Goal: Transaction & Acquisition: Book appointment/travel/reservation

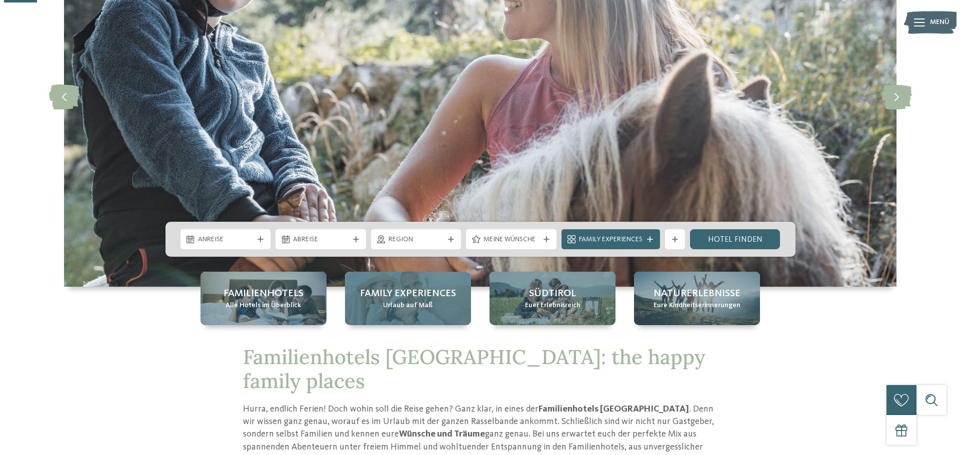
scroll to position [150, 0]
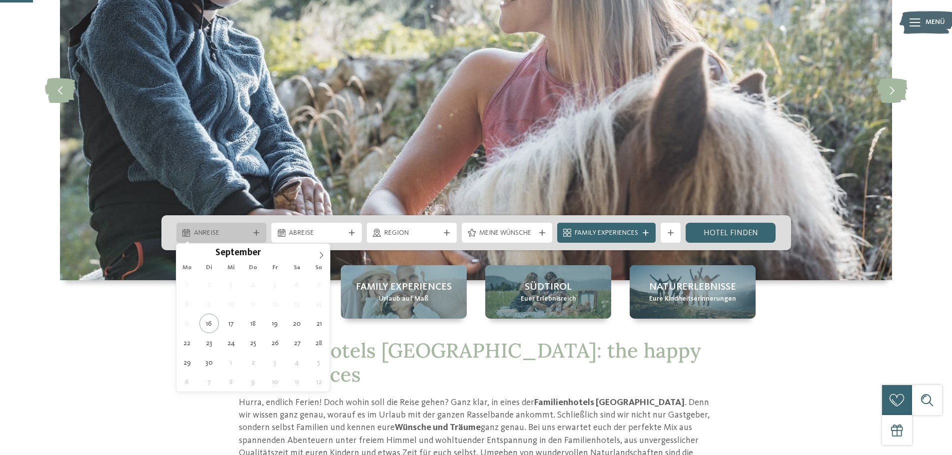
click at [257, 233] on icon at bounding box center [256, 233] width 6 height 6
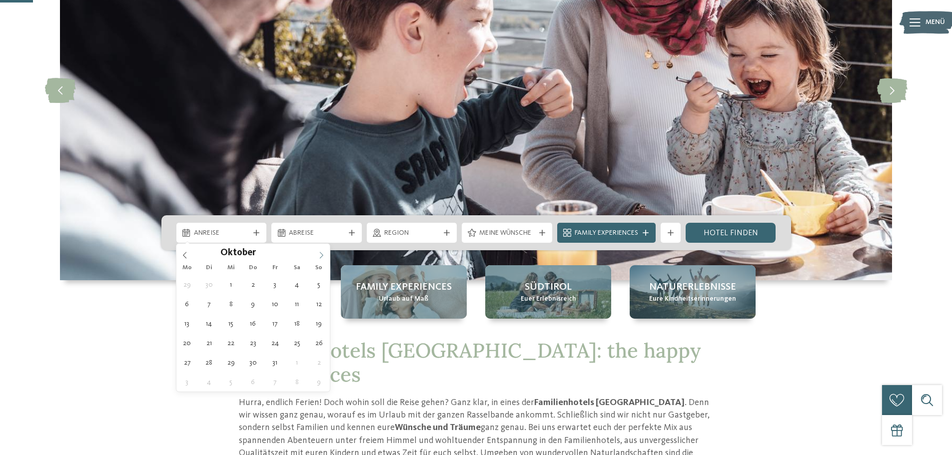
click at [318, 255] on icon at bounding box center [321, 255] width 7 height 7
type input "****"
click at [318, 255] on icon at bounding box center [321, 255] width 7 height 7
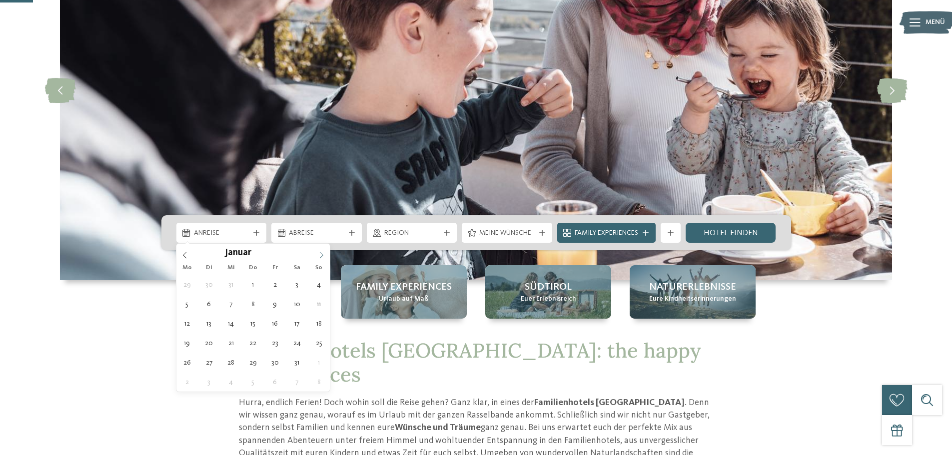
click at [318, 255] on icon at bounding box center [321, 255] width 7 height 7
type div "10.04.2026"
type input "****"
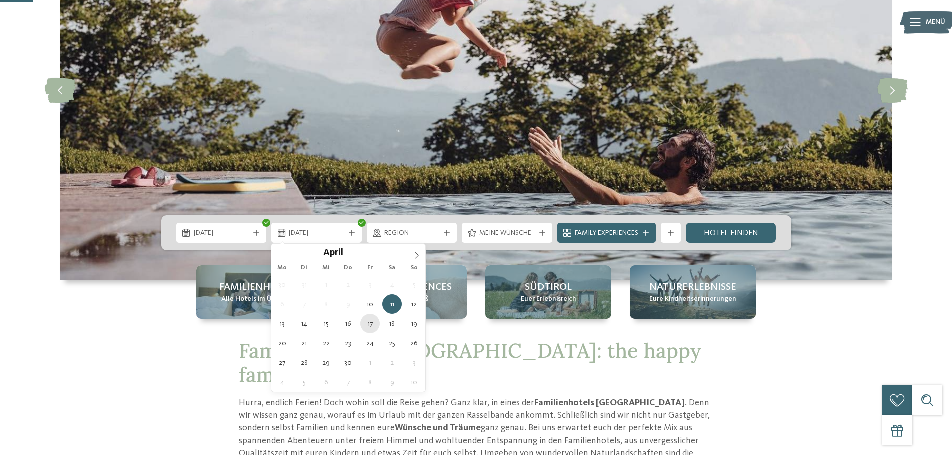
type div "17.04.2026"
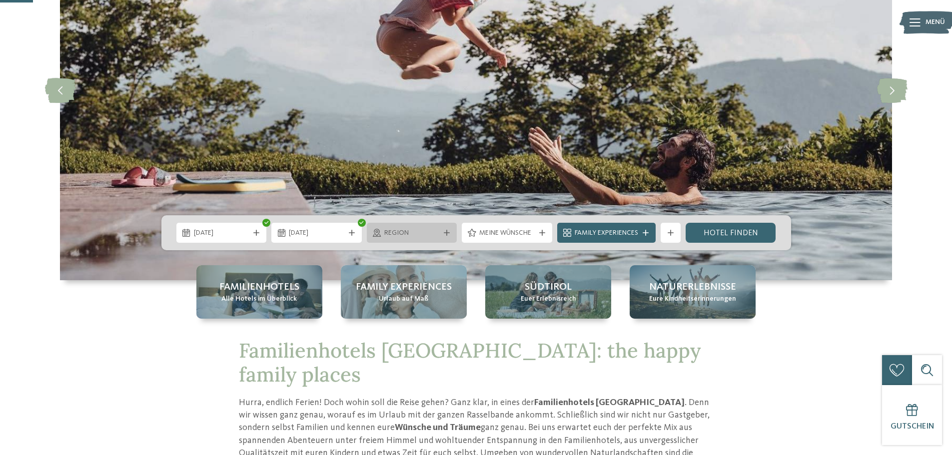
click at [447, 232] on icon at bounding box center [447, 233] width 6 height 6
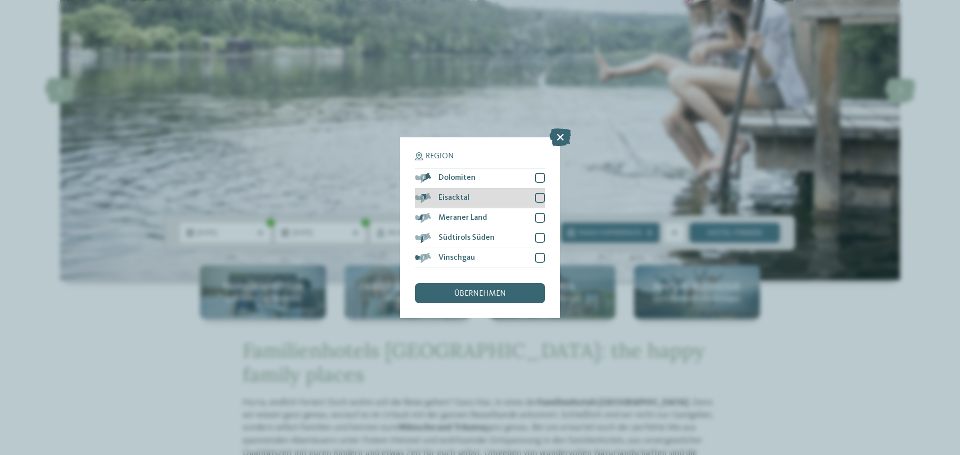
click at [538, 198] on div at bounding box center [540, 198] width 10 height 10
click at [538, 219] on div at bounding box center [540, 218] width 10 height 10
click at [539, 197] on icon at bounding box center [540, 198] width 6 height 6
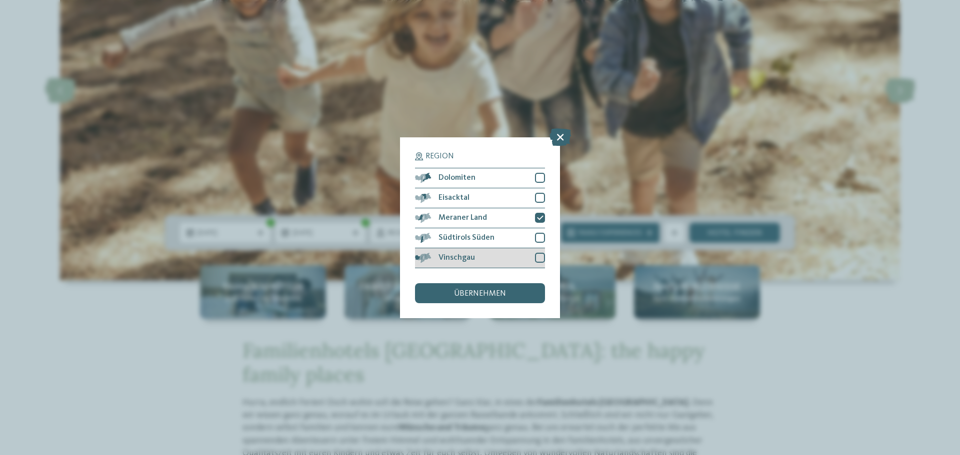
click at [538, 257] on div at bounding box center [540, 258] width 10 height 10
click at [485, 296] on span "übernehmen" at bounding box center [480, 294] width 52 height 8
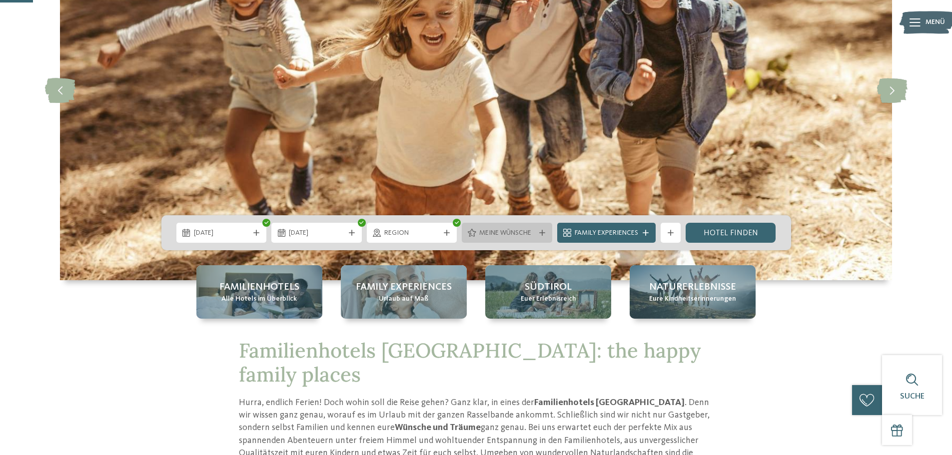
click at [531, 232] on span "Meine Wünsche" at bounding box center [506, 233] width 55 height 10
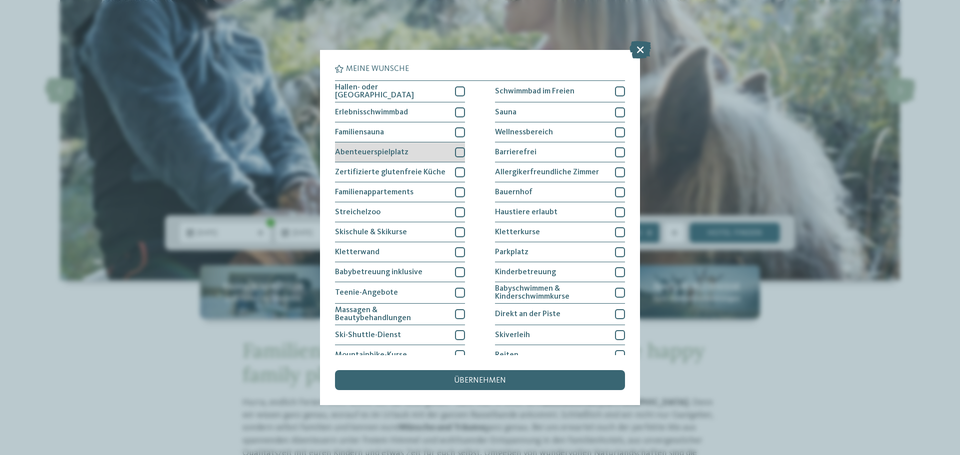
click at [452, 150] on div "Abenteuerspielplatz" at bounding box center [400, 152] width 130 height 20
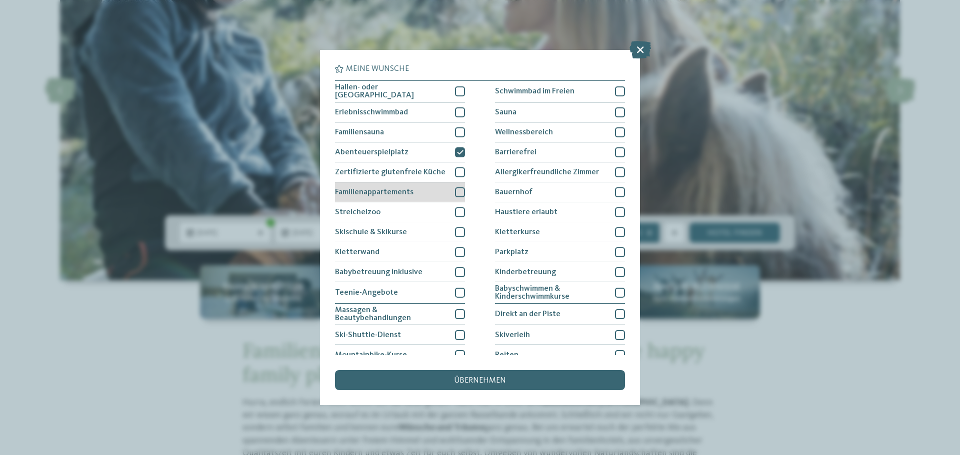
click at [455, 188] on div at bounding box center [460, 192] width 10 height 10
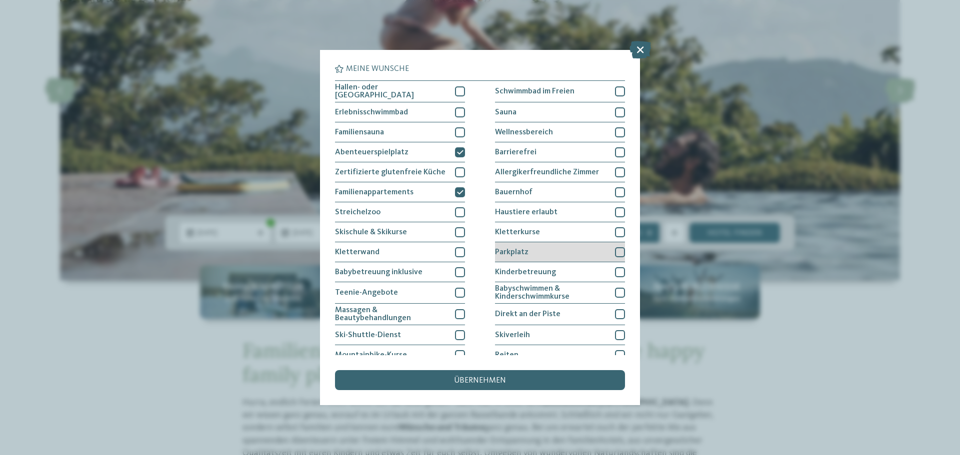
click at [617, 250] on div at bounding box center [620, 252] width 10 height 10
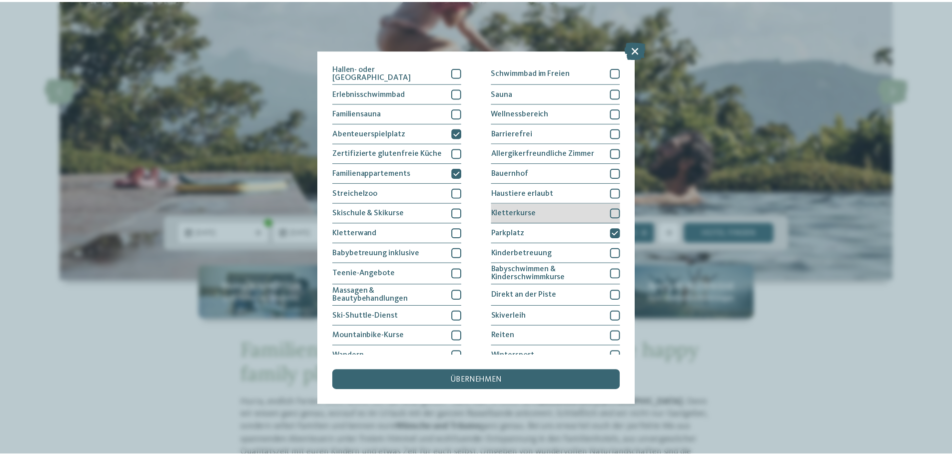
scroll to position [50, 0]
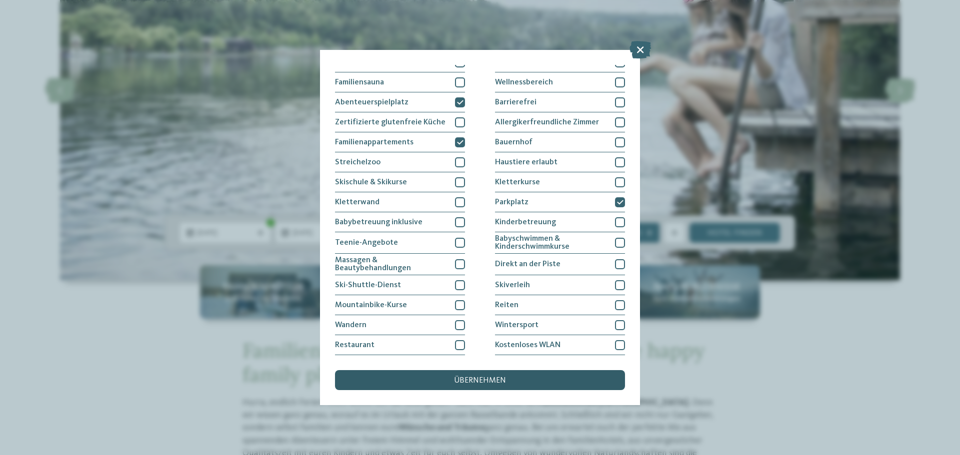
click at [491, 378] on span "übernehmen" at bounding box center [480, 381] width 52 height 8
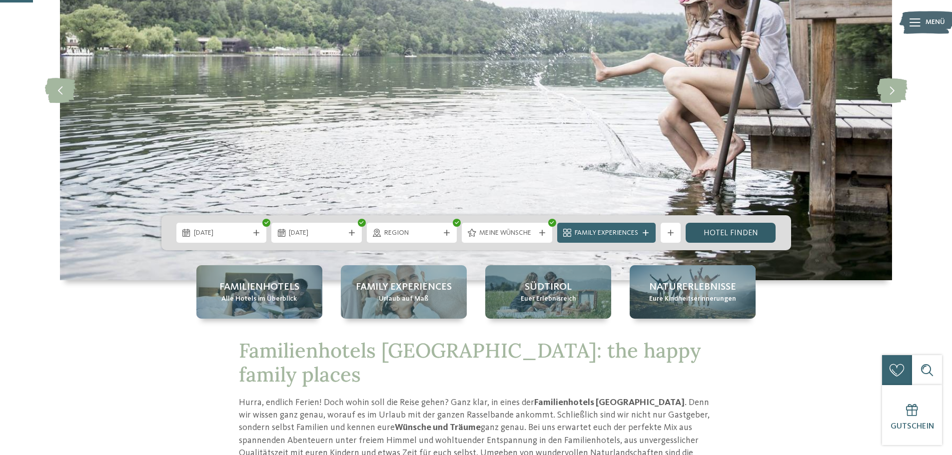
click at [725, 233] on link "Hotel finden" at bounding box center [731, 233] width 90 height 20
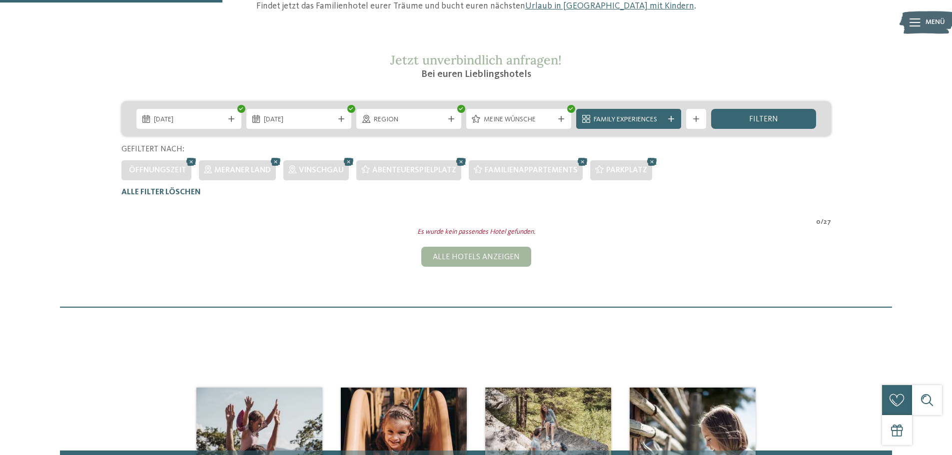
scroll to position [128, 0]
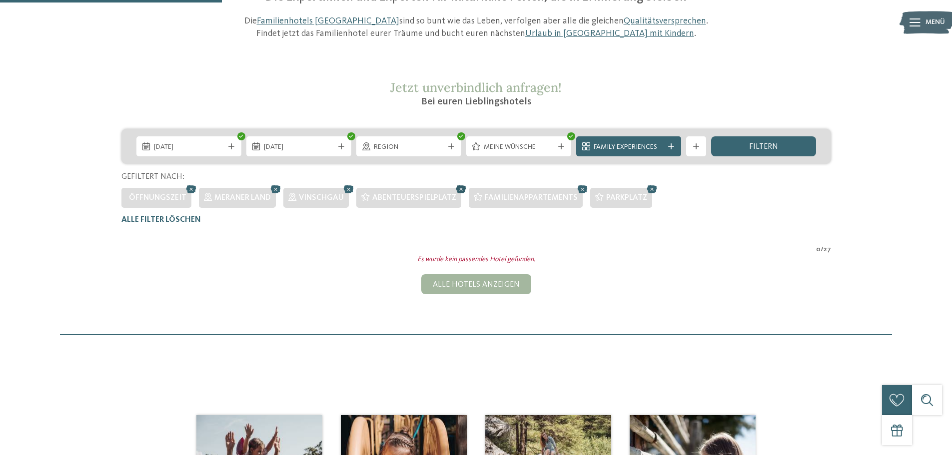
click at [463, 190] on icon at bounding box center [461, 189] width 15 height 13
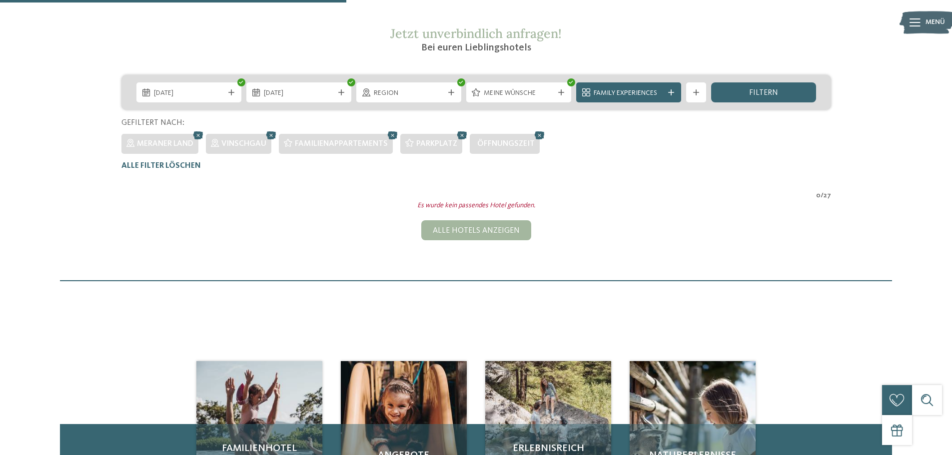
scroll to position [178, 0]
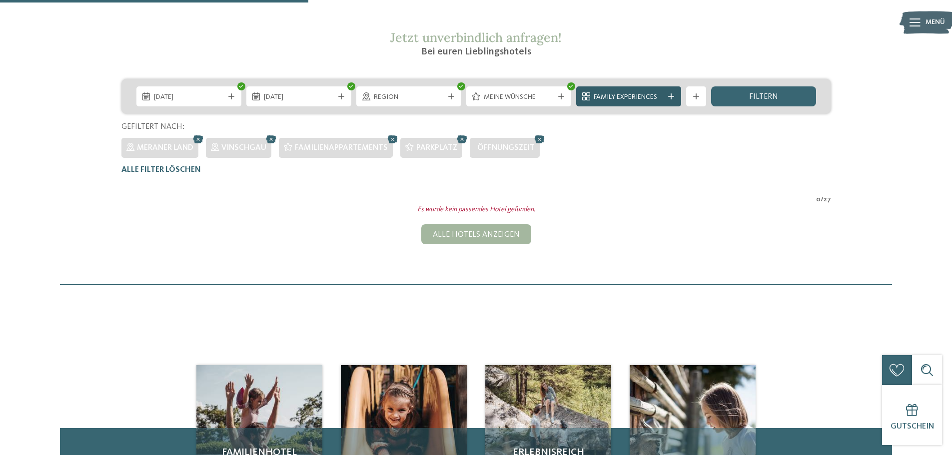
click at [671, 93] on div "Family Experiences" at bounding box center [628, 96] width 105 height 20
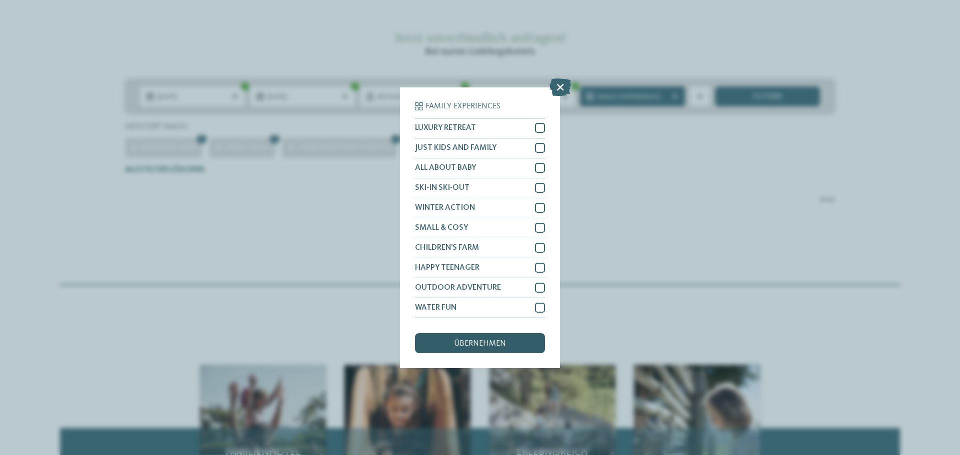
click at [466, 338] on div "übernehmen" at bounding box center [480, 343] width 130 height 20
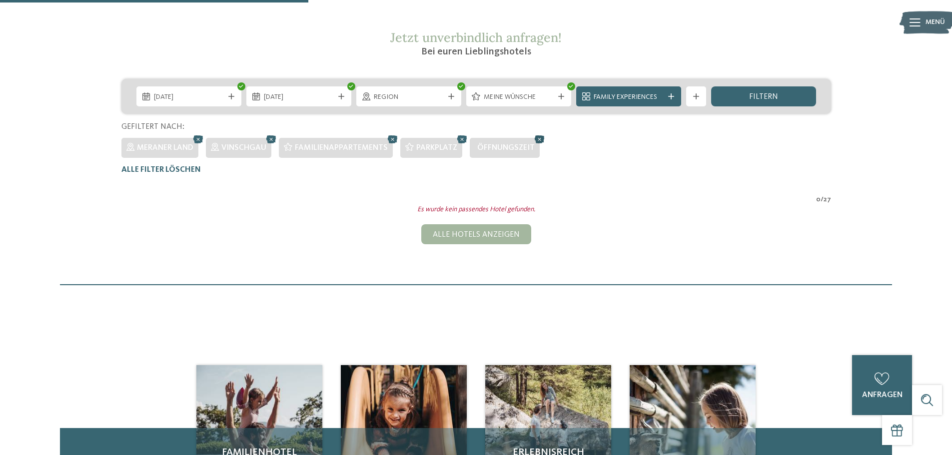
click at [540, 138] on icon at bounding box center [539, 139] width 15 height 13
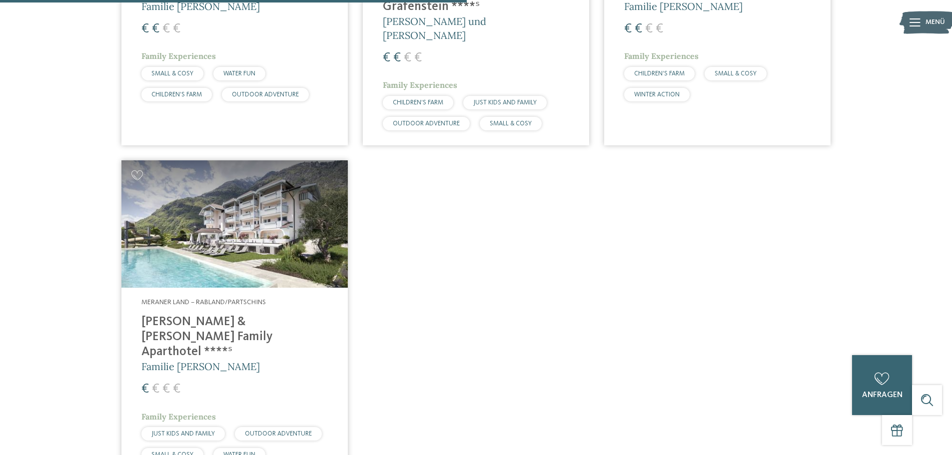
scroll to position [578, 0]
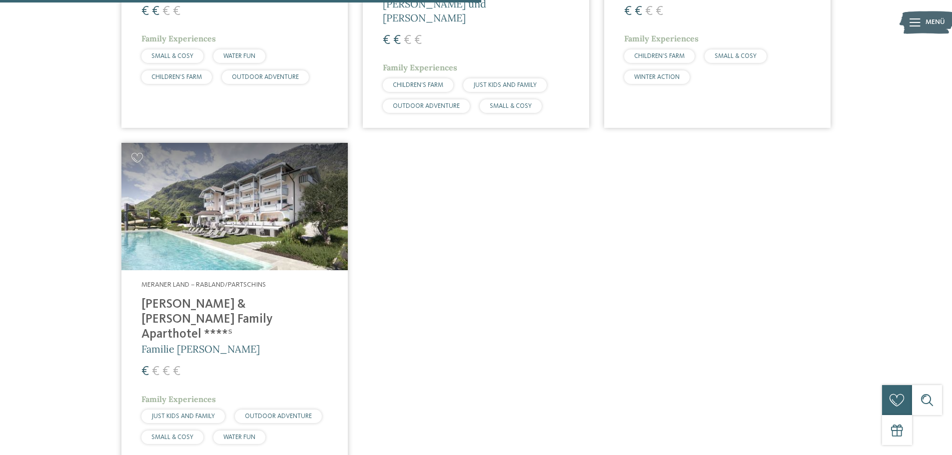
click at [227, 231] on img at bounding box center [234, 206] width 226 height 127
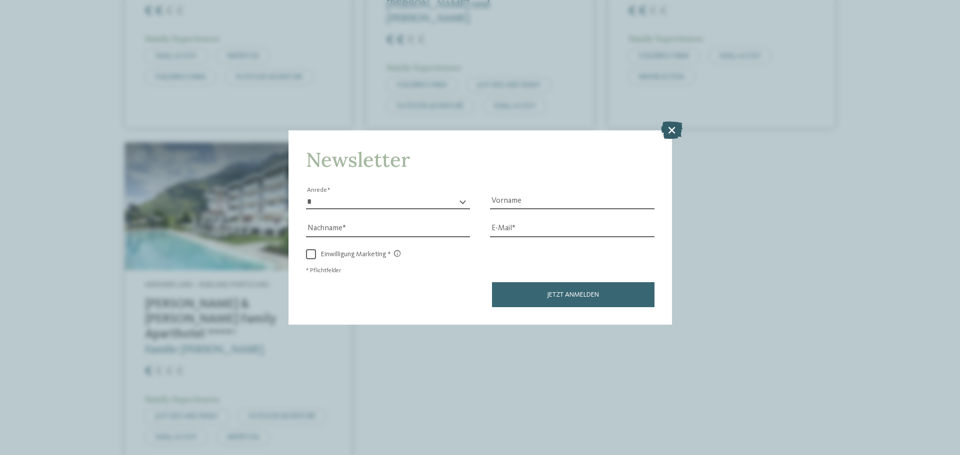
click at [669, 128] on icon at bounding box center [671, 129] width 21 height 17
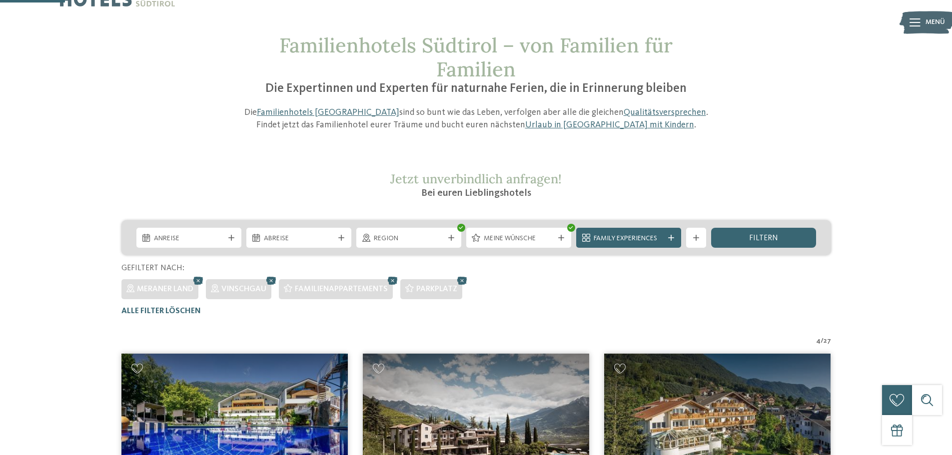
scroll to position [0, 0]
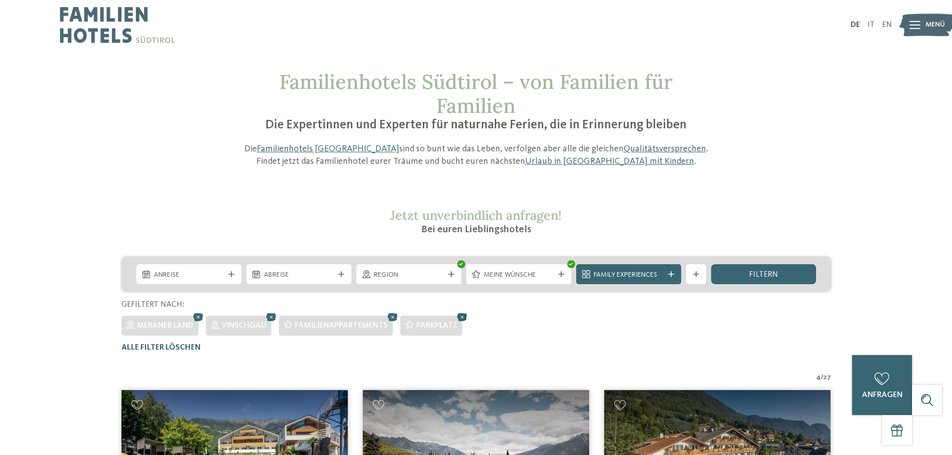
click at [465, 317] on icon at bounding box center [462, 317] width 15 height 13
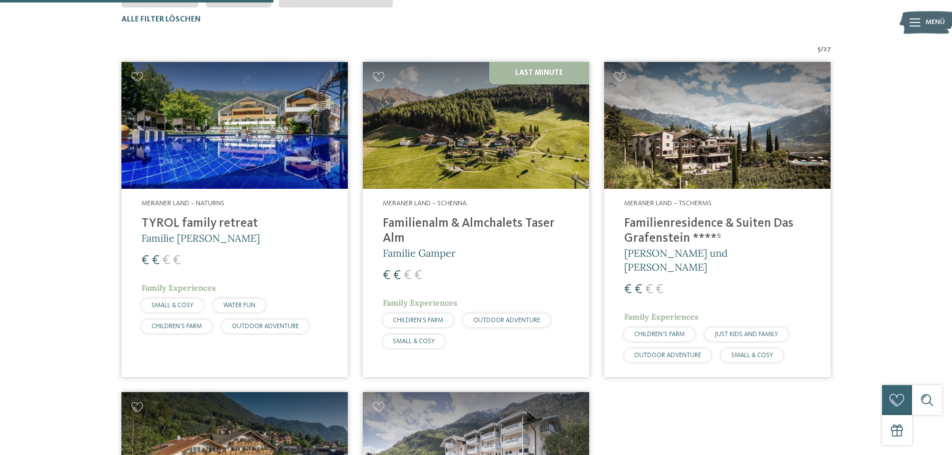
scroll to position [328, 0]
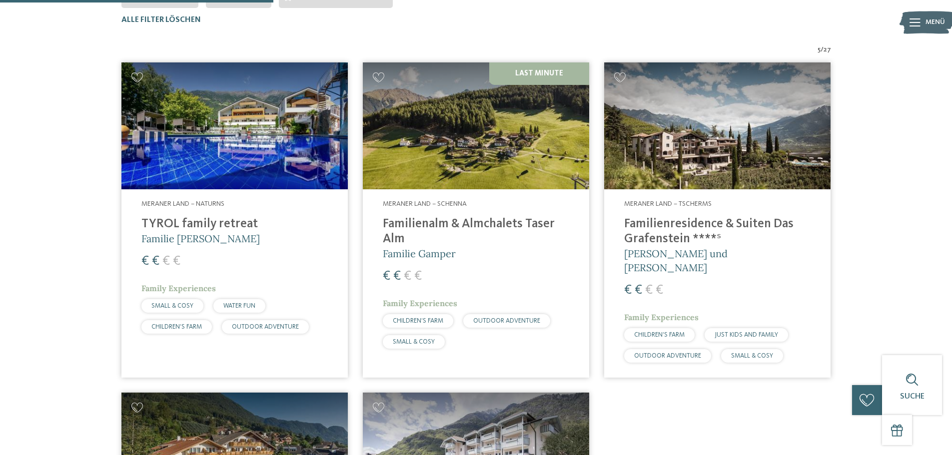
click at [460, 147] on img at bounding box center [476, 125] width 226 height 127
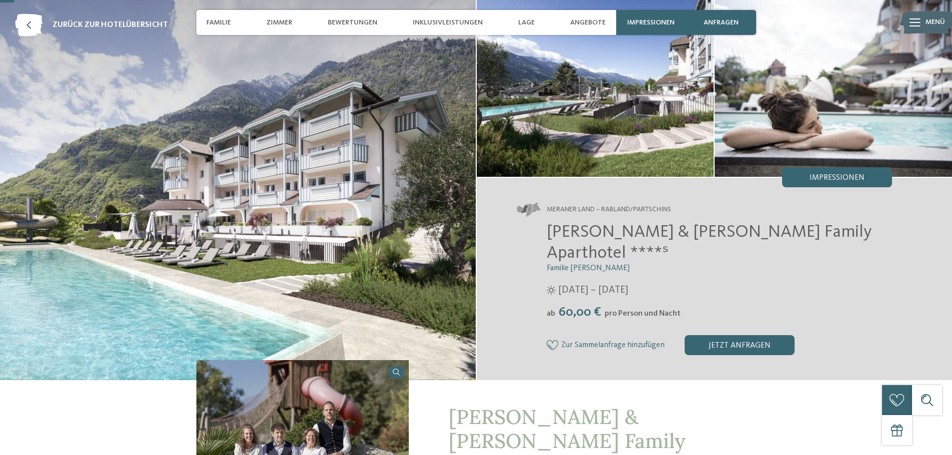
scroll to position [50, 0]
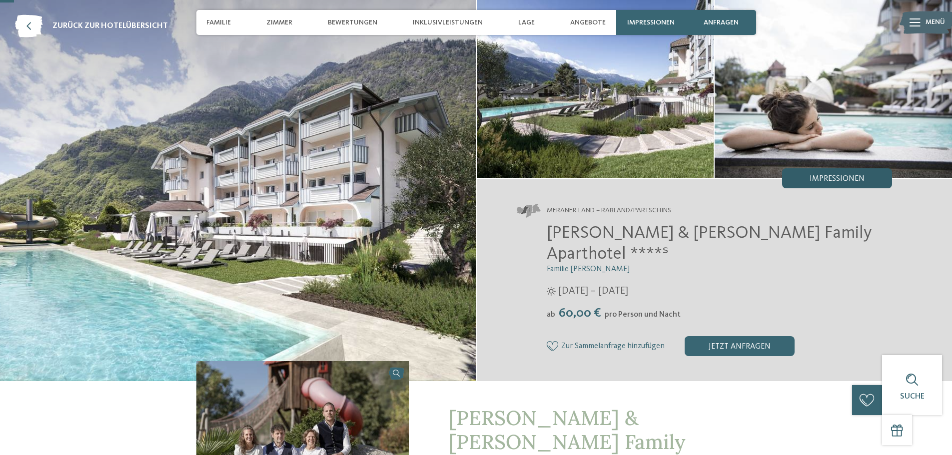
click at [804, 178] on div "Impressionen" at bounding box center [837, 178] width 110 height 20
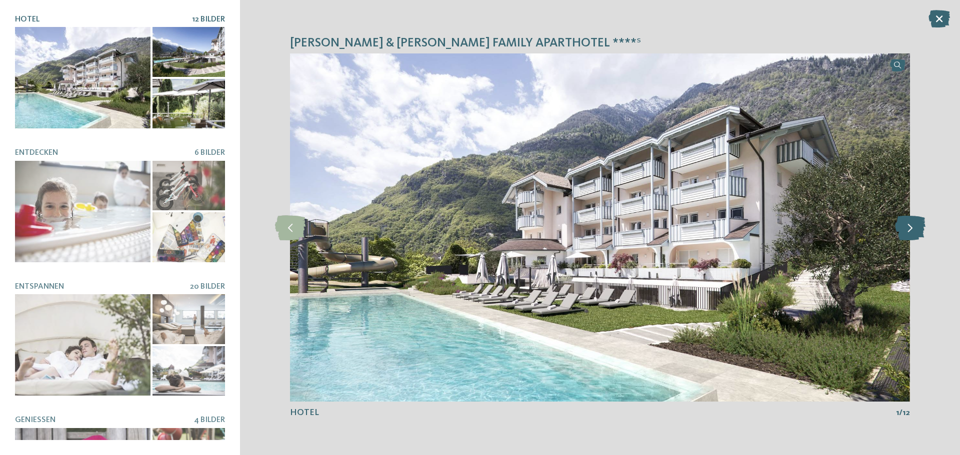
click at [906, 225] on icon at bounding box center [910, 227] width 30 height 25
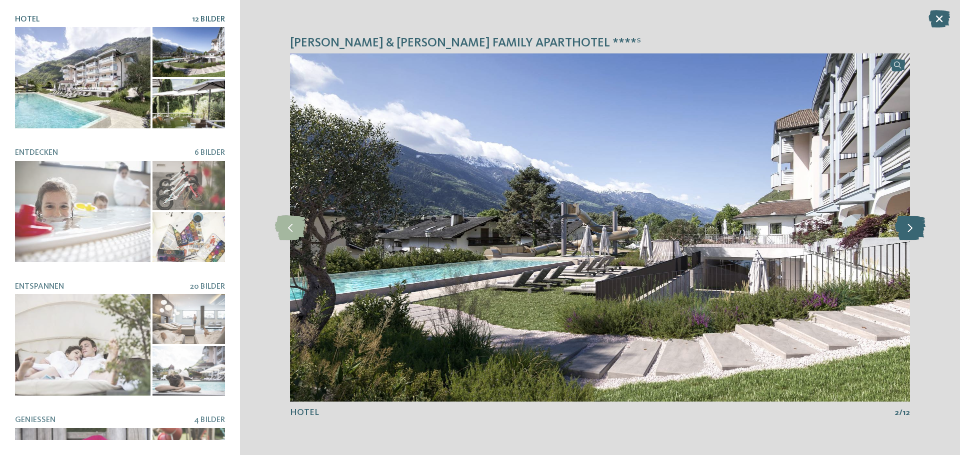
click at [906, 225] on icon at bounding box center [910, 227] width 30 height 25
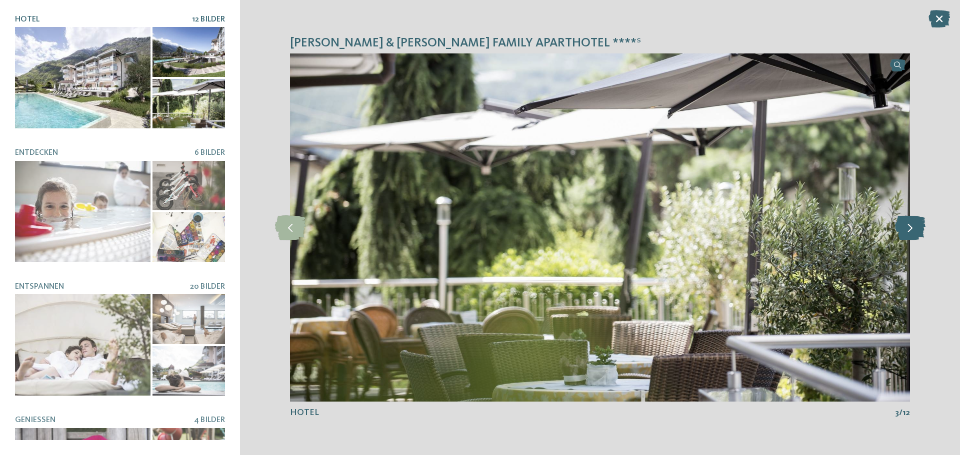
click at [906, 225] on icon at bounding box center [910, 227] width 30 height 25
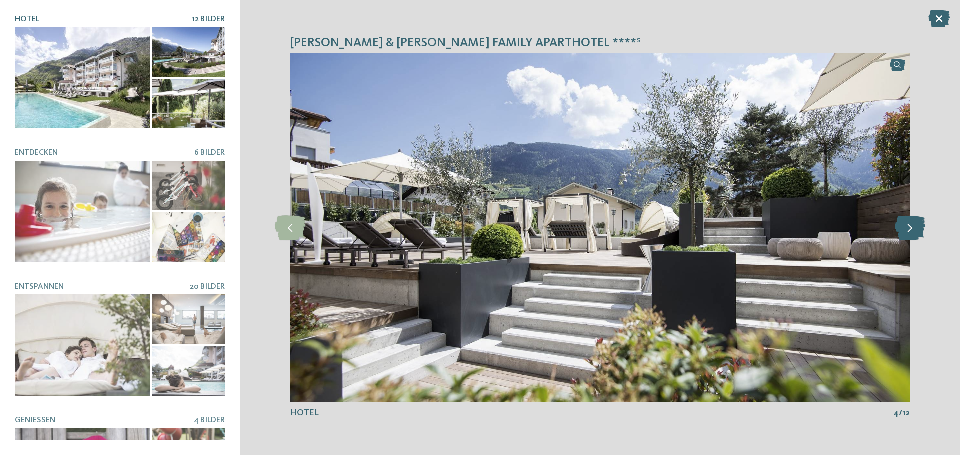
click at [906, 225] on icon at bounding box center [910, 227] width 30 height 25
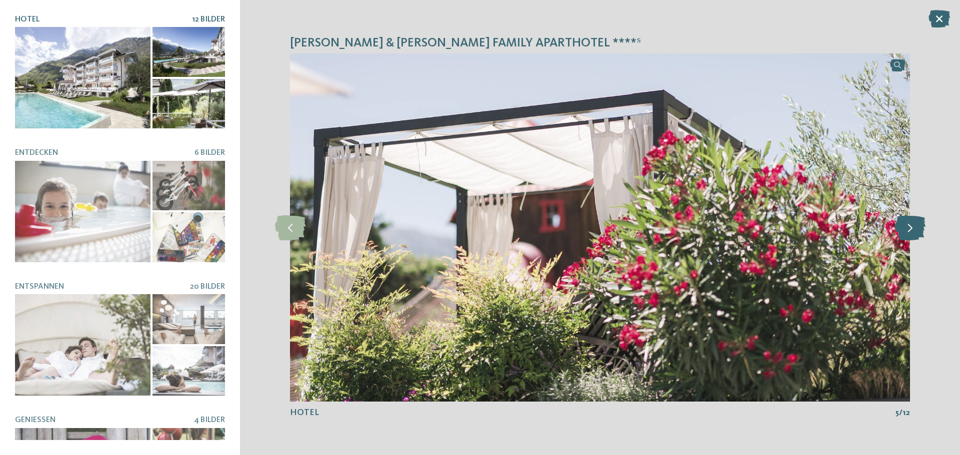
click at [906, 225] on icon at bounding box center [910, 227] width 30 height 25
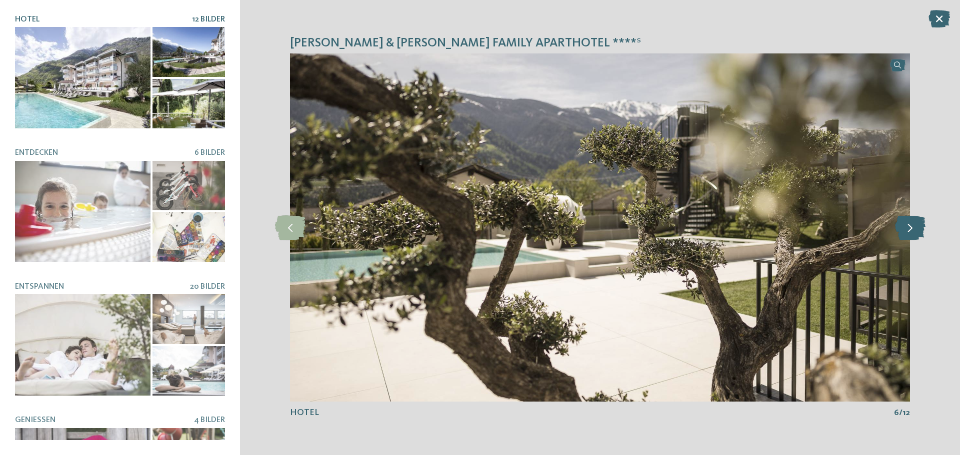
click at [906, 225] on icon at bounding box center [910, 227] width 30 height 25
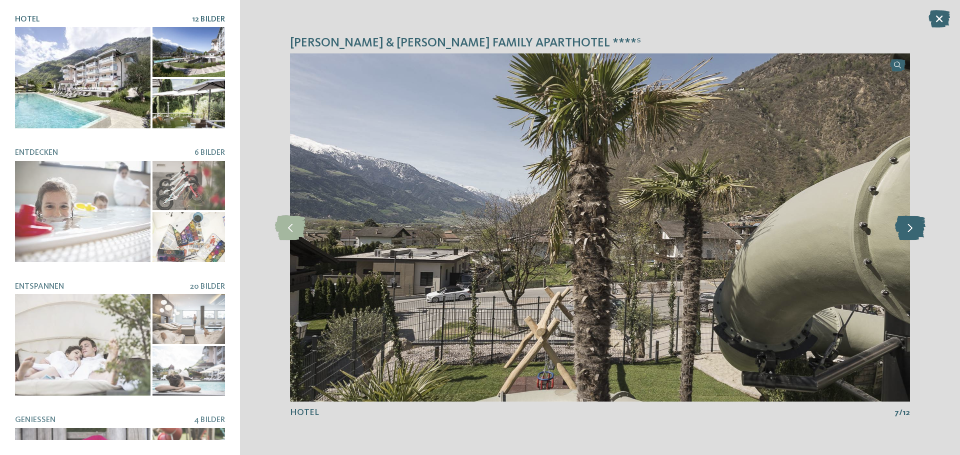
click at [906, 225] on icon at bounding box center [910, 227] width 30 height 25
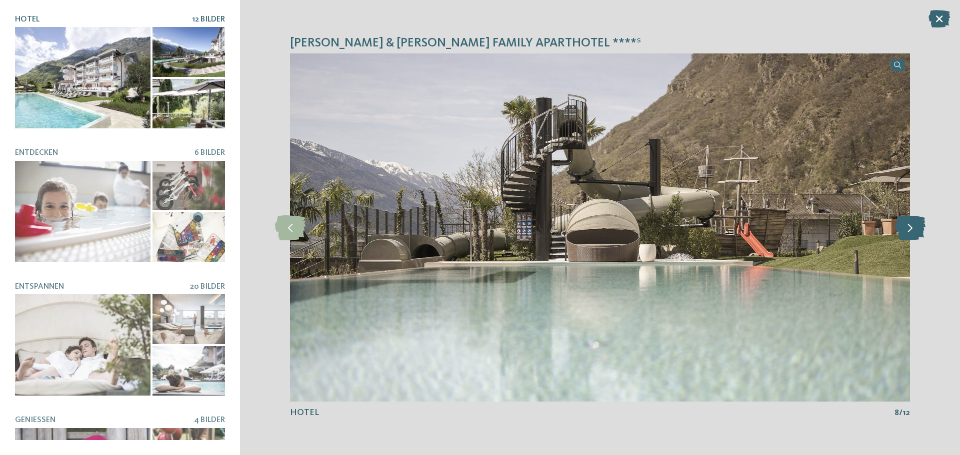
click at [906, 225] on icon at bounding box center [910, 227] width 30 height 25
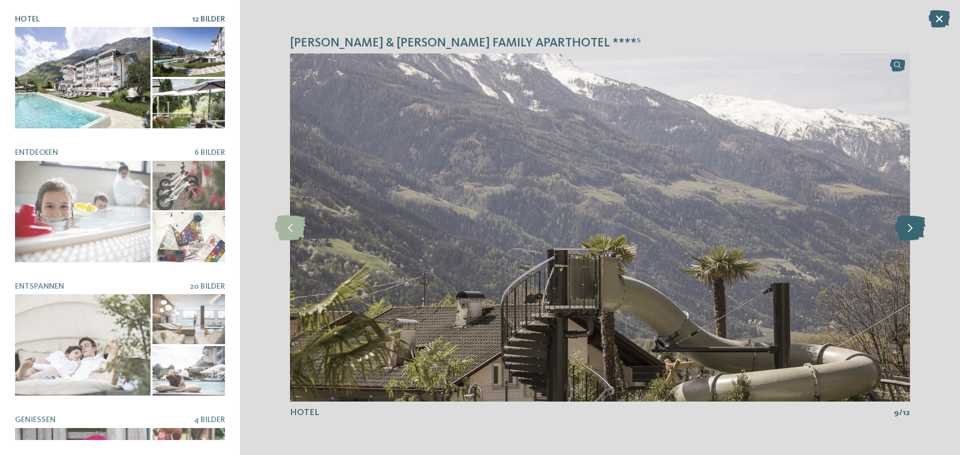
click at [906, 225] on icon at bounding box center [910, 227] width 30 height 25
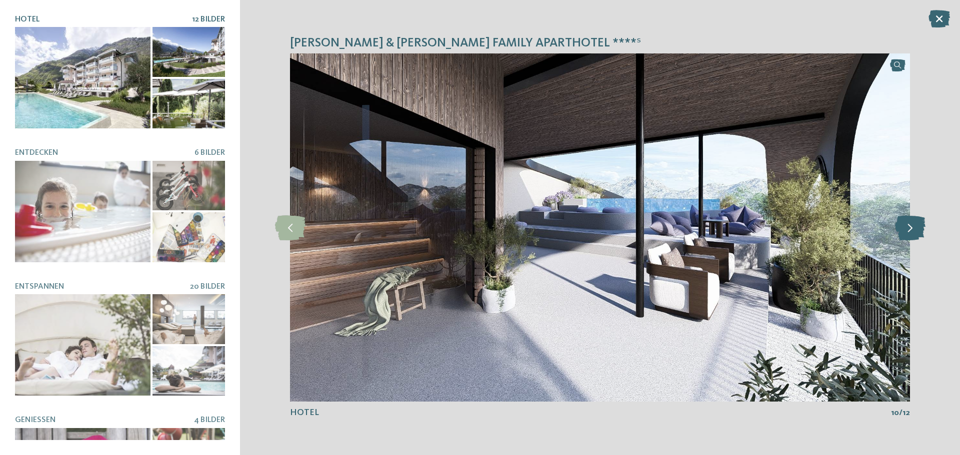
click at [906, 225] on icon at bounding box center [910, 227] width 30 height 25
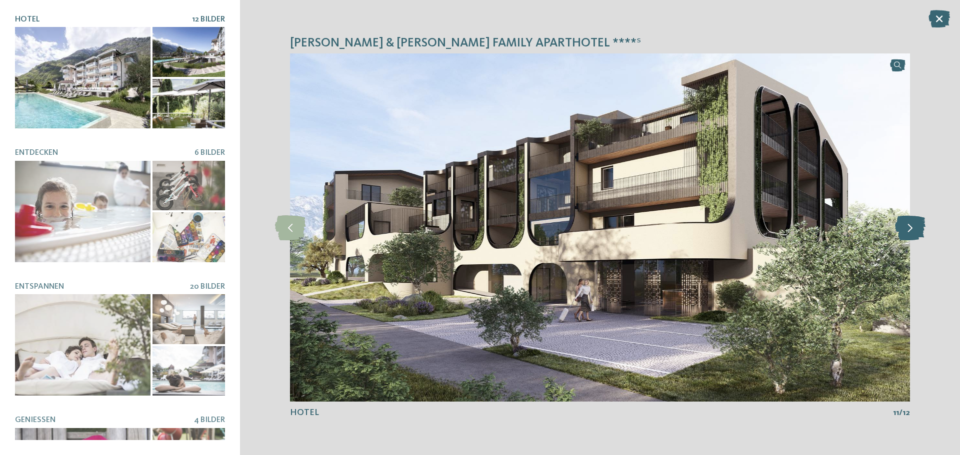
click at [906, 225] on icon at bounding box center [910, 227] width 30 height 25
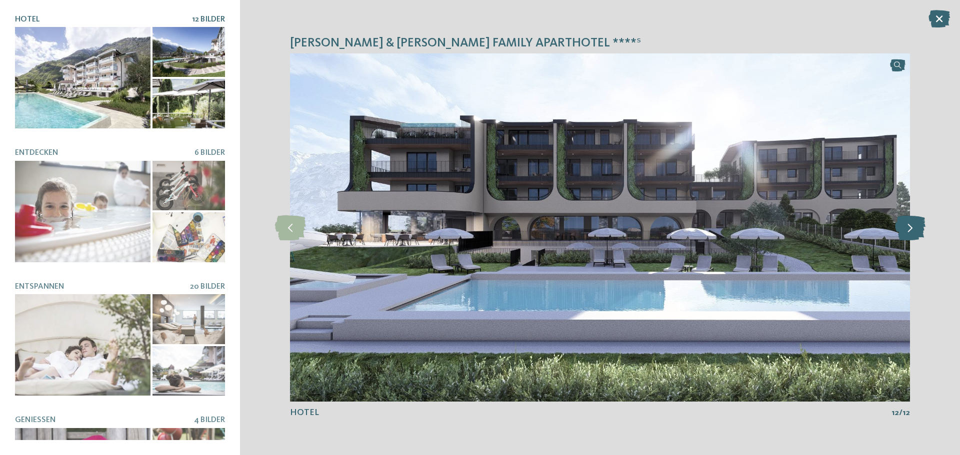
click at [906, 225] on icon at bounding box center [910, 227] width 30 height 25
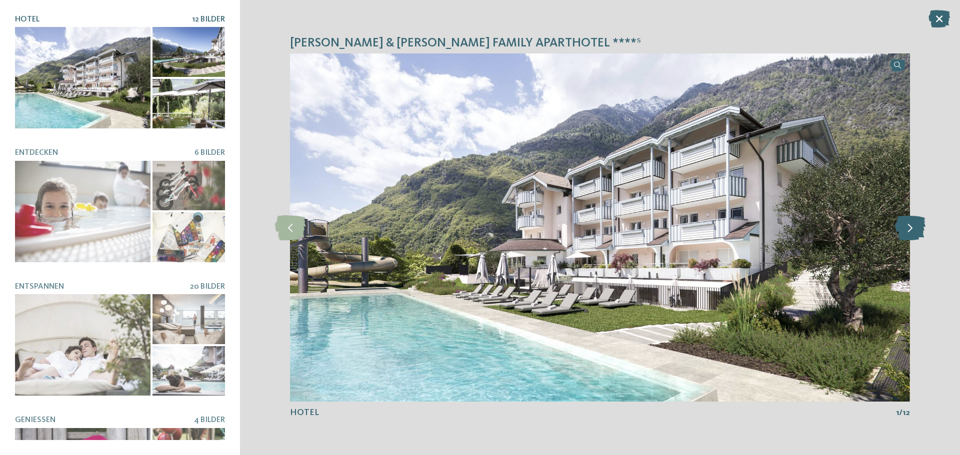
click at [906, 225] on icon at bounding box center [910, 227] width 30 height 25
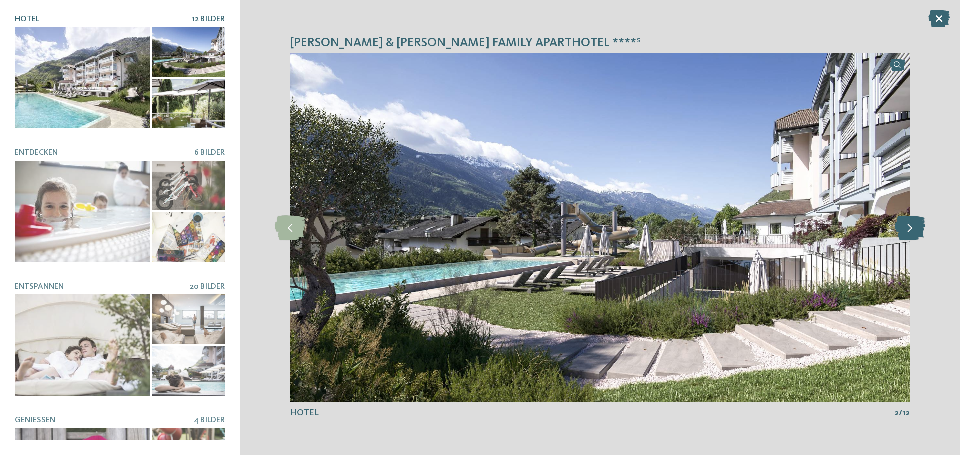
click at [906, 225] on icon at bounding box center [910, 227] width 30 height 25
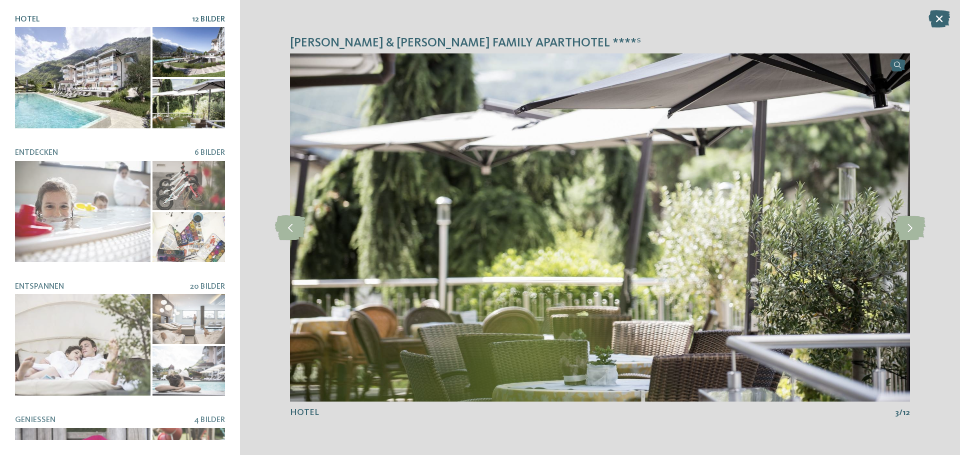
click at [944, 17] on icon at bounding box center [938, 18] width 21 height 17
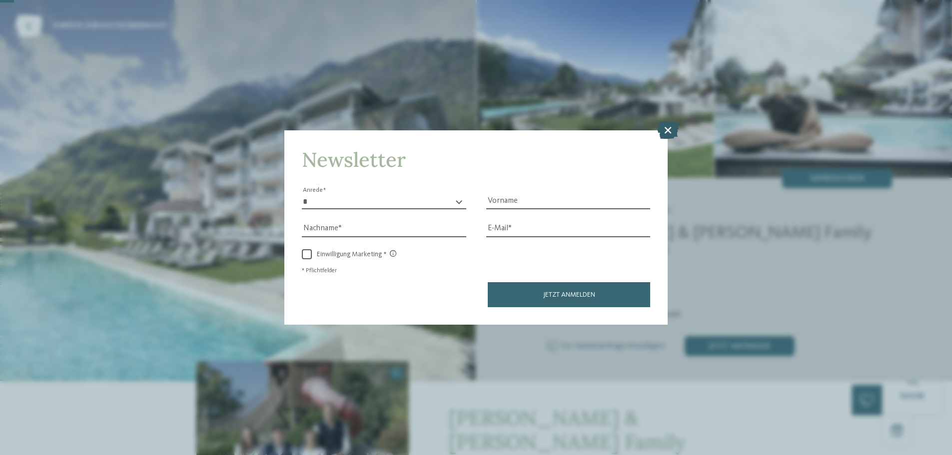
click at [670, 129] on icon at bounding box center [667, 129] width 21 height 17
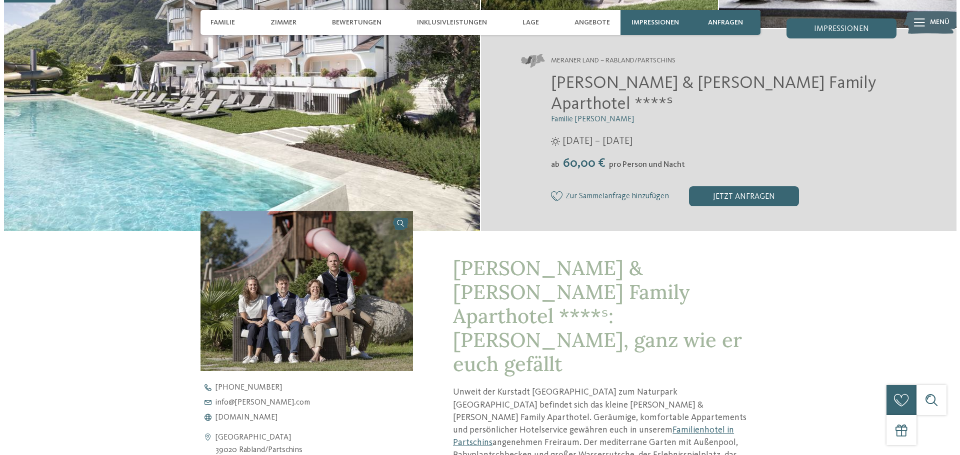
scroll to position [0, 0]
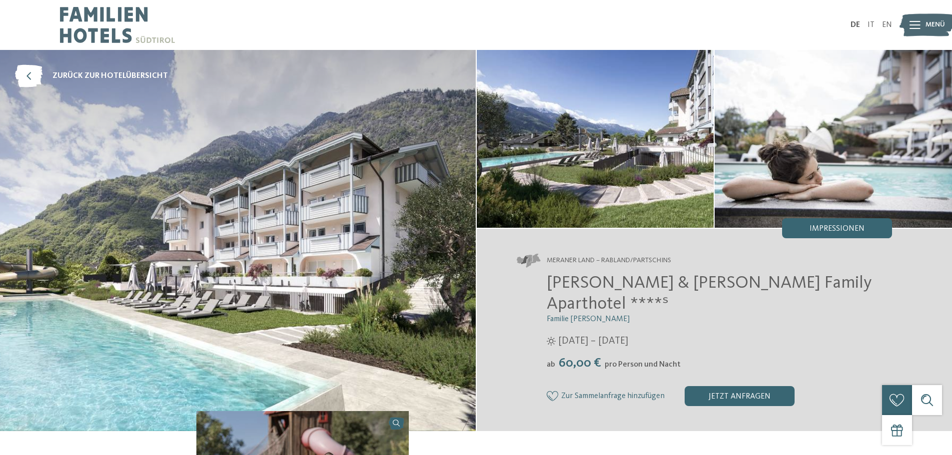
drag, startPoint x: 816, startPoint y: 226, endPoint x: 807, endPoint y: 228, distance: 9.7
click at [816, 226] on span "Impressionen" at bounding box center [837, 229] width 55 height 8
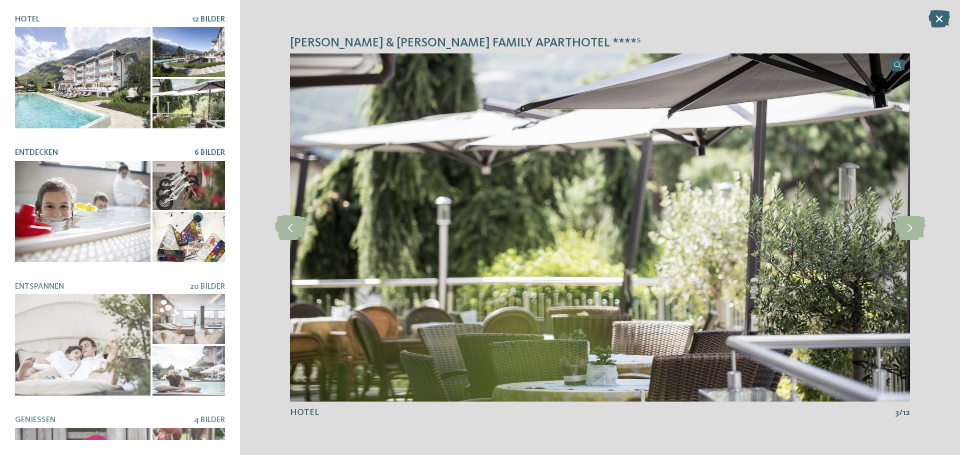
click at [87, 193] on div at bounding box center [82, 211] width 135 height 101
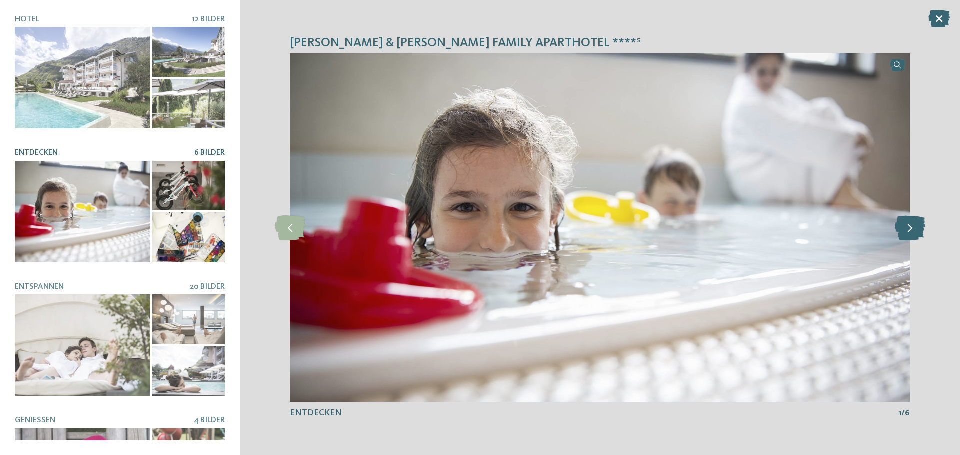
click at [908, 228] on icon at bounding box center [910, 227] width 30 height 25
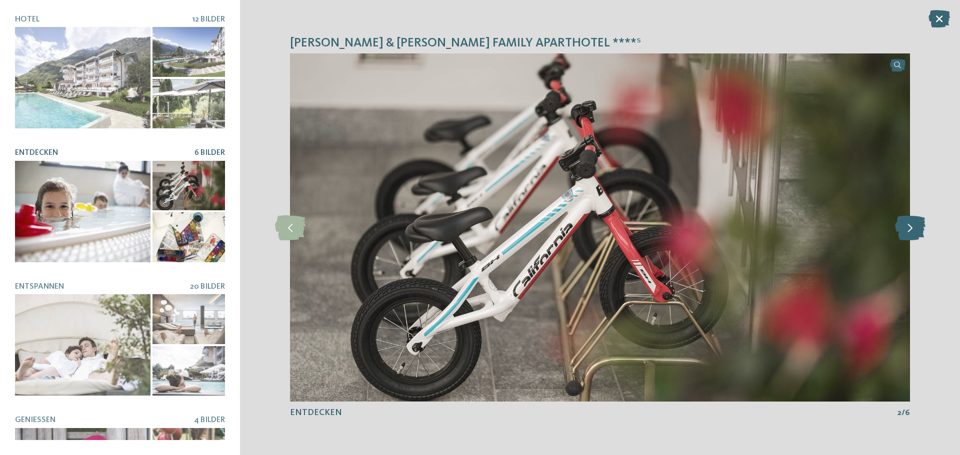
click at [908, 228] on icon at bounding box center [910, 227] width 30 height 25
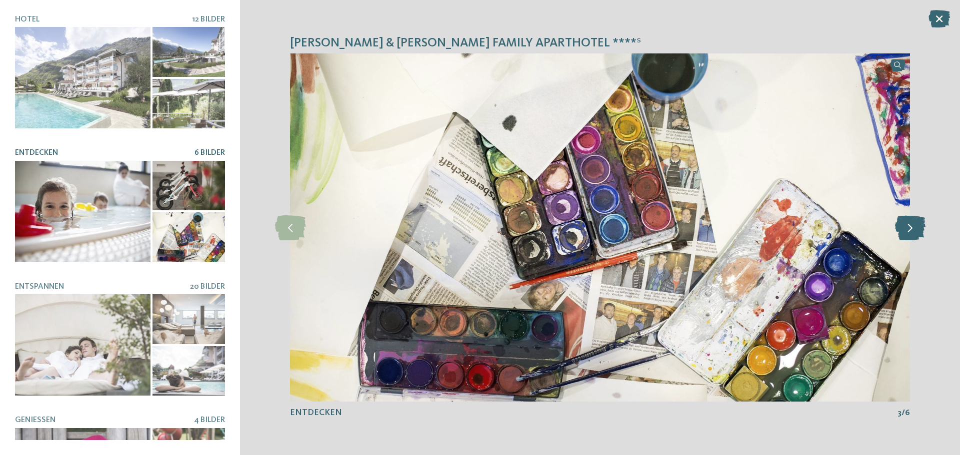
click at [908, 228] on icon at bounding box center [910, 227] width 30 height 25
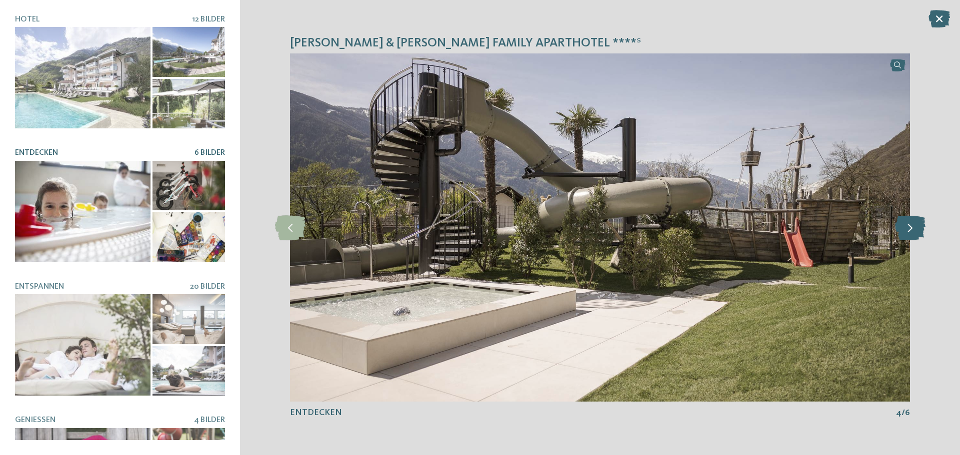
click at [908, 228] on icon at bounding box center [910, 227] width 30 height 25
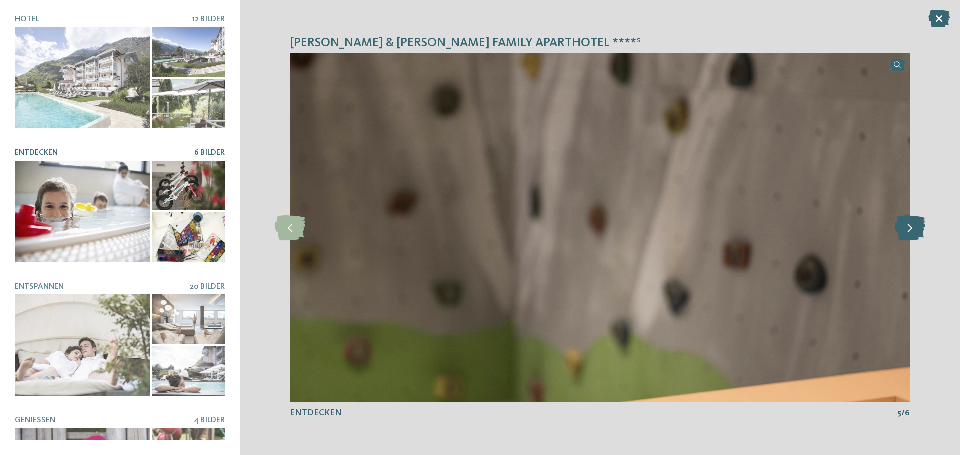
click at [908, 228] on icon at bounding box center [910, 227] width 30 height 25
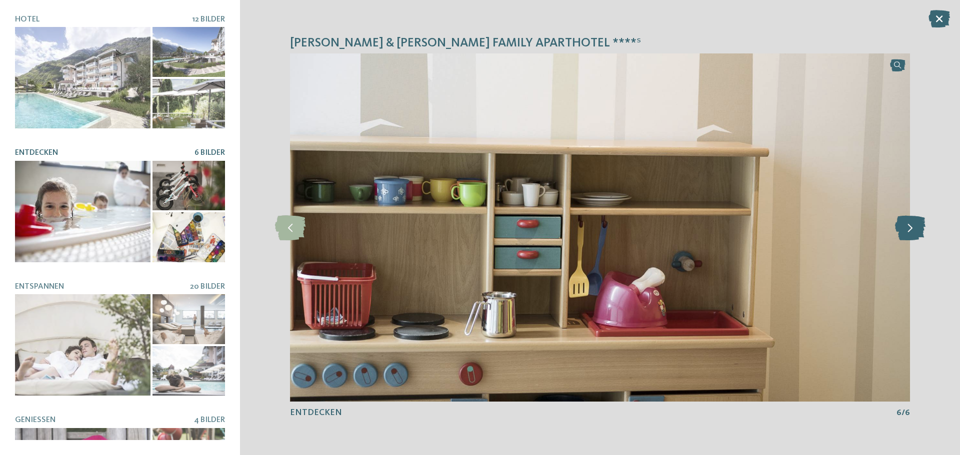
click at [908, 228] on icon at bounding box center [910, 227] width 30 height 25
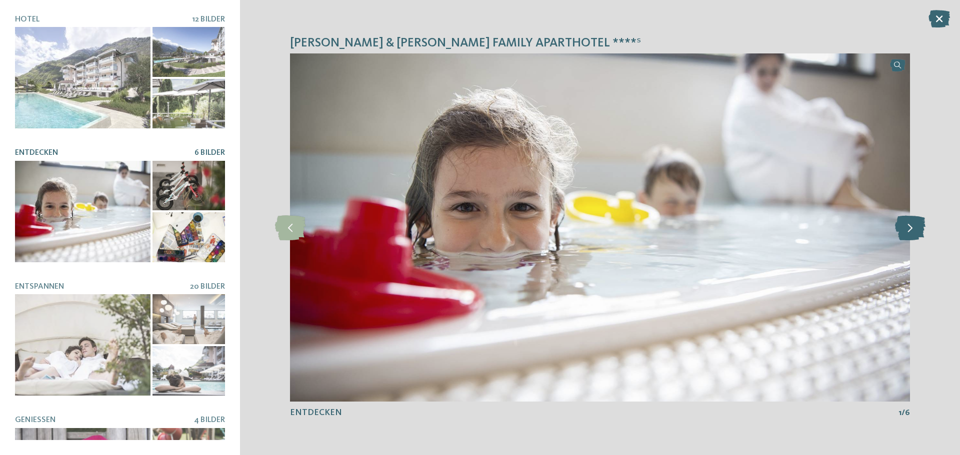
click at [908, 228] on icon at bounding box center [910, 227] width 30 height 25
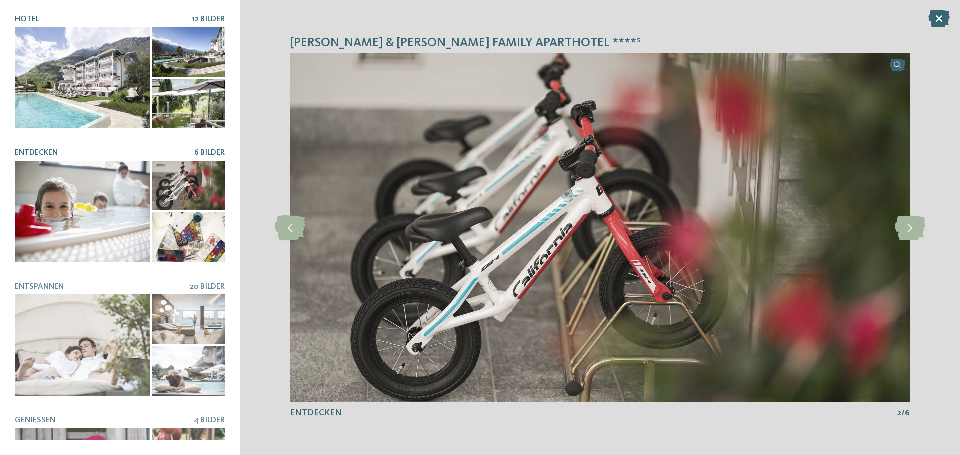
click at [65, 59] on div at bounding box center [82, 77] width 135 height 101
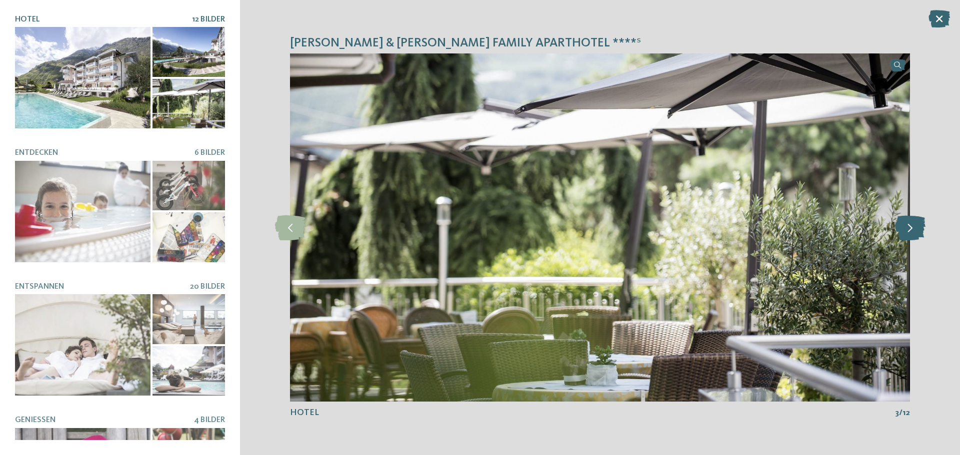
click at [910, 227] on icon at bounding box center [910, 227] width 30 height 25
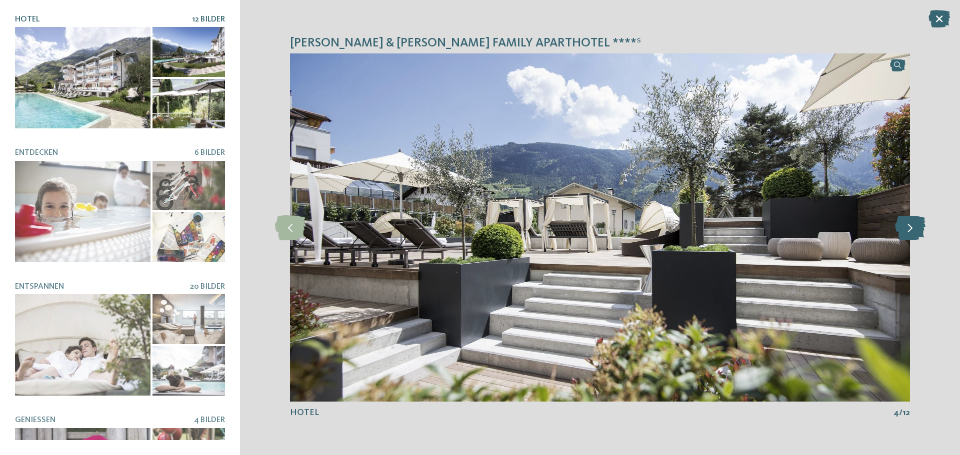
click at [910, 227] on icon at bounding box center [910, 227] width 30 height 25
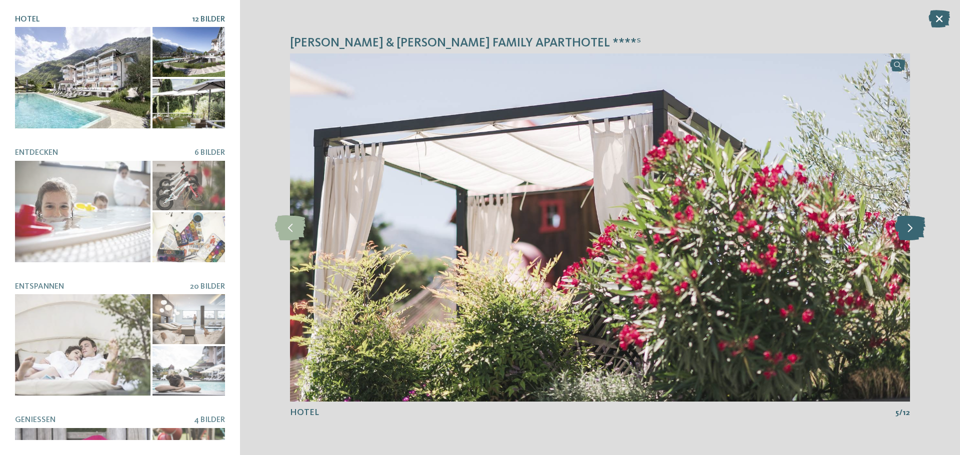
click at [910, 226] on icon at bounding box center [910, 227] width 30 height 25
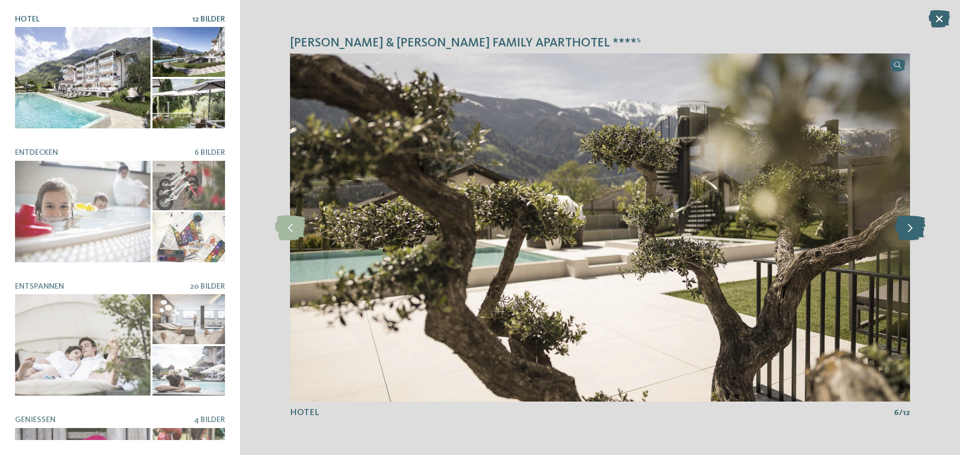
click at [910, 226] on icon at bounding box center [910, 227] width 30 height 25
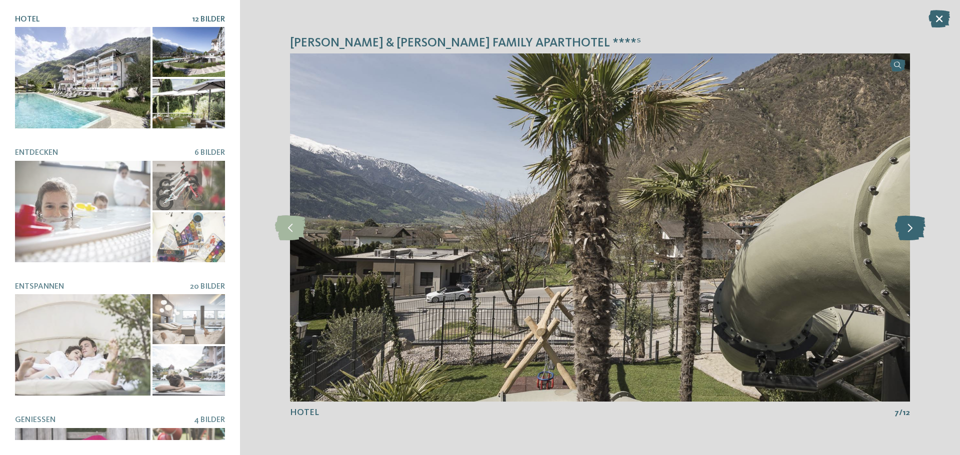
click at [910, 226] on icon at bounding box center [910, 227] width 30 height 25
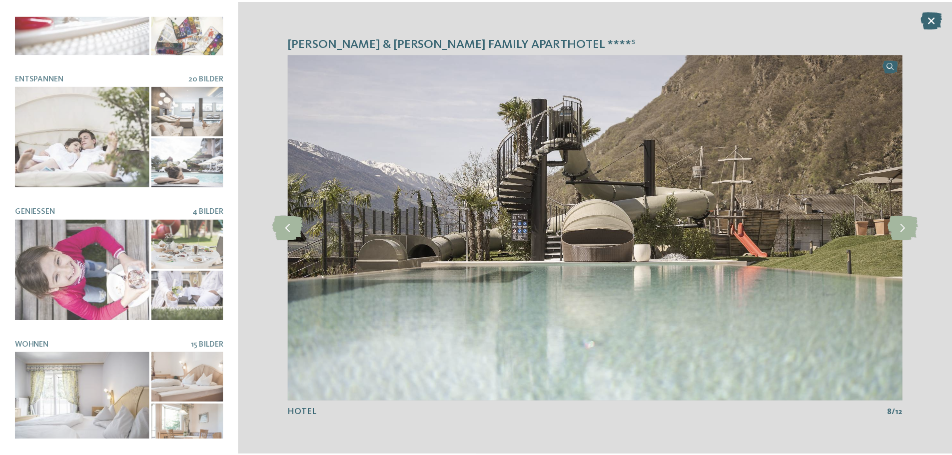
scroll to position [211, 0]
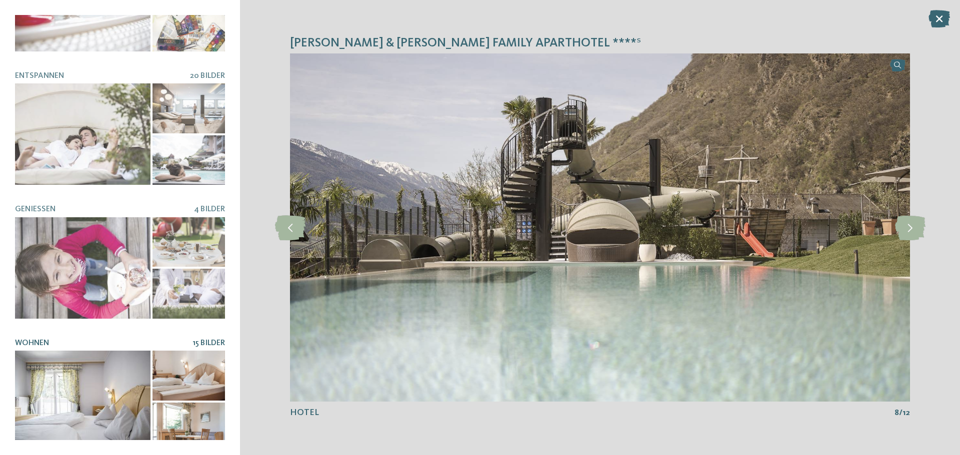
click at [106, 384] on div at bounding box center [82, 401] width 135 height 101
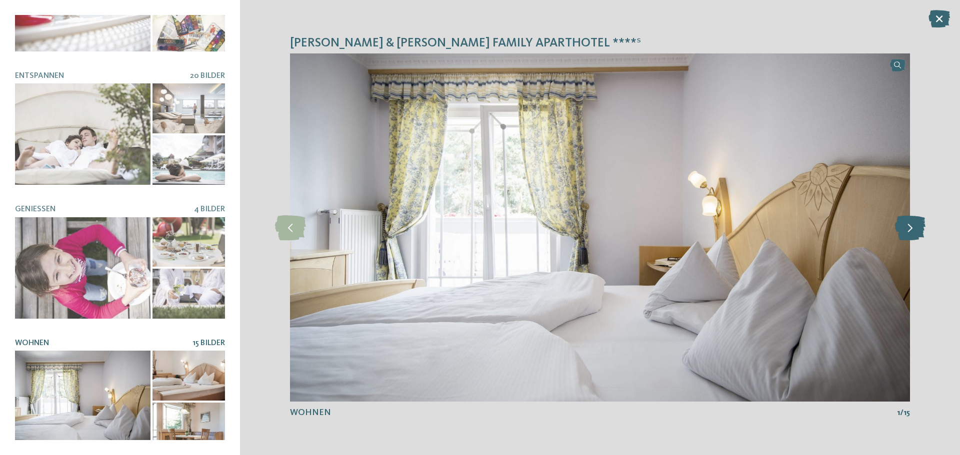
click at [912, 228] on icon at bounding box center [910, 227] width 30 height 25
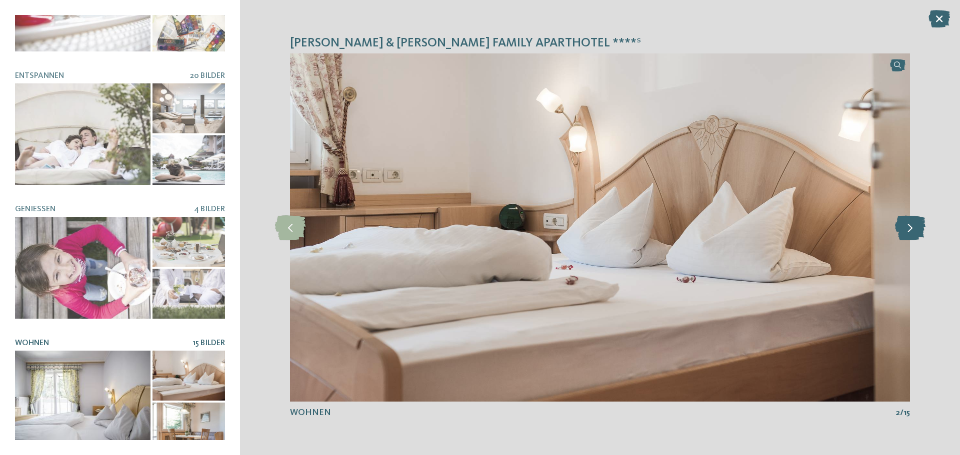
click at [912, 228] on icon at bounding box center [910, 227] width 30 height 25
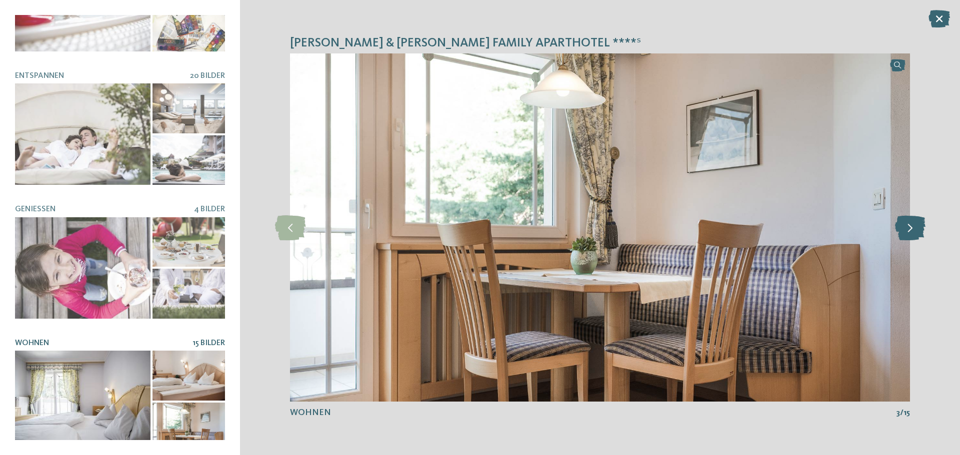
click at [912, 228] on icon at bounding box center [910, 227] width 30 height 25
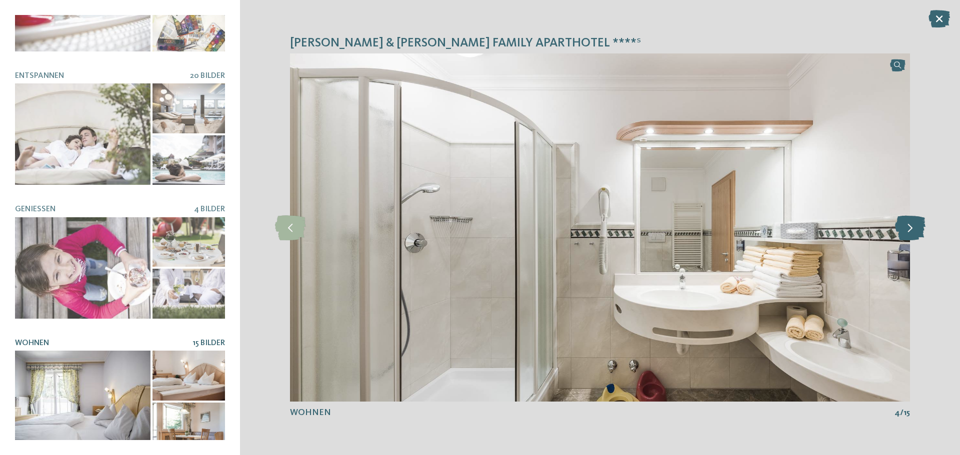
click at [912, 228] on icon at bounding box center [910, 227] width 30 height 25
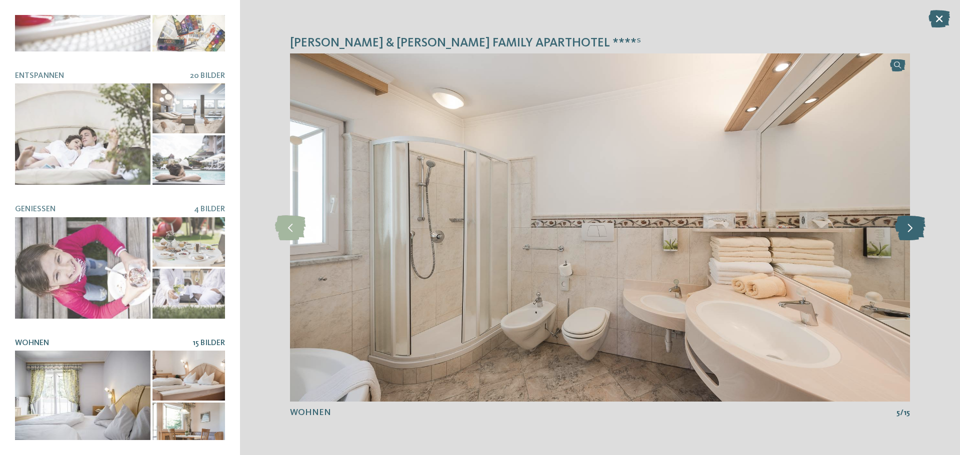
click at [912, 228] on icon at bounding box center [910, 227] width 30 height 25
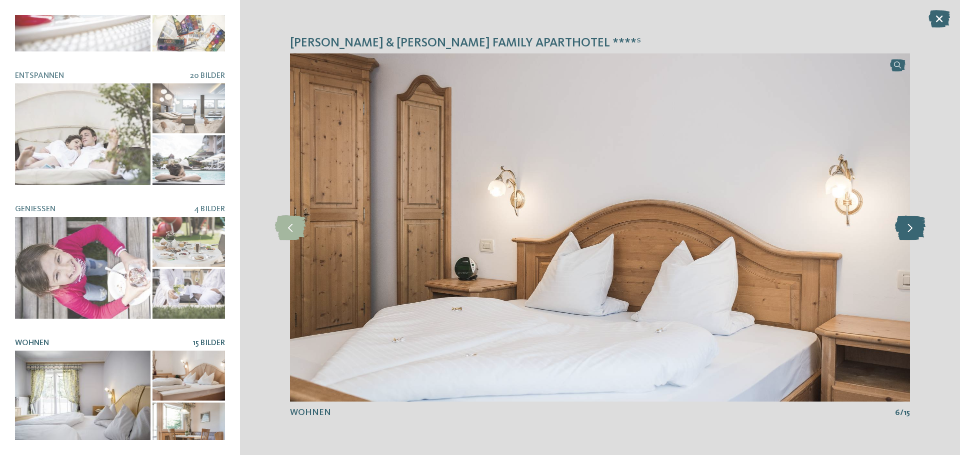
click at [912, 228] on icon at bounding box center [910, 227] width 30 height 25
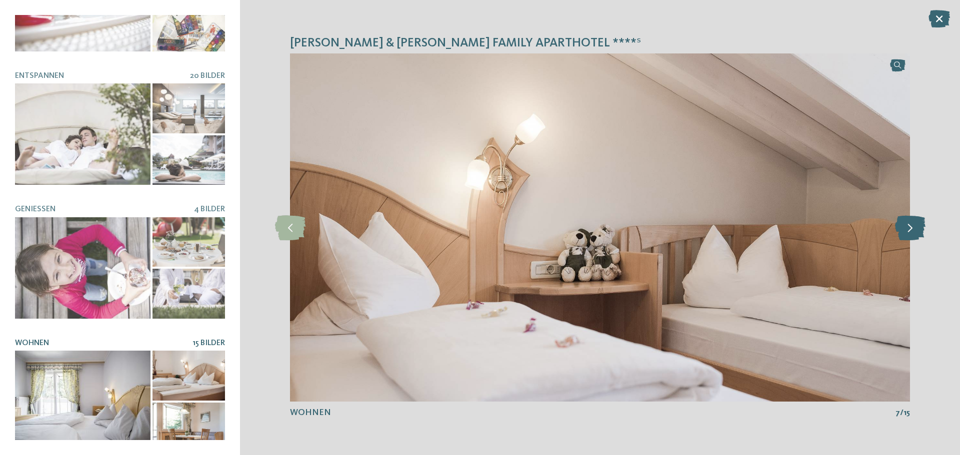
click at [912, 228] on icon at bounding box center [910, 227] width 30 height 25
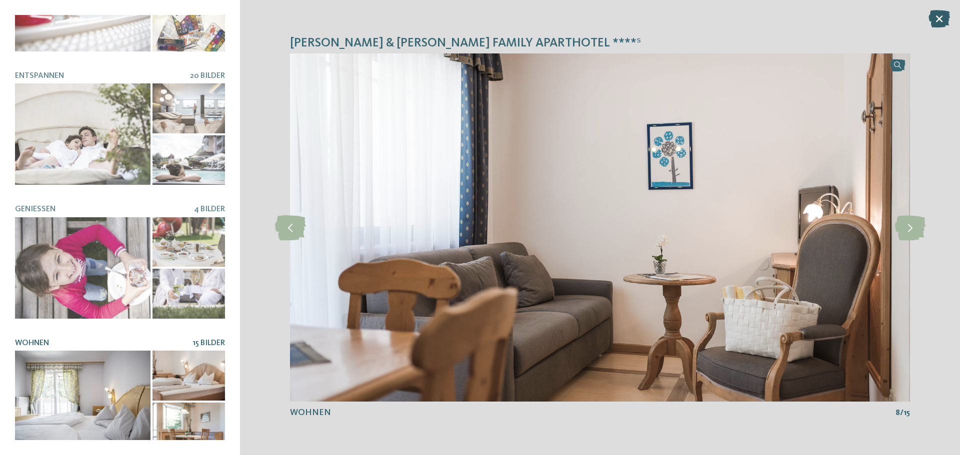
click at [941, 17] on icon at bounding box center [938, 18] width 21 height 17
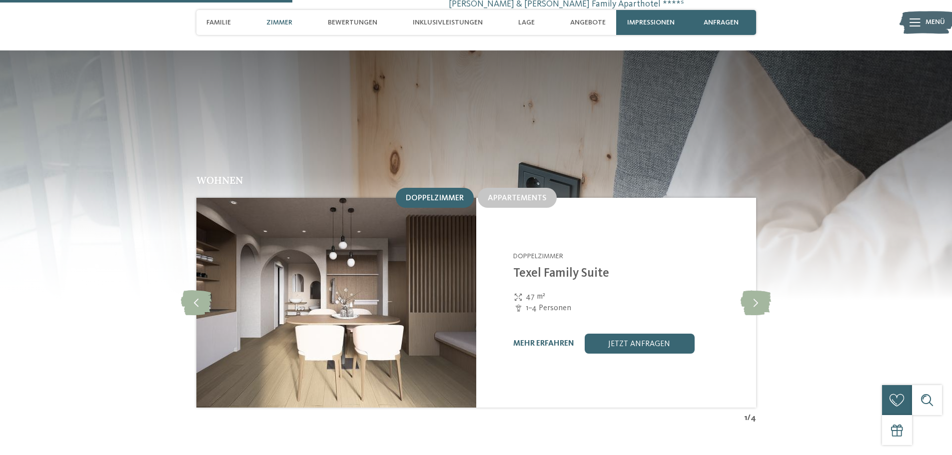
scroll to position [1200, 0]
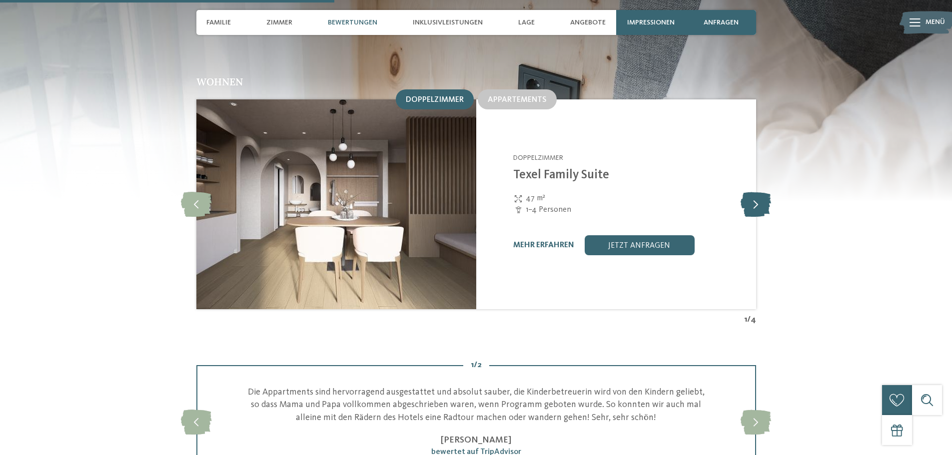
click at [758, 192] on icon at bounding box center [756, 204] width 30 height 25
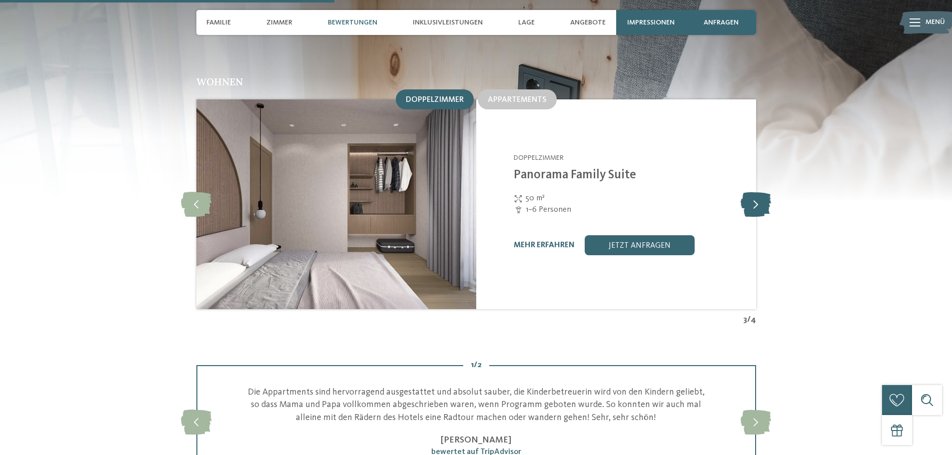
click at [758, 192] on icon at bounding box center [756, 204] width 30 height 25
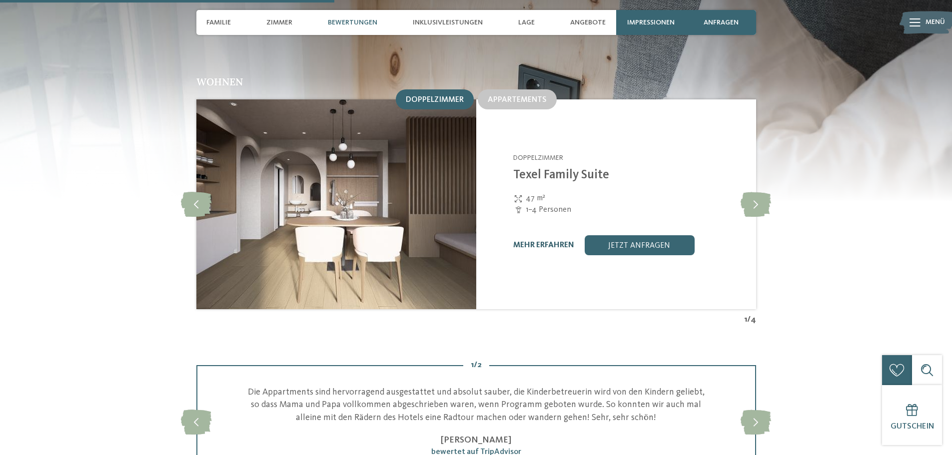
click at [548, 241] on link "mehr erfahren" at bounding box center [543, 245] width 61 height 8
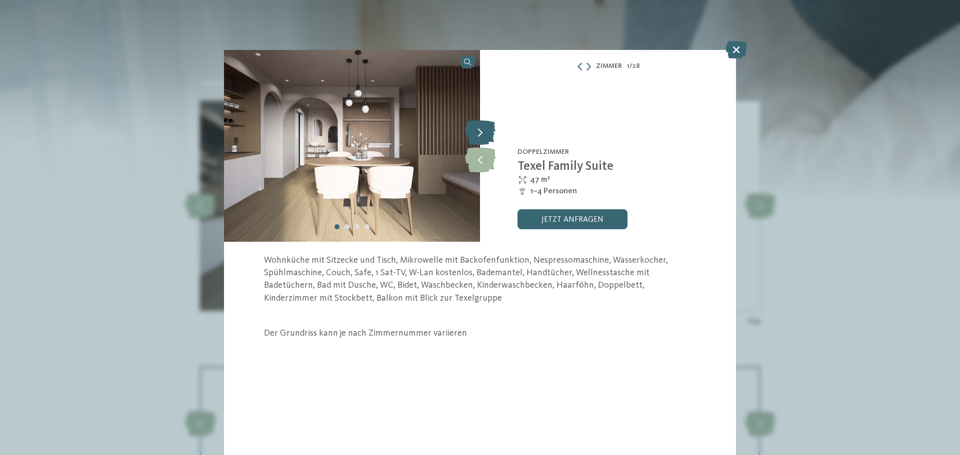
click at [478, 128] on icon at bounding box center [480, 132] width 30 height 25
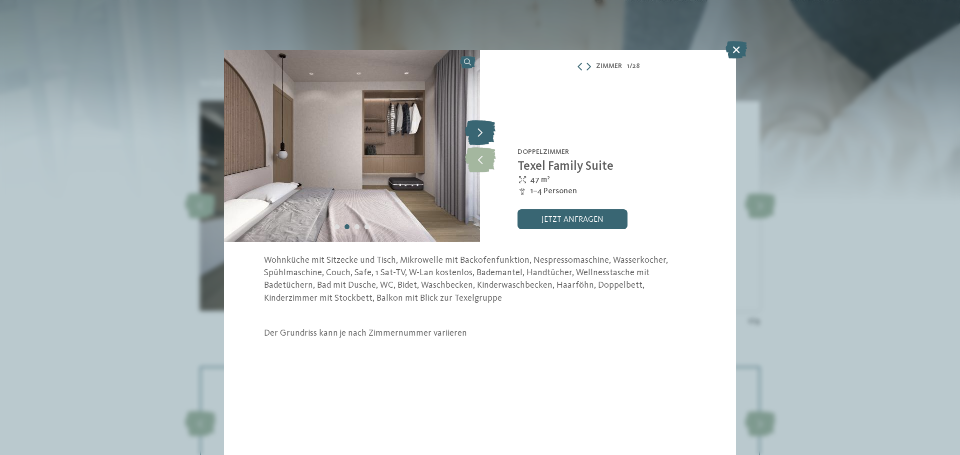
click at [479, 128] on icon at bounding box center [480, 132] width 30 height 25
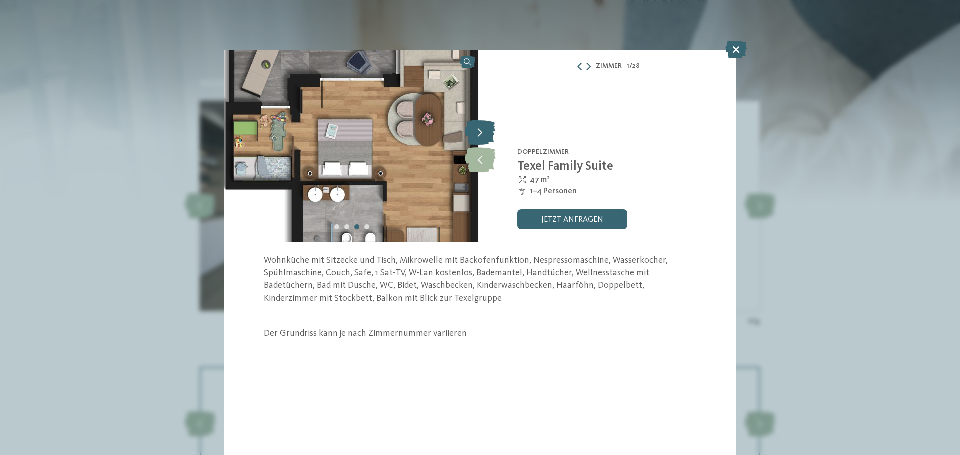
click at [481, 125] on icon at bounding box center [480, 132] width 30 height 25
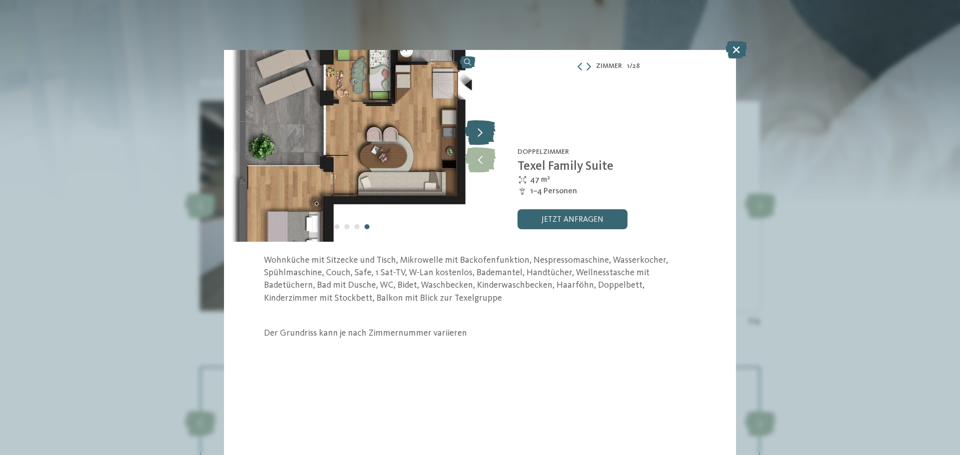
click at [484, 128] on icon at bounding box center [480, 132] width 30 height 25
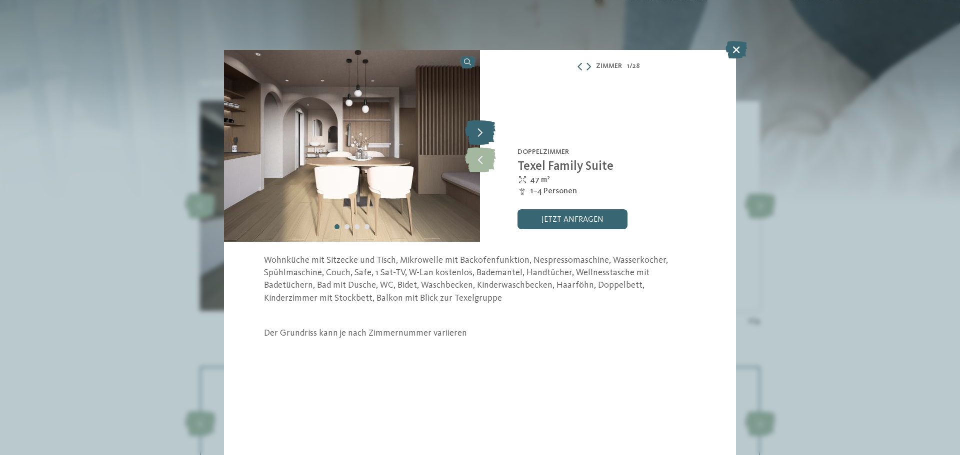
click at [484, 128] on icon at bounding box center [480, 132] width 30 height 25
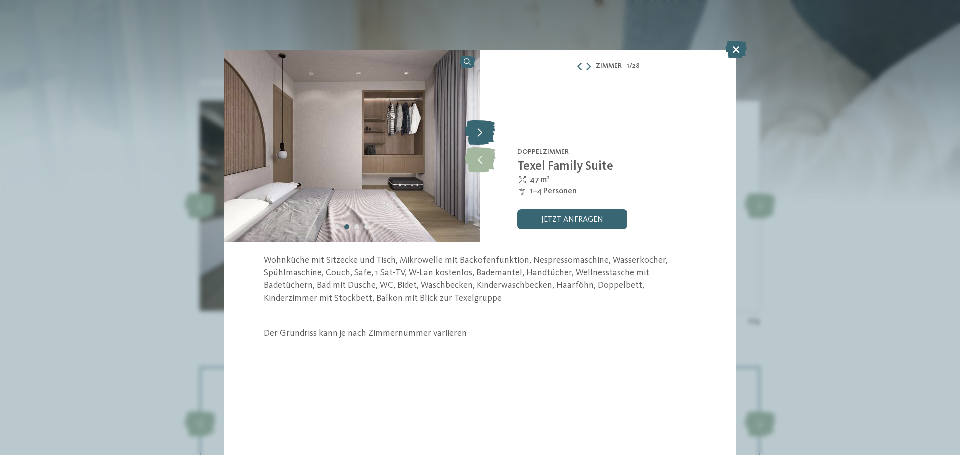
click at [484, 128] on icon at bounding box center [480, 132] width 30 height 25
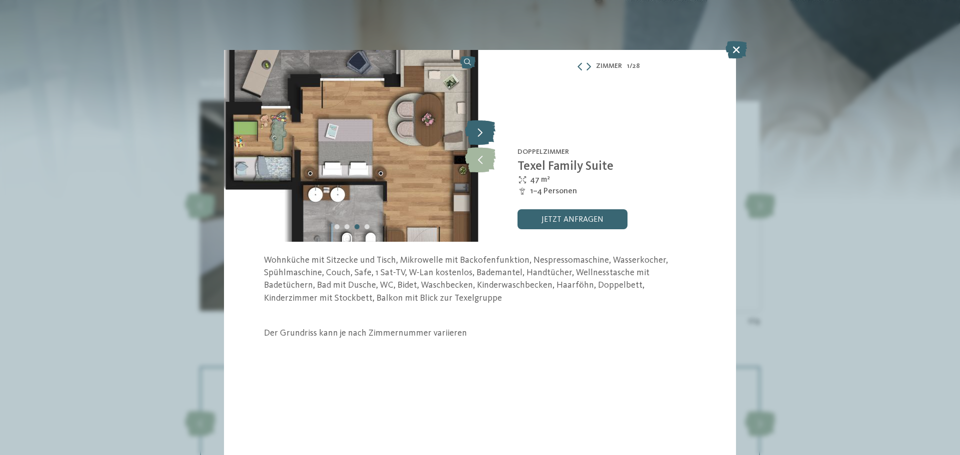
click at [484, 127] on icon at bounding box center [480, 132] width 30 height 25
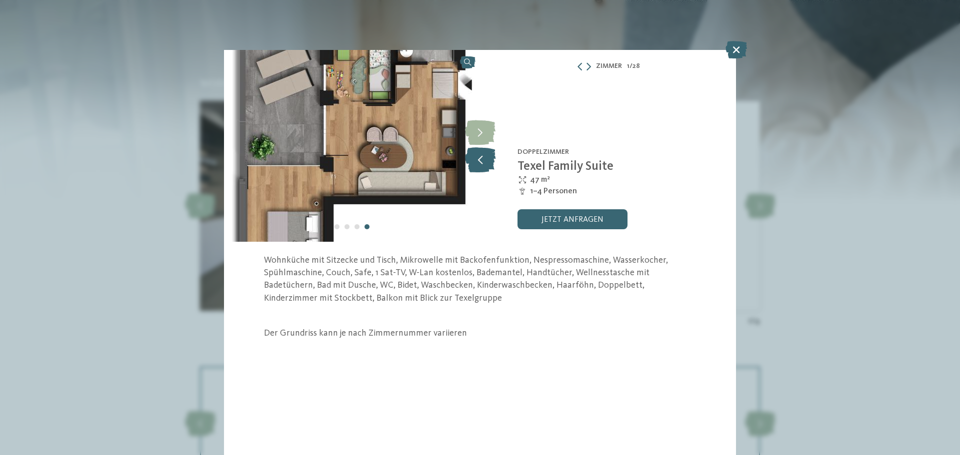
click at [482, 152] on icon at bounding box center [480, 159] width 30 height 25
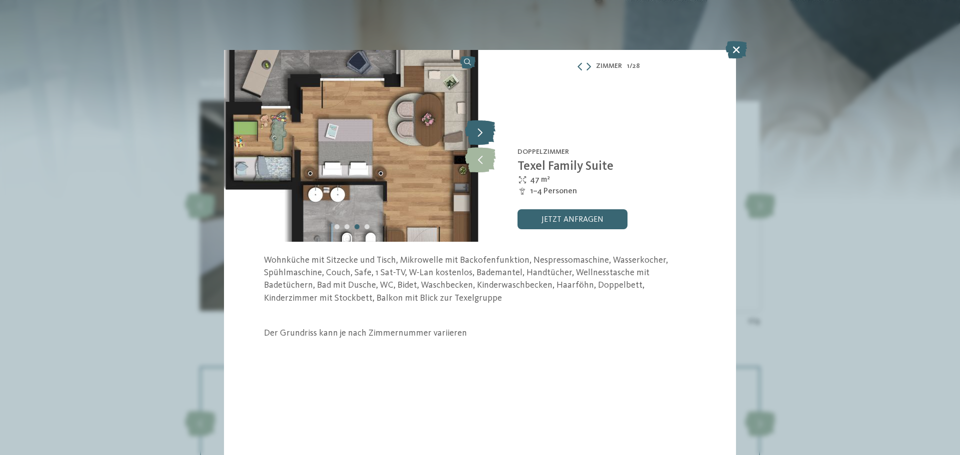
click at [478, 134] on icon at bounding box center [480, 132] width 30 height 25
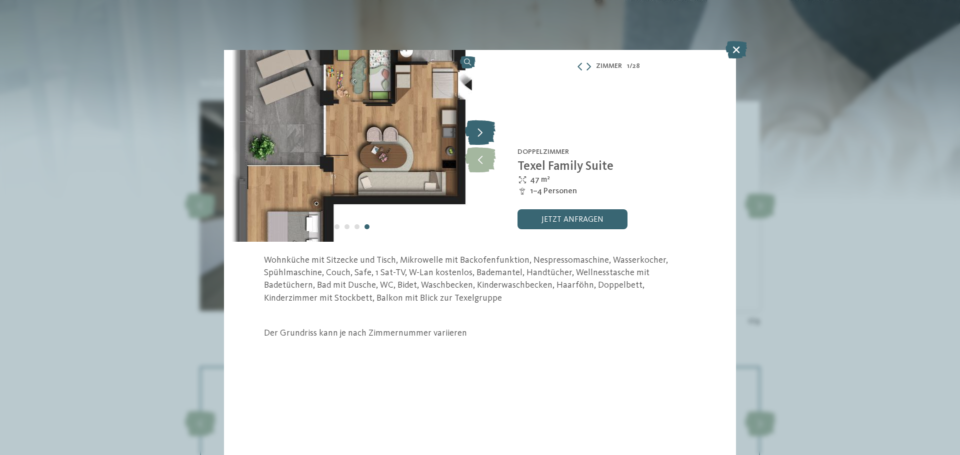
click at [478, 134] on icon at bounding box center [480, 132] width 30 height 25
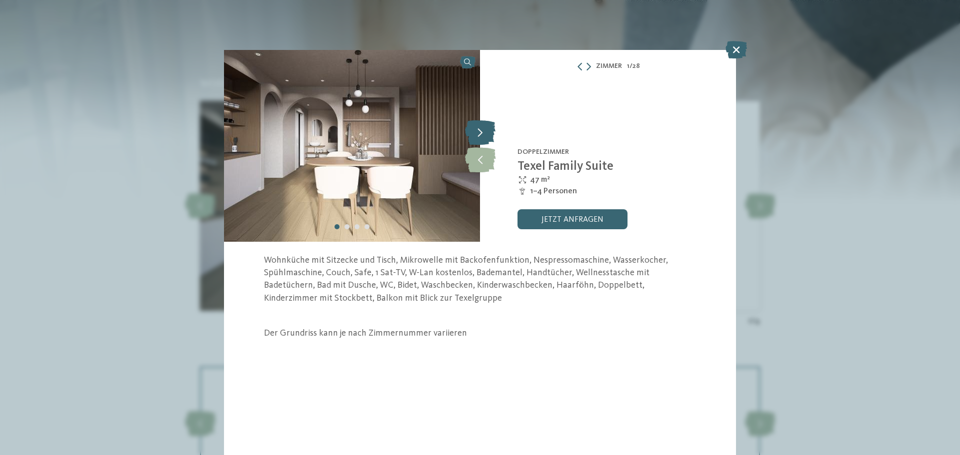
click at [478, 134] on icon at bounding box center [480, 132] width 30 height 25
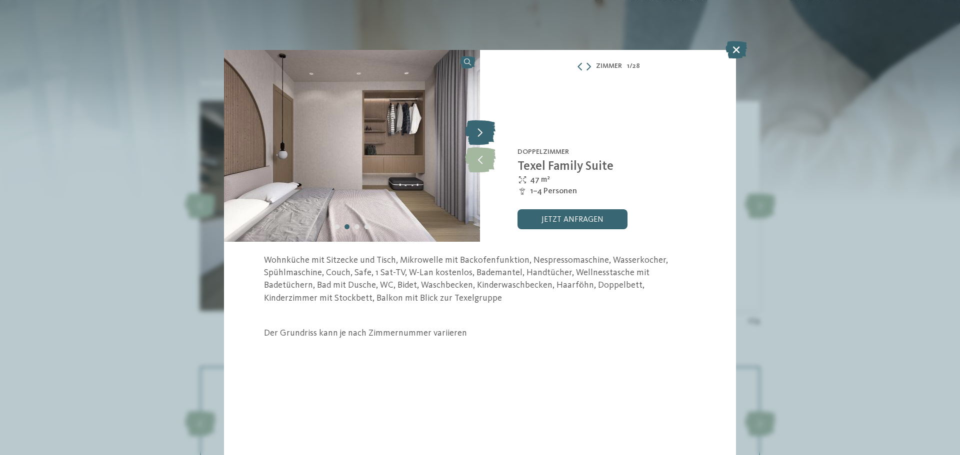
click at [478, 134] on icon at bounding box center [480, 132] width 30 height 25
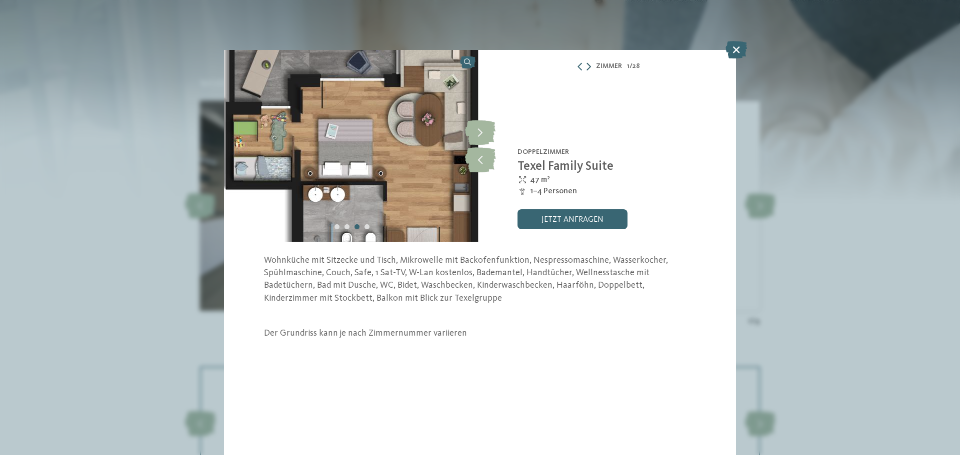
click at [590, 64] on icon at bounding box center [588, 66] width 4 height 8
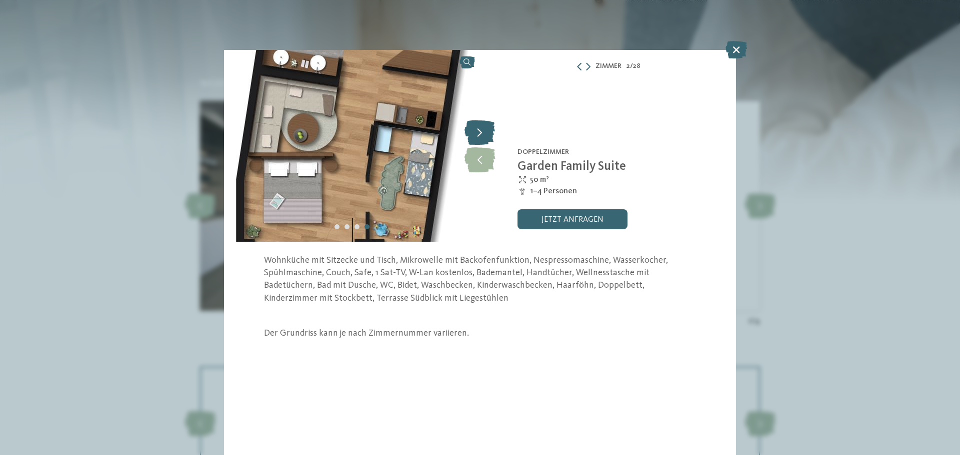
click at [481, 136] on icon at bounding box center [479, 132] width 30 height 25
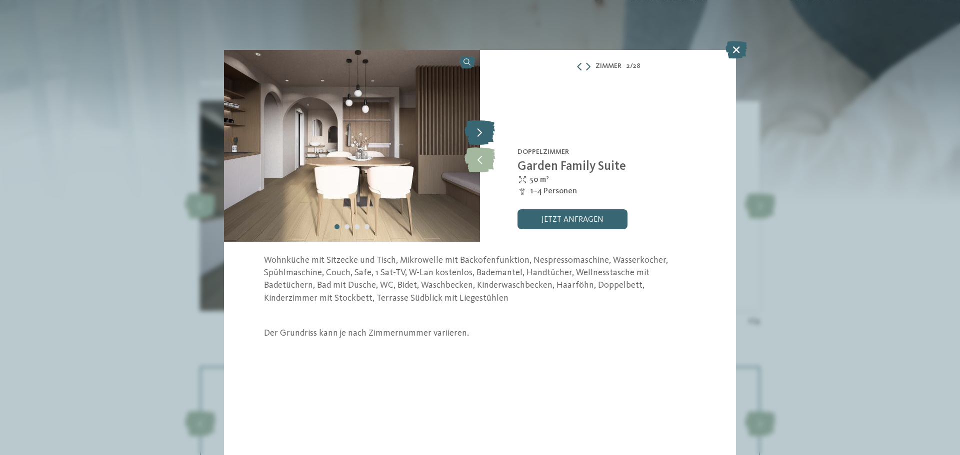
click at [481, 136] on icon at bounding box center [479, 132] width 30 height 25
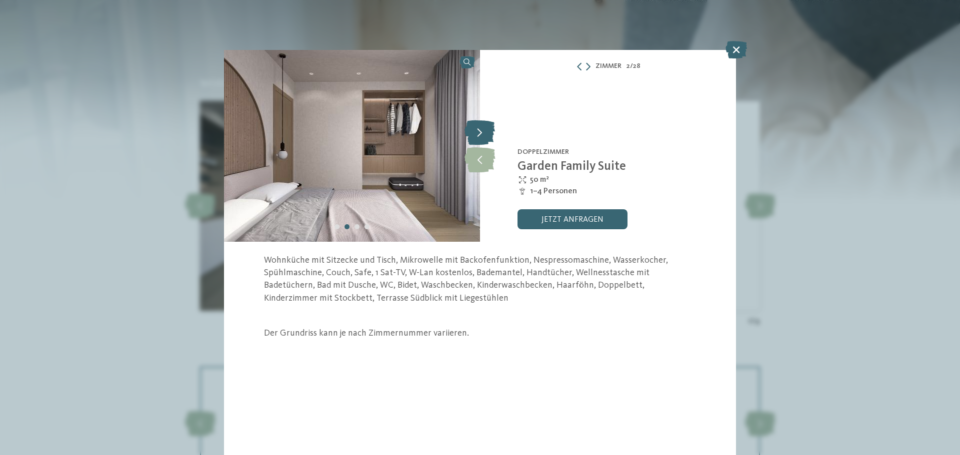
click at [481, 136] on icon at bounding box center [479, 132] width 30 height 25
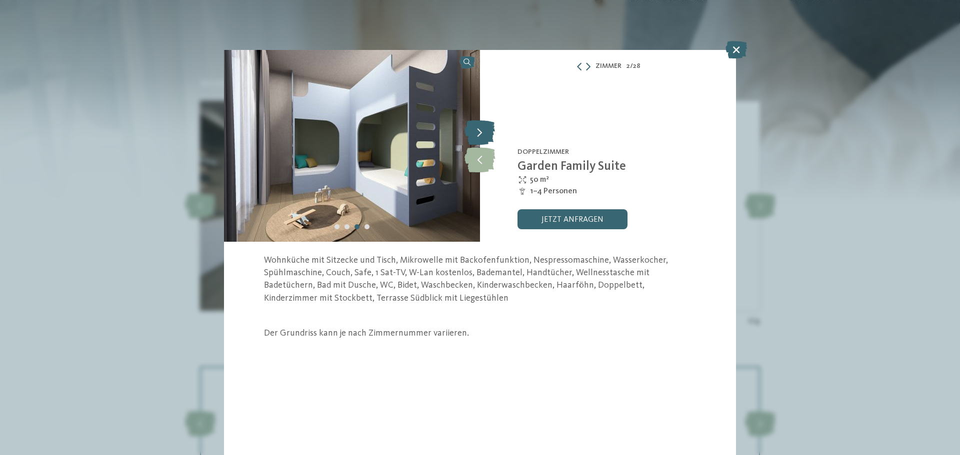
click at [482, 134] on icon at bounding box center [479, 132] width 30 height 25
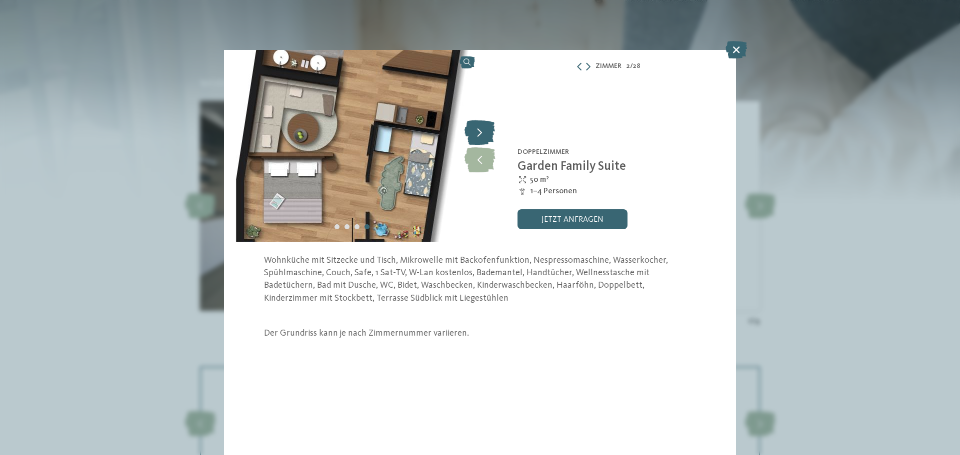
click at [482, 132] on icon at bounding box center [479, 132] width 30 height 25
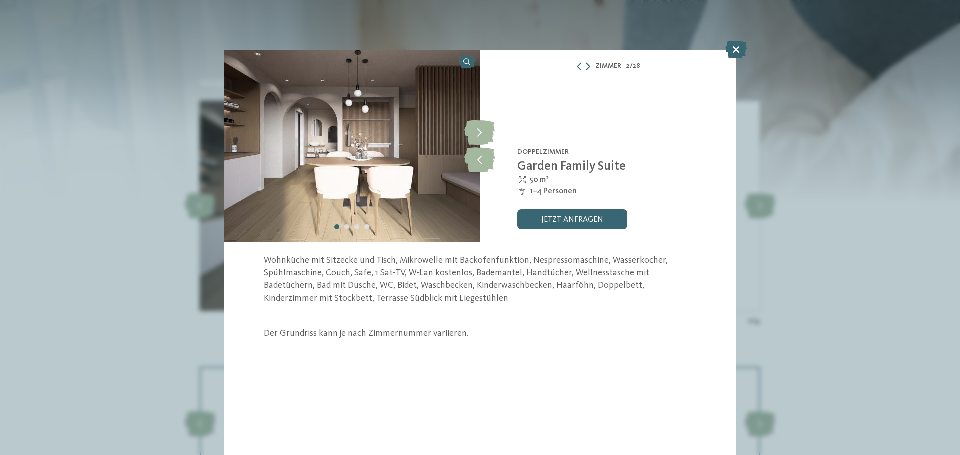
click at [589, 66] on icon at bounding box center [588, 66] width 4 height 8
click at [486, 134] on icon at bounding box center [479, 132] width 30 height 25
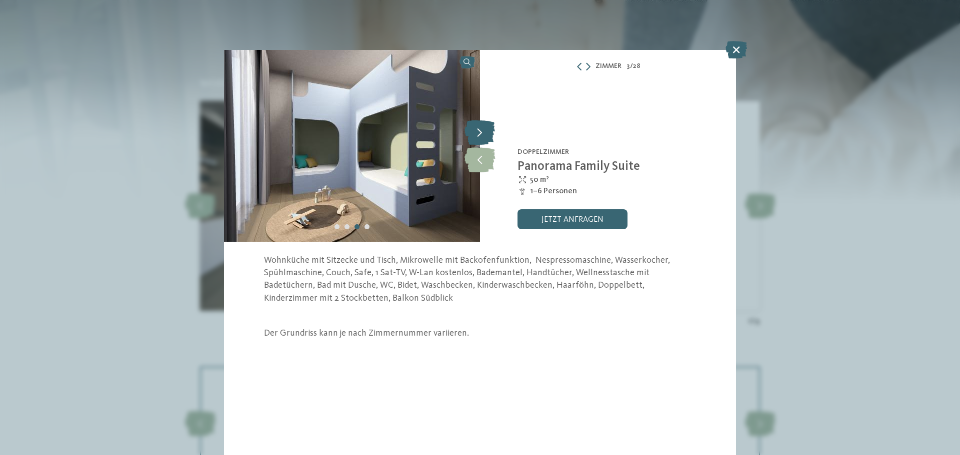
click at [485, 134] on icon at bounding box center [479, 132] width 30 height 25
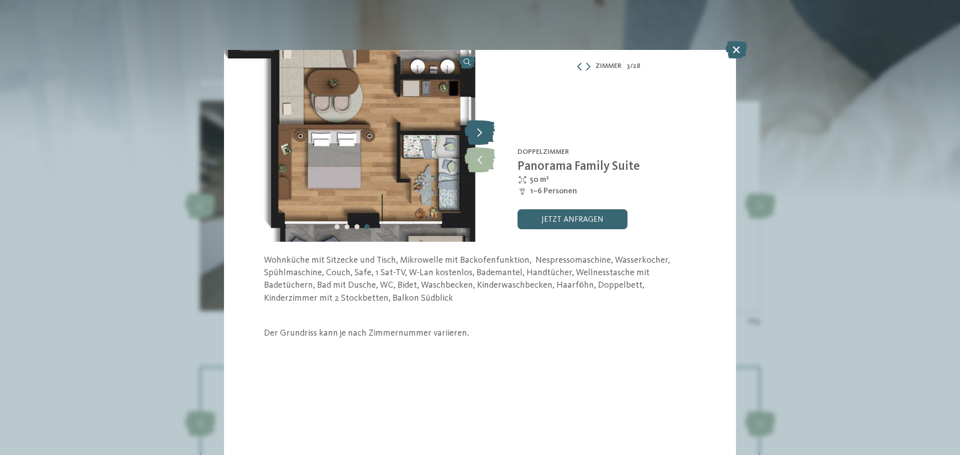
click at [485, 131] on icon at bounding box center [479, 132] width 30 height 25
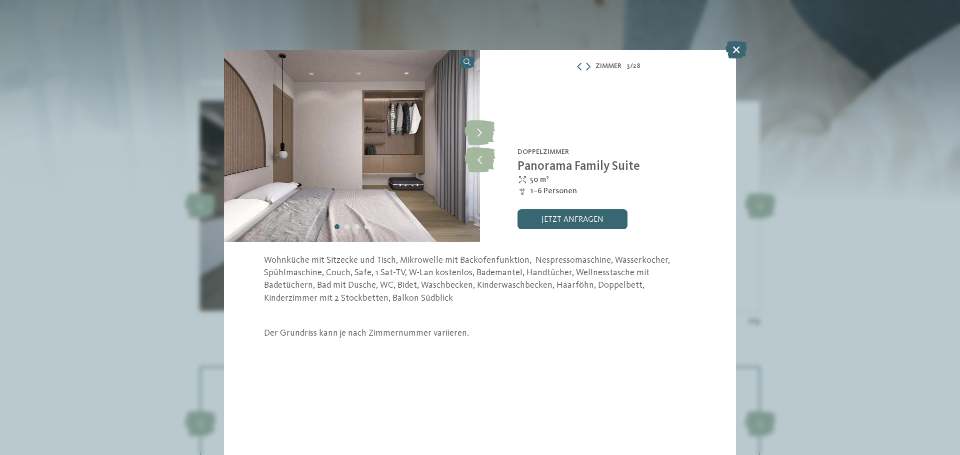
click at [593, 65] on div "Zimmer 3 / 28" at bounding box center [608, 66] width 256 height 12
click at [591, 65] on div "Zimmer 3 / 28" at bounding box center [608, 66] width 256 height 12
click at [587, 64] on icon at bounding box center [588, 66] width 4 height 8
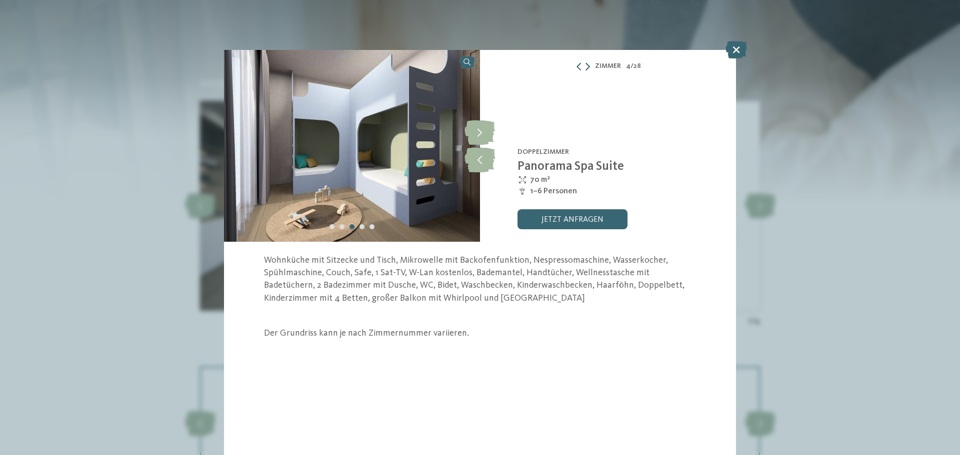
click at [587, 64] on icon at bounding box center [587, 66] width 4 height 8
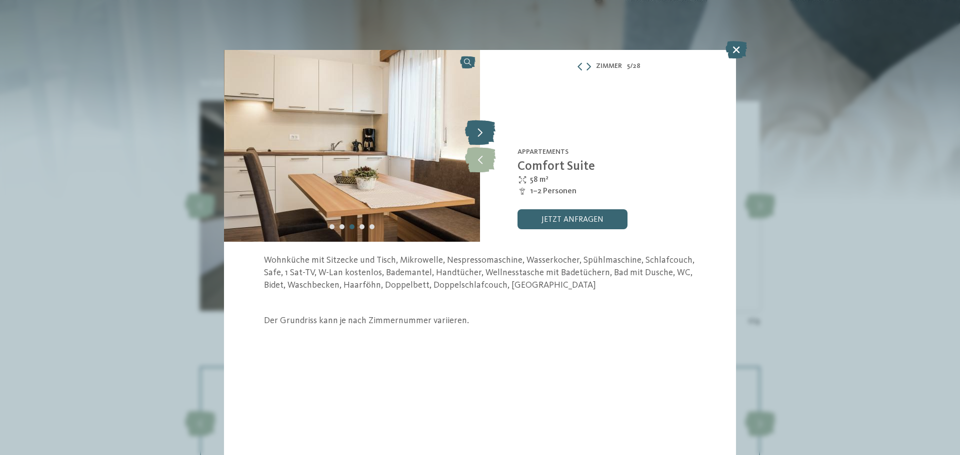
click at [483, 131] on icon at bounding box center [480, 132] width 30 height 25
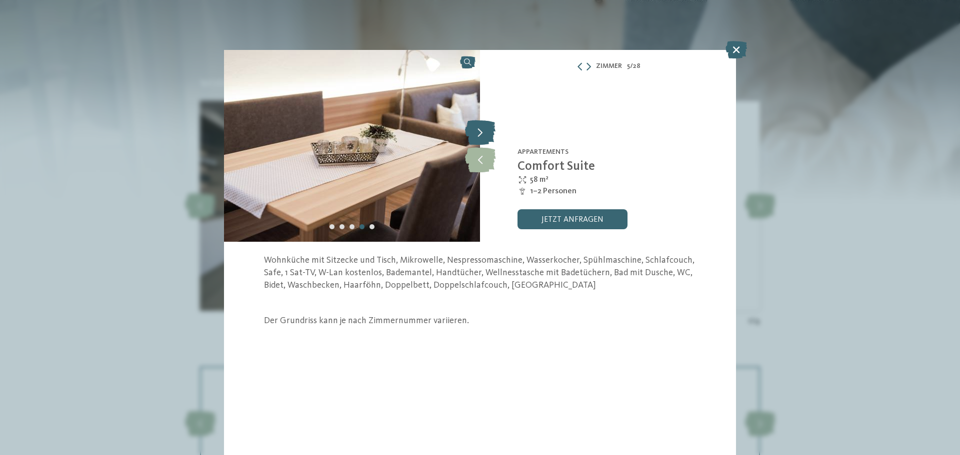
click at [483, 131] on icon at bounding box center [480, 132] width 30 height 25
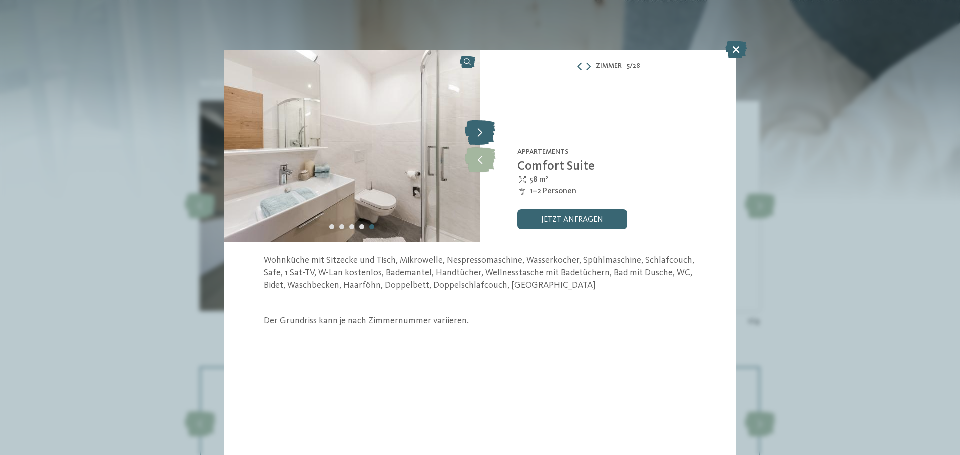
click at [483, 131] on icon at bounding box center [480, 132] width 30 height 25
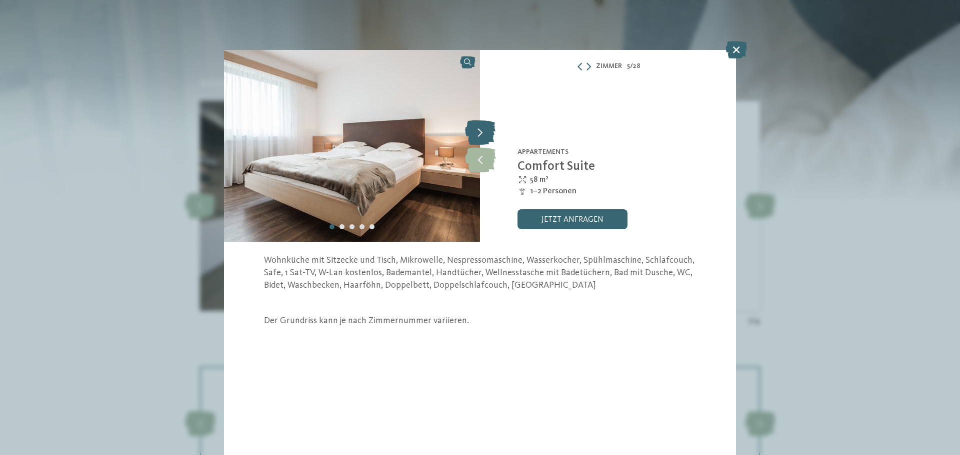
click at [483, 131] on icon at bounding box center [480, 132] width 30 height 25
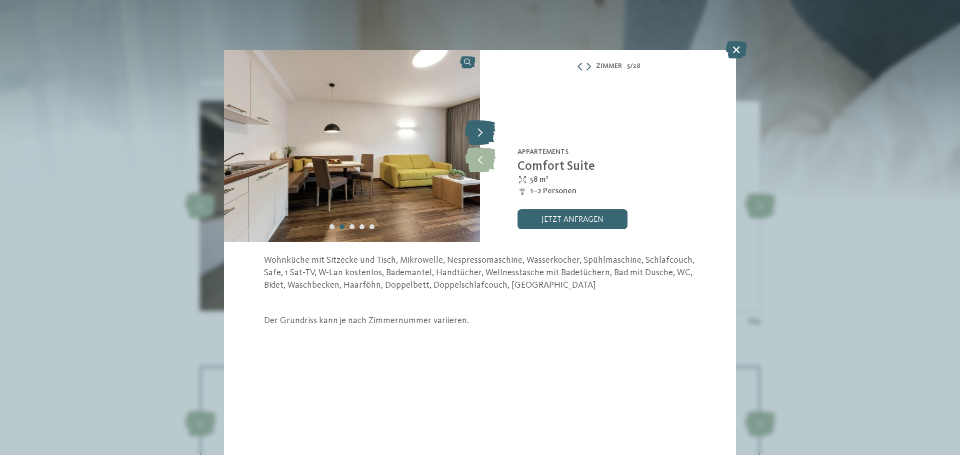
click at [483, 131] on icon at bounding box center [480, 132] width 30 height 25
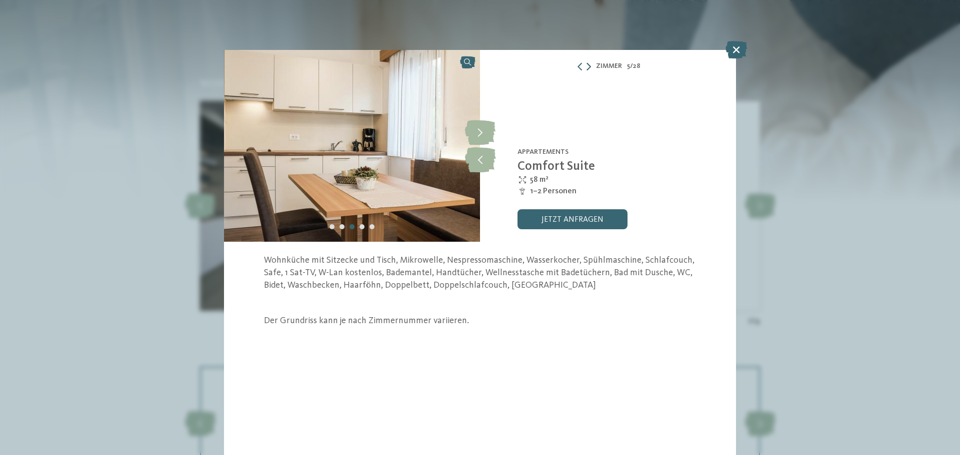
click at [586, 64] on icon at bounding box center [588, 66] width 4 height 8
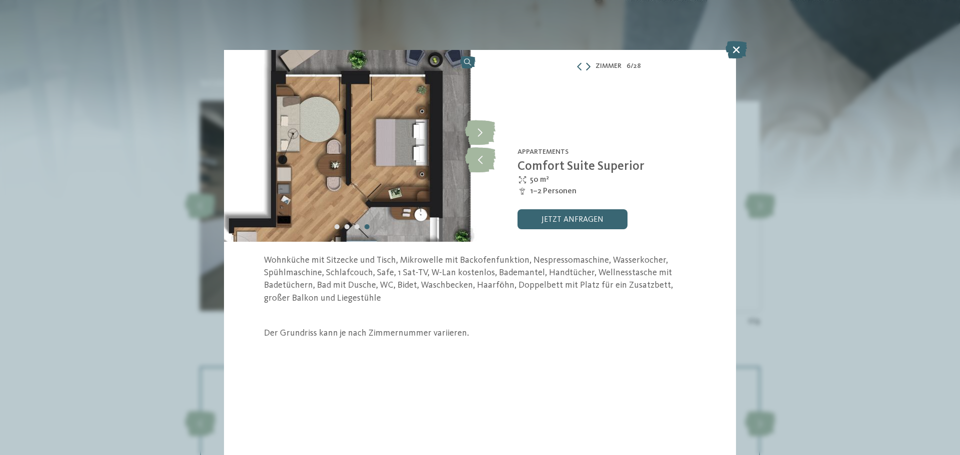
click at [586, 64] on icon at bounding box center [588, 66] width 4 height 8
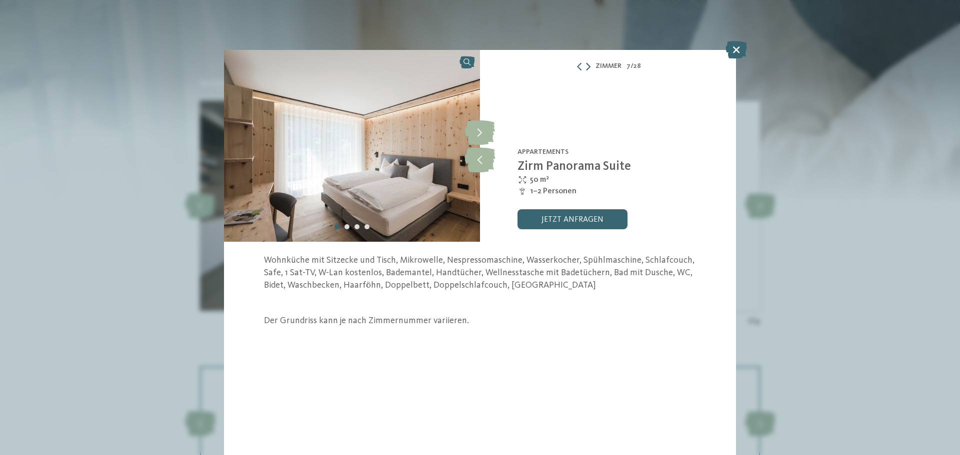
click at [586, 64] on icon at bounding box center [588, 66] width 4 height 8
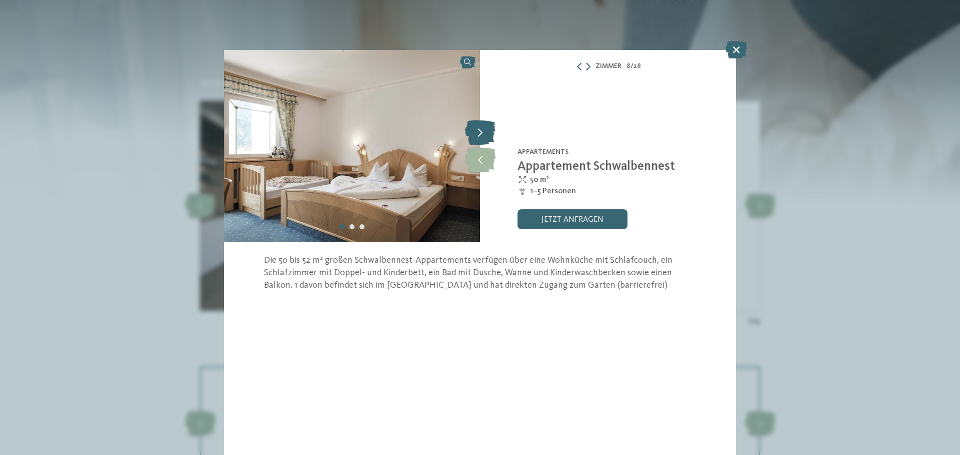
click at [483, 133] on icon at bounding box center [480, 132] width 30 height 25
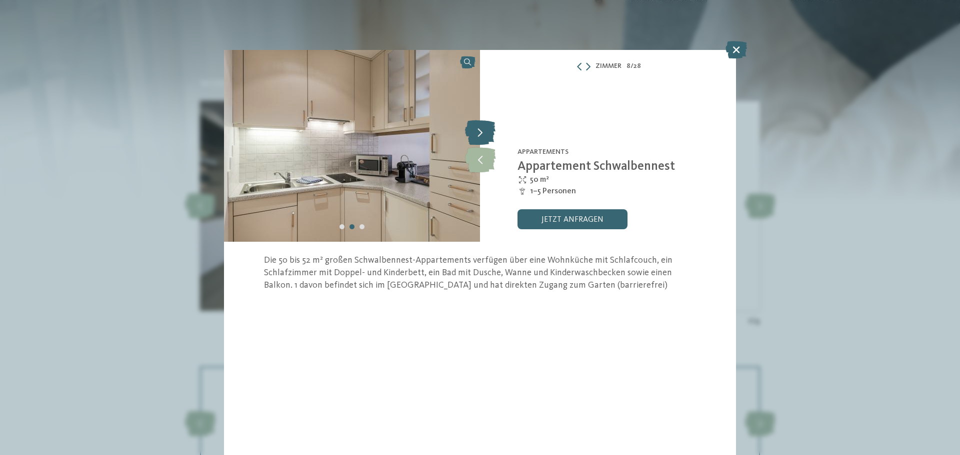
click at [483, 133] on icon at bounding box center [480, 132] width 30 height 25
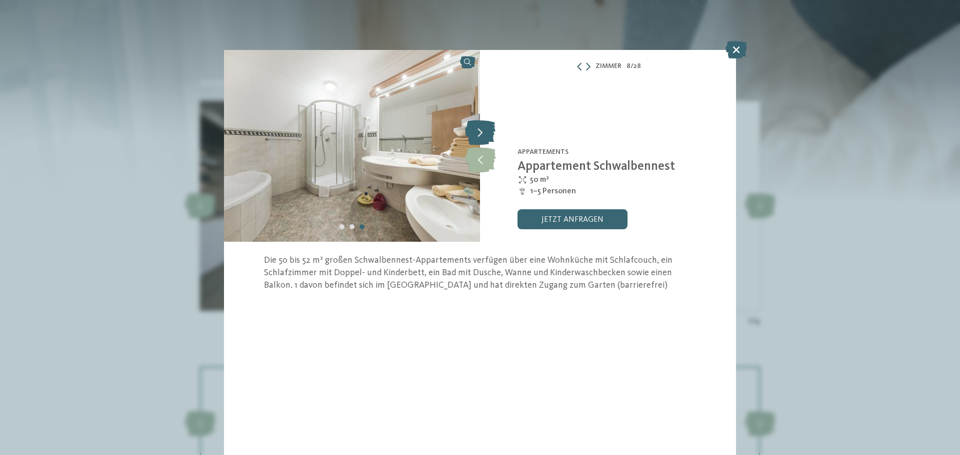
click at [483, 133] on icon at bounding box center [480, 132] width 30 height 25
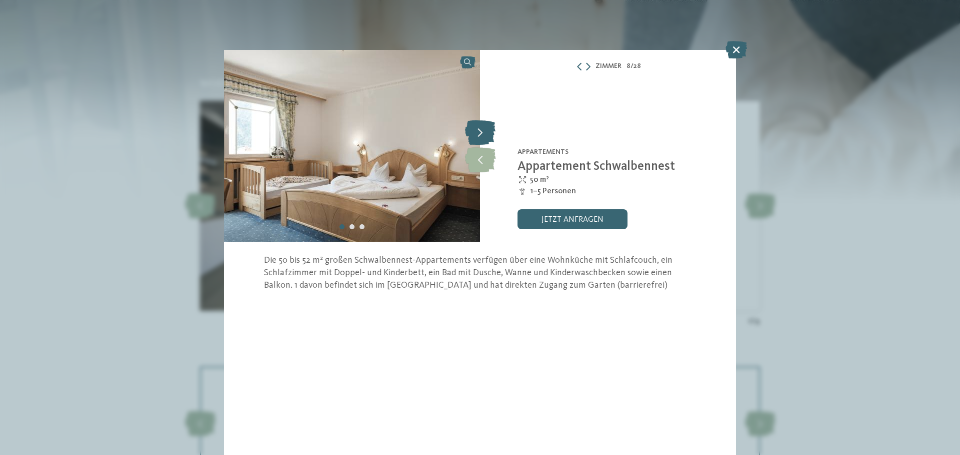
click at [483, 132] on icon at bounding box center [480, 132] width 30 height 25
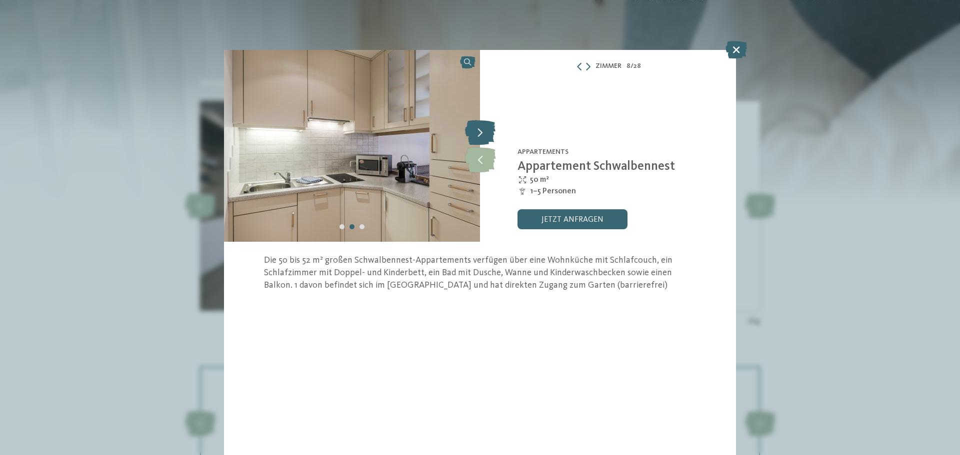
click at [483, 131] on icon at bounding box center [480, 132] width 30 height 25
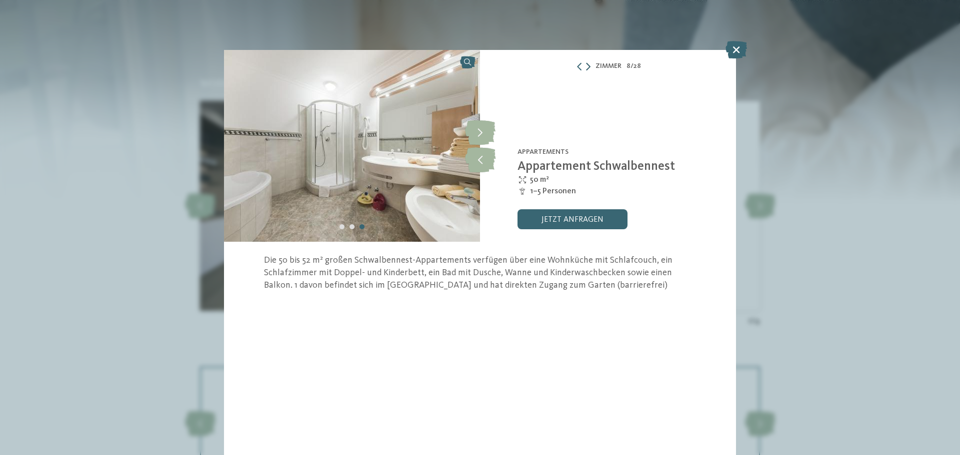
click at [586, 67] on icon at bounding box center [588, 66] width 4 height 8
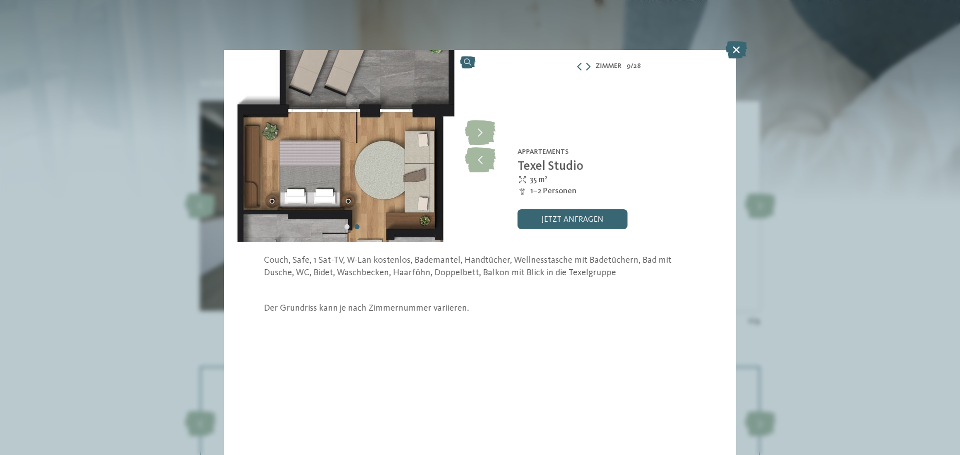
click at [586, 67] on icon at bounding box center [588, 66] width 4 height 8
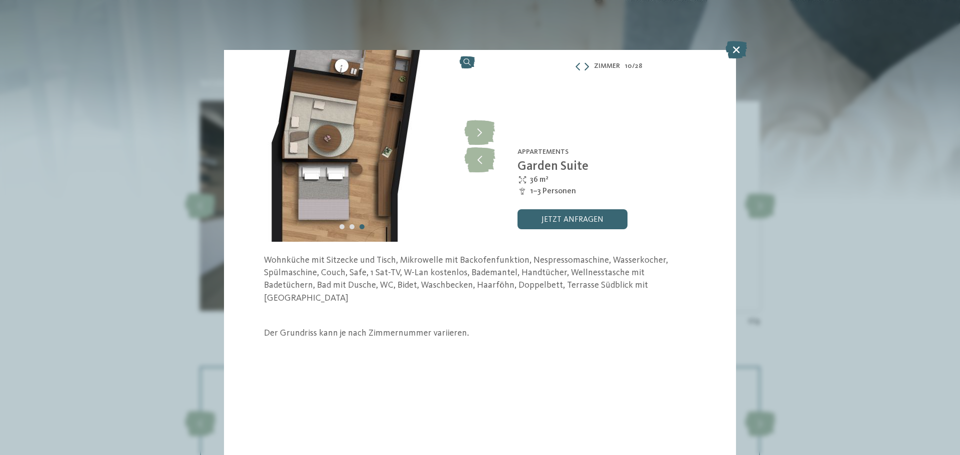
click at [586, 67] on icon at bounding box center [586, 66] width 4 height 8
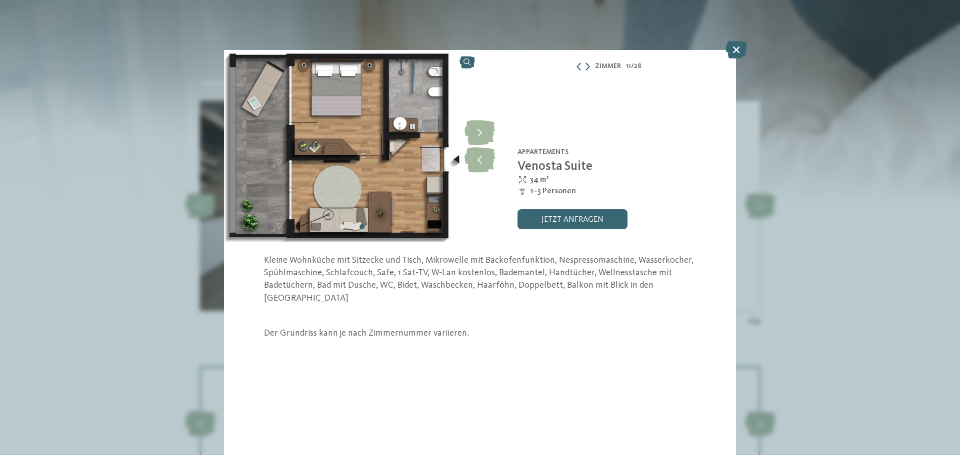
click at [586, 67] on icon at bounding box center [587, 66] width 4 height 8
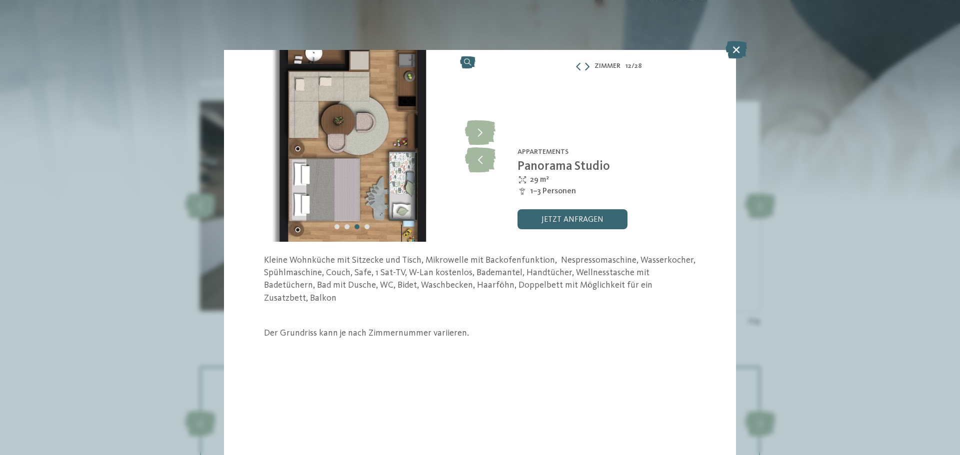
click at [586, 67] on icon at bounding box center [587, 66] width 4 height 8
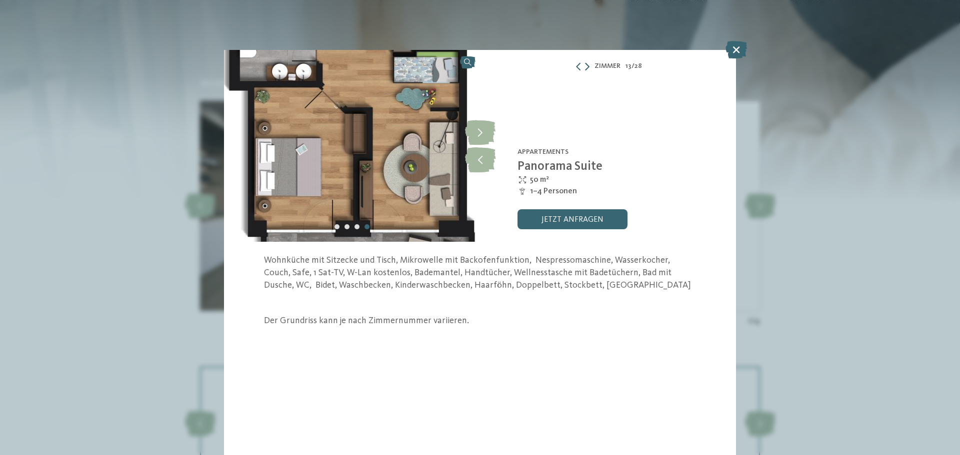
click at [586, 67] on icon at bounding box center [587, 66] width 4 height 8
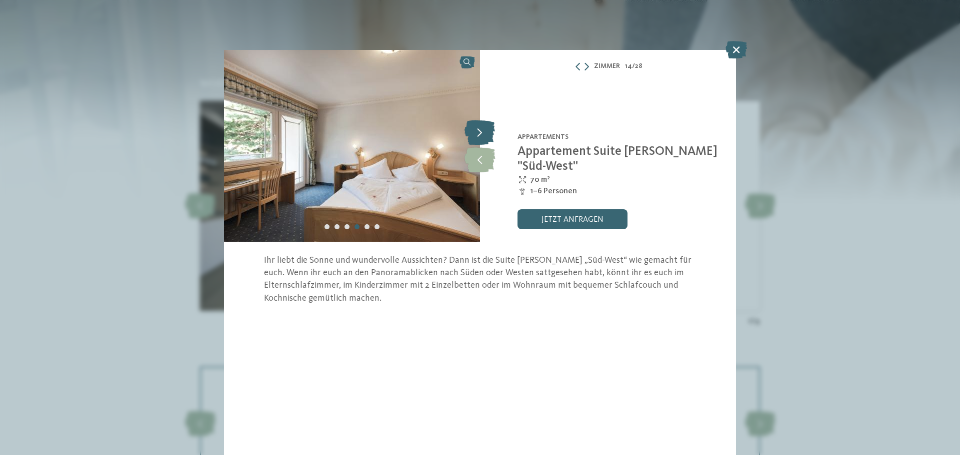
click at [484, 131] on icon at bounding box center [479, 132] width 30 height 25
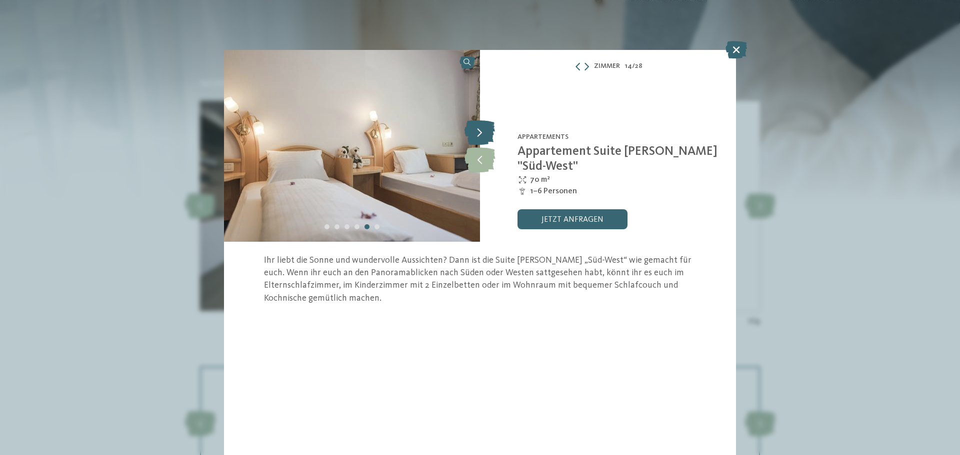
click at [484, 131] on icon at bounding box center [479, 132] width 30 height 25
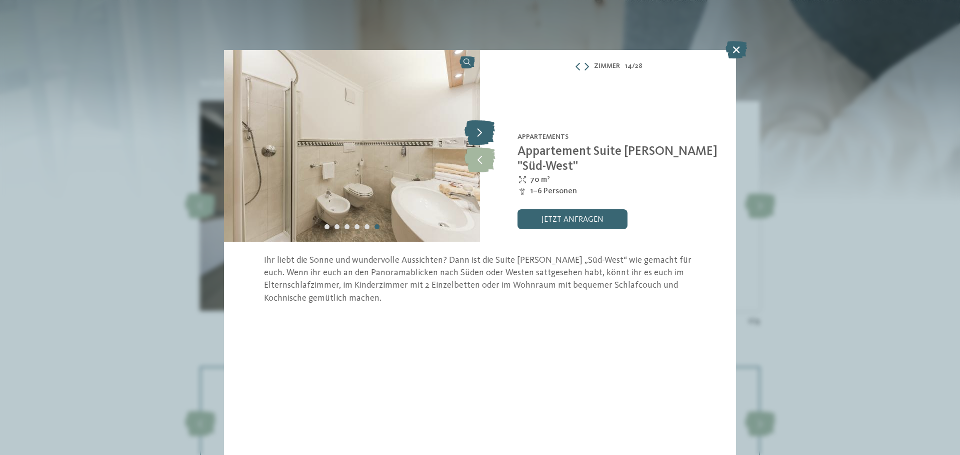
click at [484, 131] on icon at bounding box center [479, 132] width 30 height 25
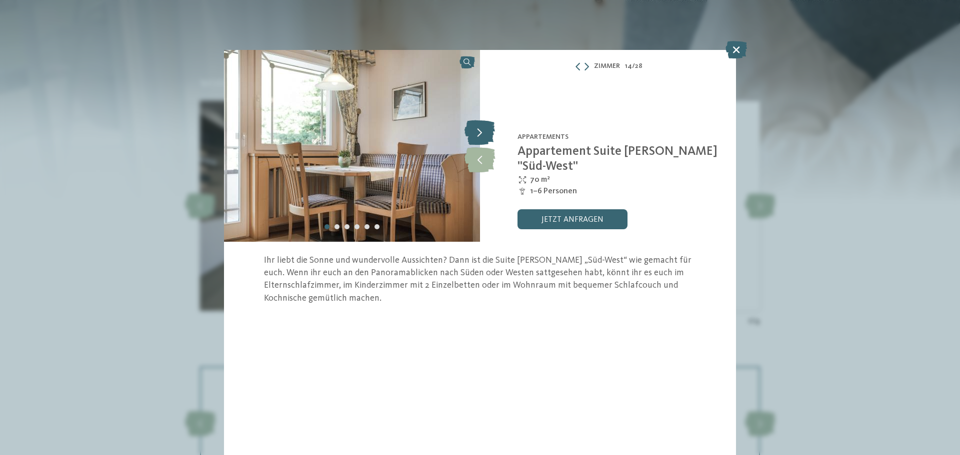
click at [484, 131] on icon at bounding box center [479, 132] width 30 height 25
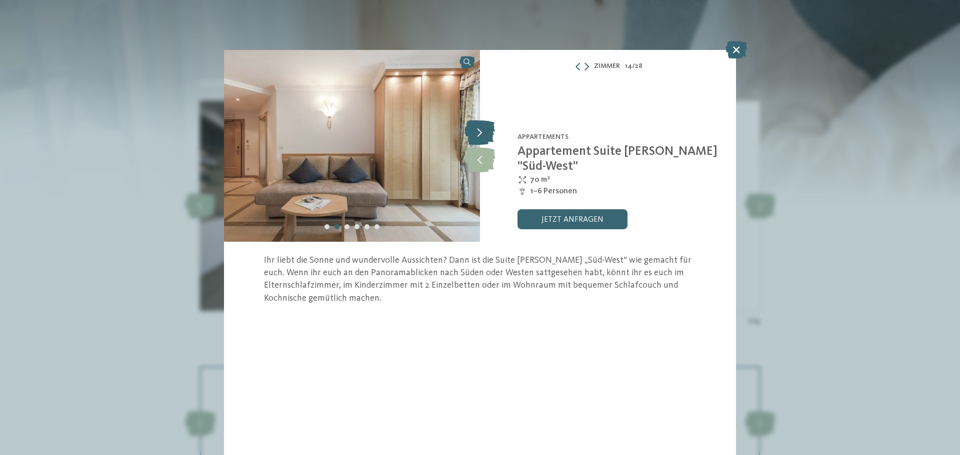
click at [484, 131] on icon at bounding box center [479, 132] width 30 height 25
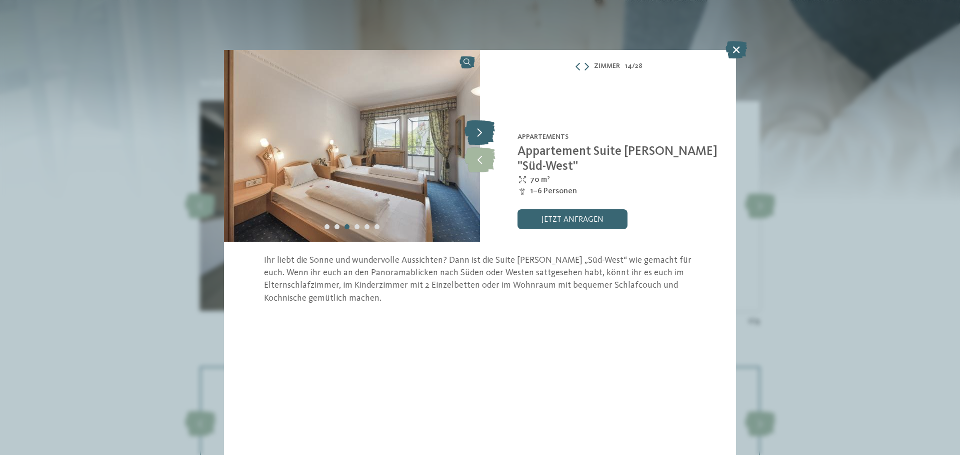
click at [484, 131] on icon at bounding box center [479, 132] width 30 height 25
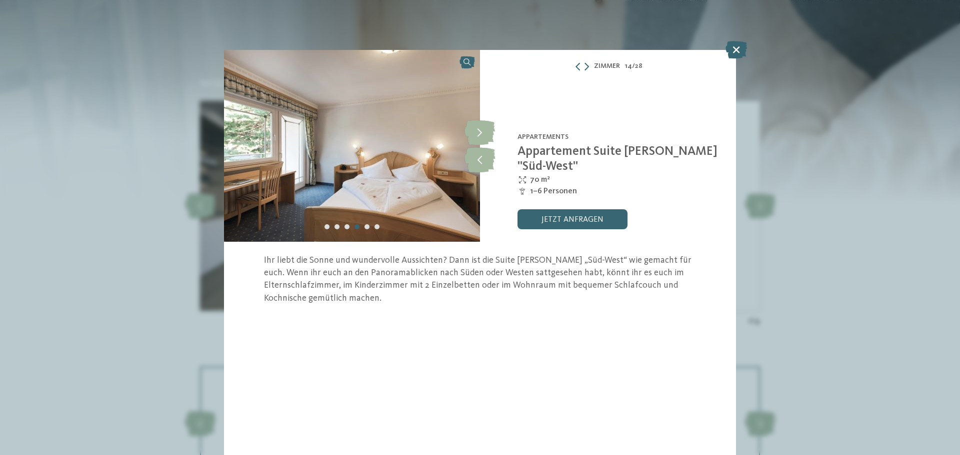
drag, startPoint x: 735, startPoint y: 45, endPoint x: 715, endPoint y: 54, distance: 21.9
click at [734, 46] on icon at bounding box center [735, 49] width 21 height 17
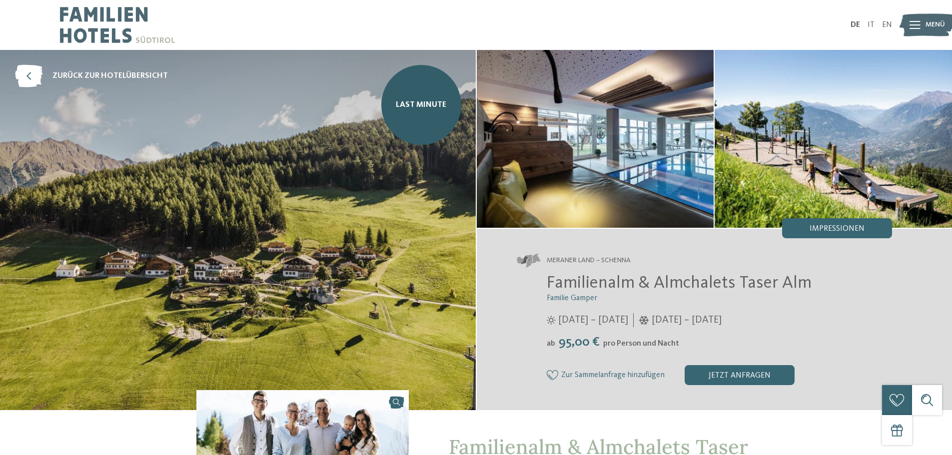
click at [828, 224] on div "Impressionen" at bounding box center [837, 228] width 110 height 20
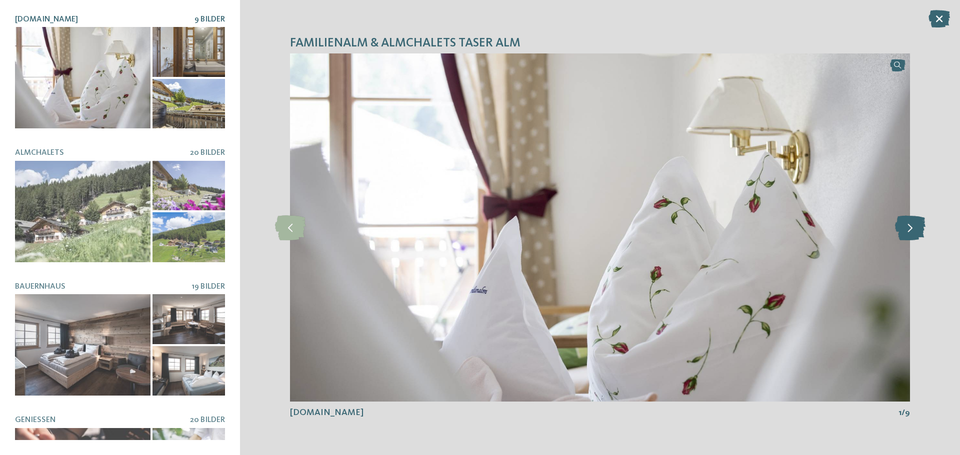
click at [907, 227] on icon at bounding box center [910, 227] width 30 height 25
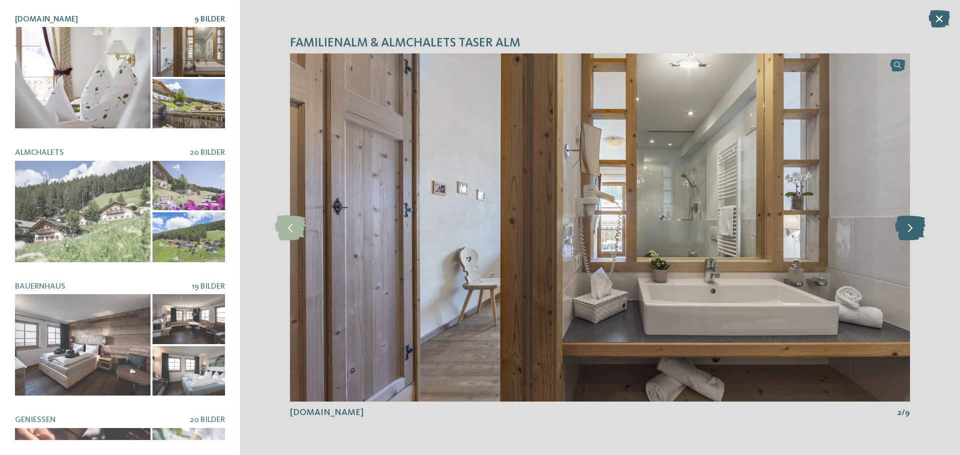
click at [907, 227] on icon at bounding box center [910, 227] width 30 height 25
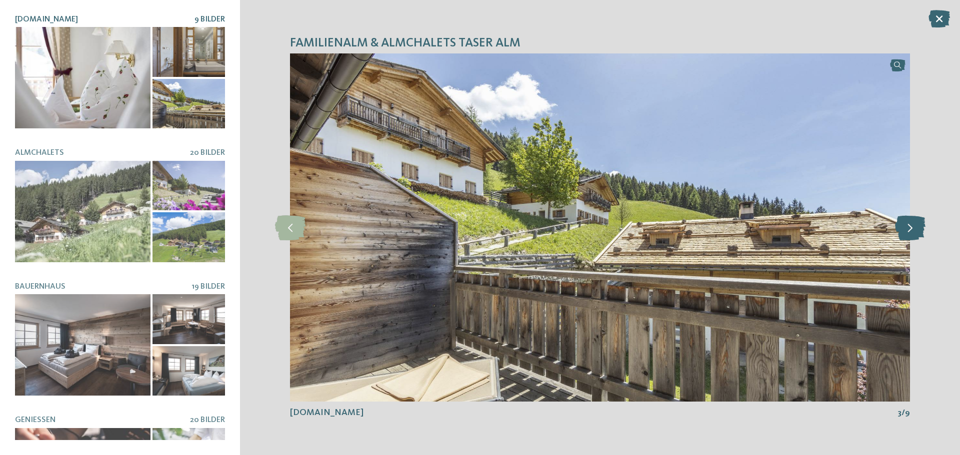
click at [907, 227] on icon at bounding box center [910, 227] width 30 height 25
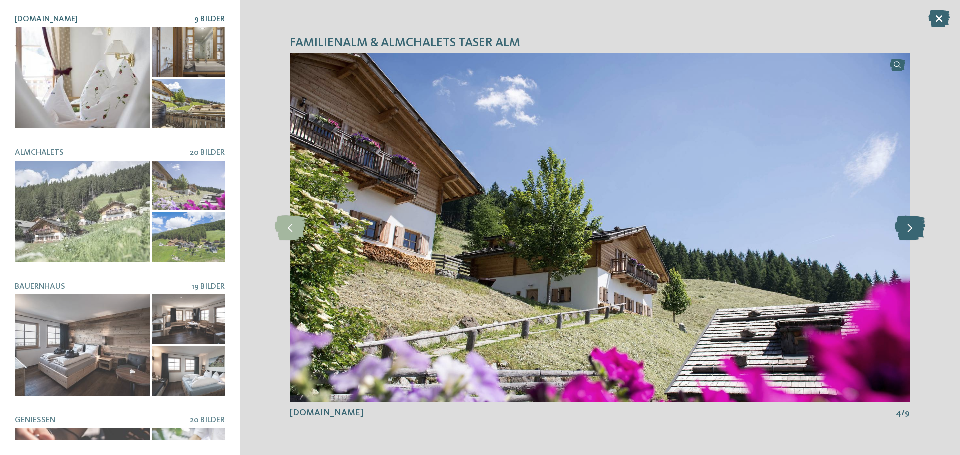
click at [907, 227] on icon at bounding box center [910, 227] width 30 height 25
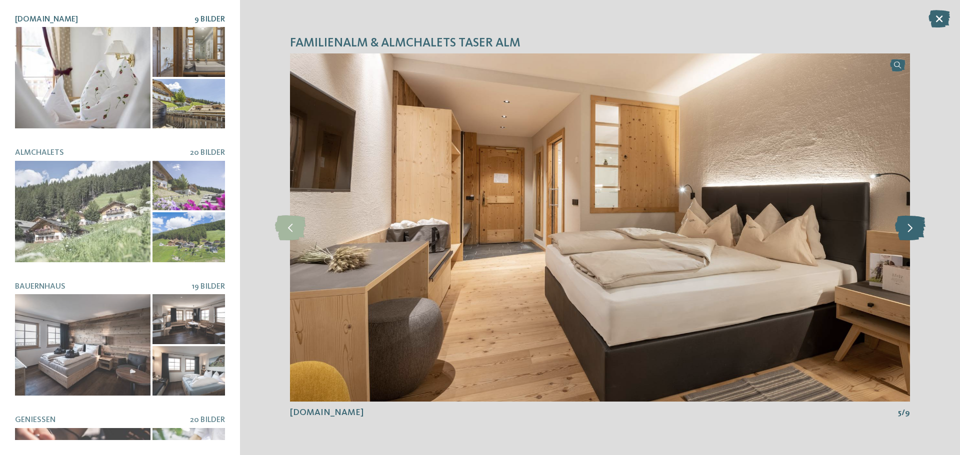
click at [907, 227] on icon at bounding box center [910, 227] width 30 height 25
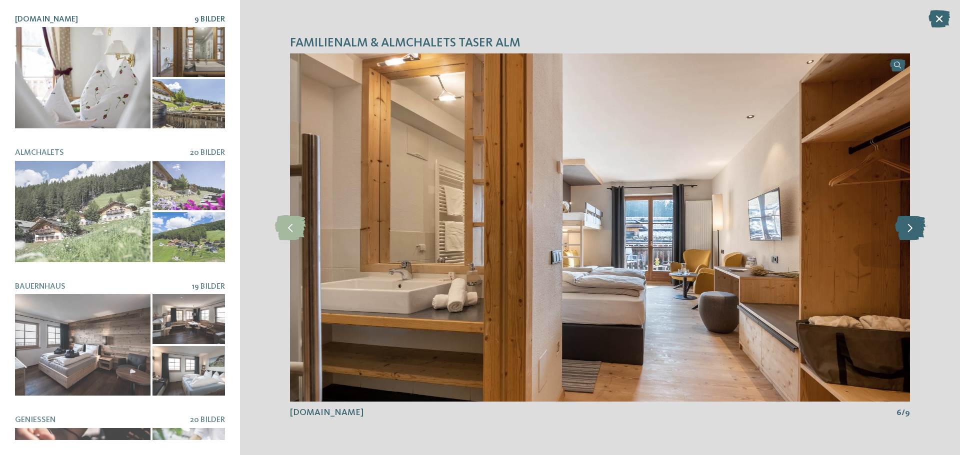
click at [907, 227] on icon at bounding box center [910, 227] width 30 height 25
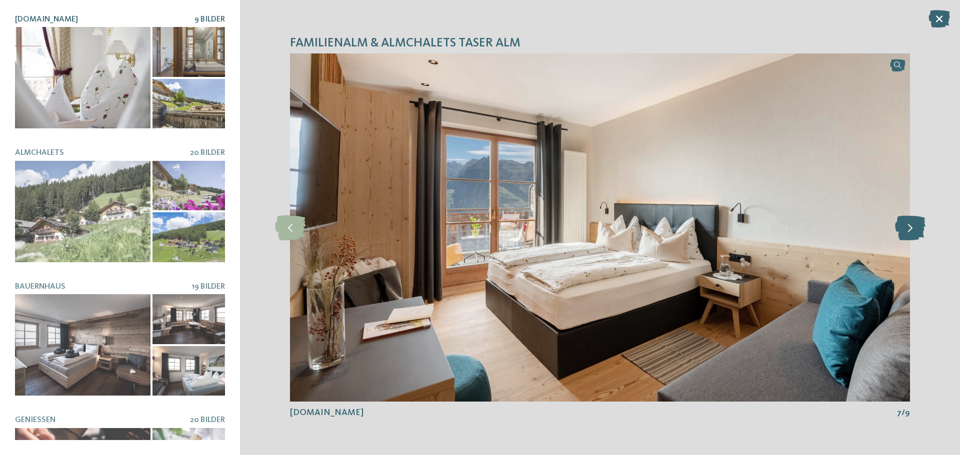
click at [907, 226] on icon at bounding box center [910, 227] width 30 height 25
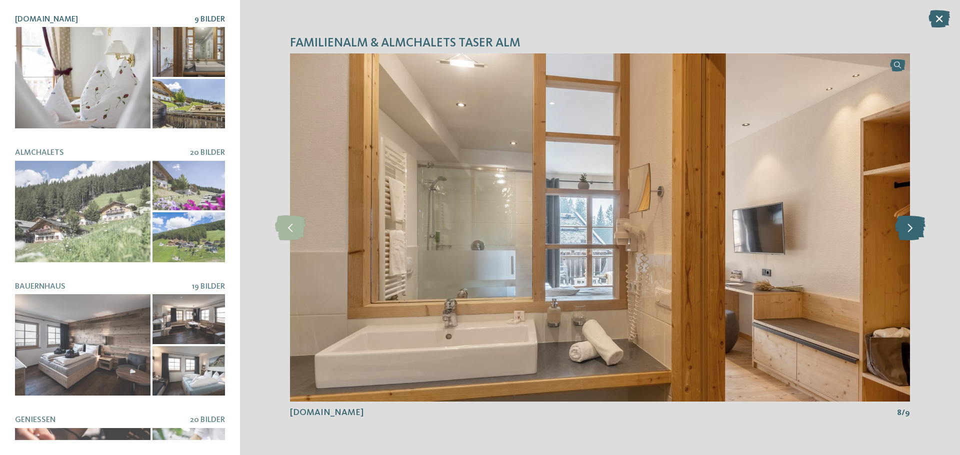
click at [908, 225] on icon at bounding box center [910, 227] width 30 height 25
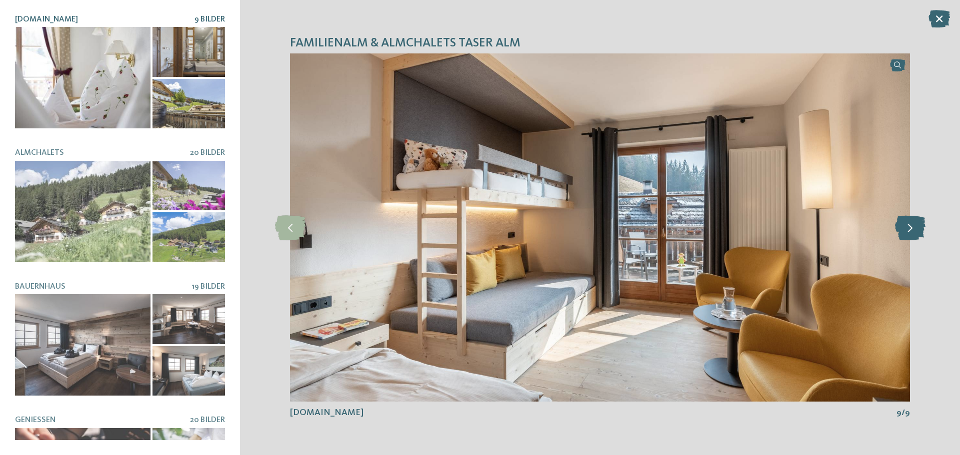
click at [908, 225] on icon at bounding box center [910, 227] width 30 height 25
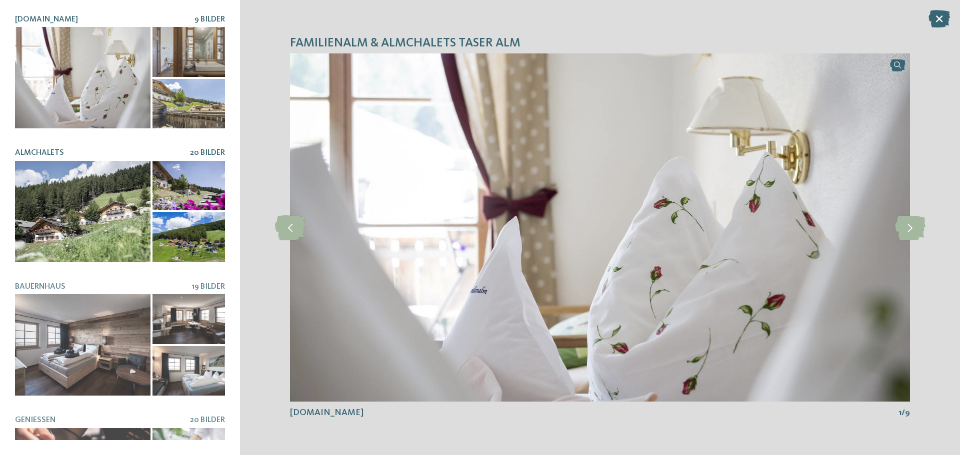
click at [62, 196] on div at bounding box center [82, 211] width 135 height 101
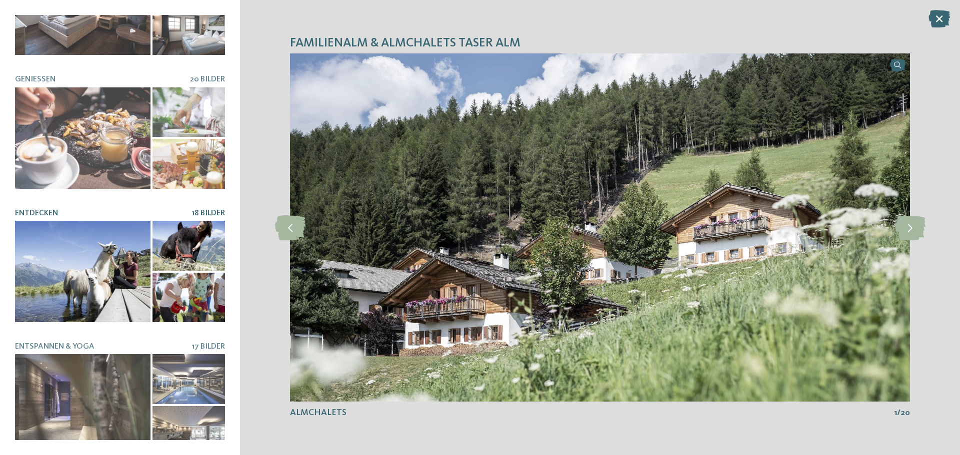
scroll to position [342, 0]
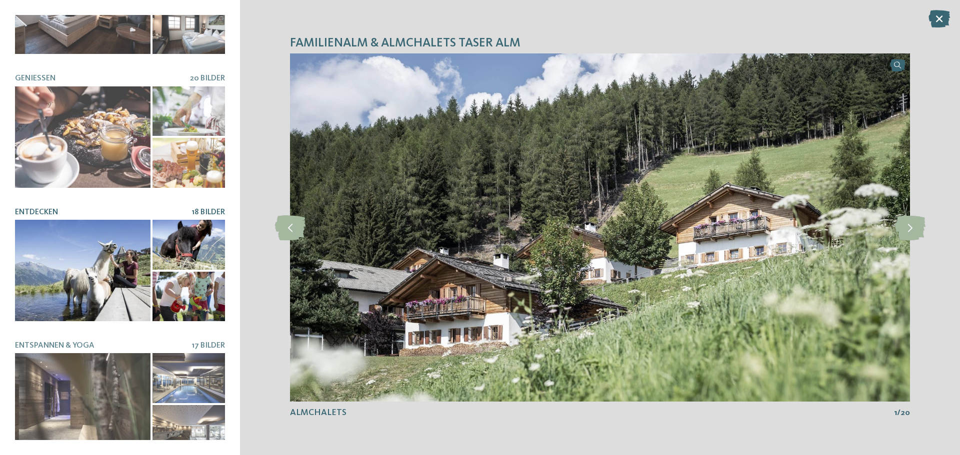
click at [85, 239] on div at bounding box center [82, 270] width 135 height 101
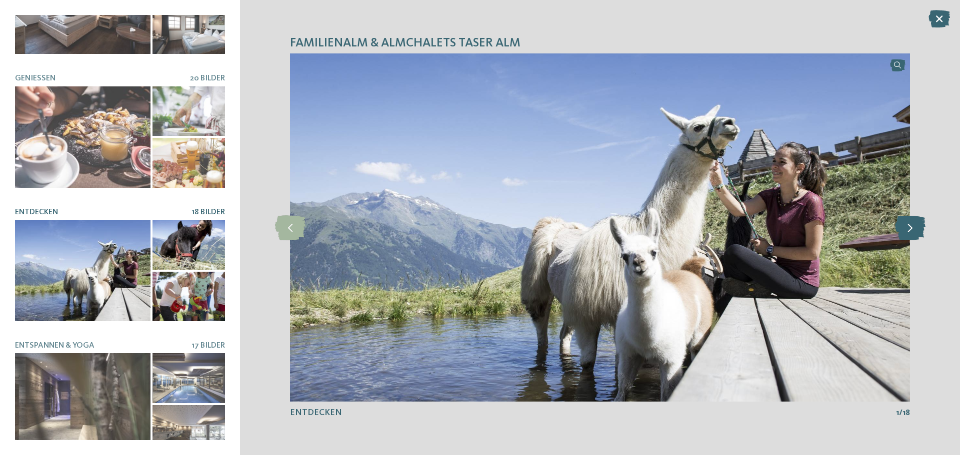
click at [906, 234] on icon at bounding box center [910, 227] width 30 height 25
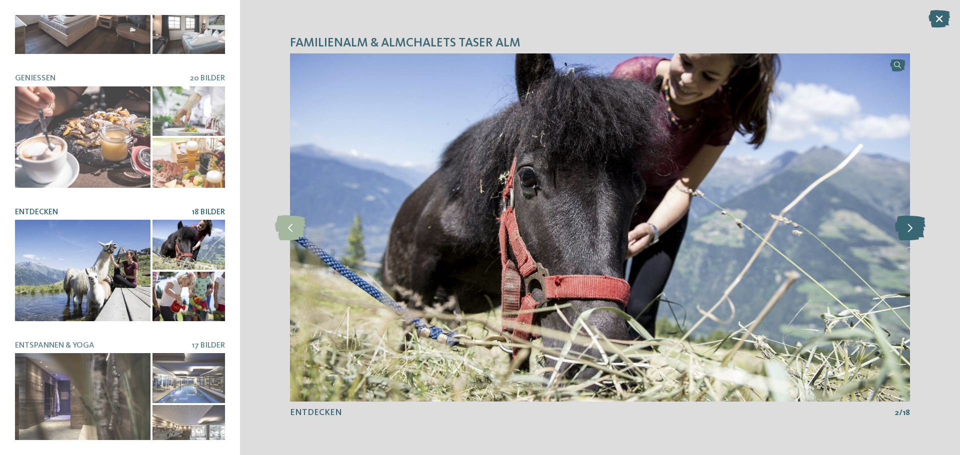
click at [906, 234] on icon at bounding box center [910, 227] width 30 height 25
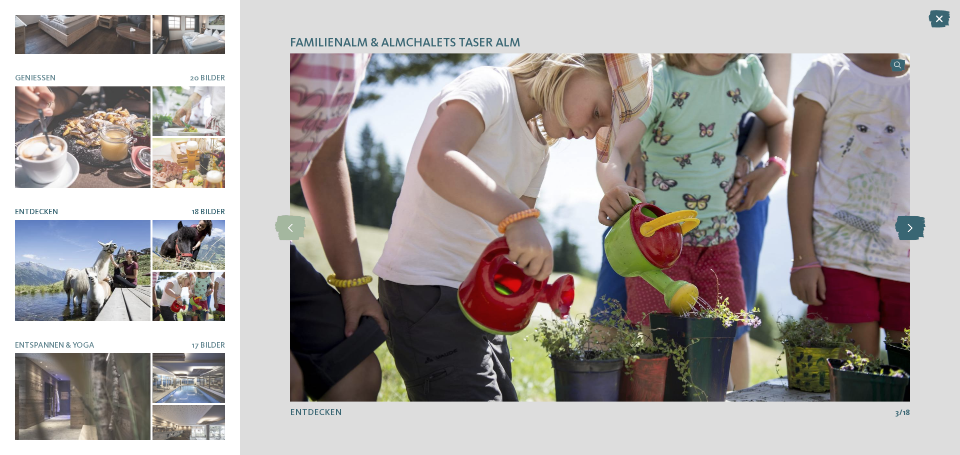
click at [906, 234] on icon at bounding box center [910, 227] width 30 height 25
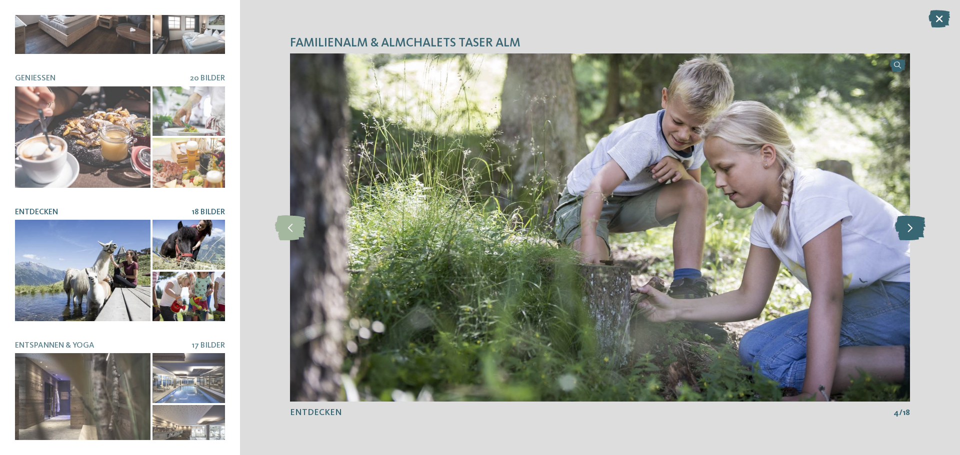
click at [906, 234] on icon at bounding box center [910, 227] width 30 height 25
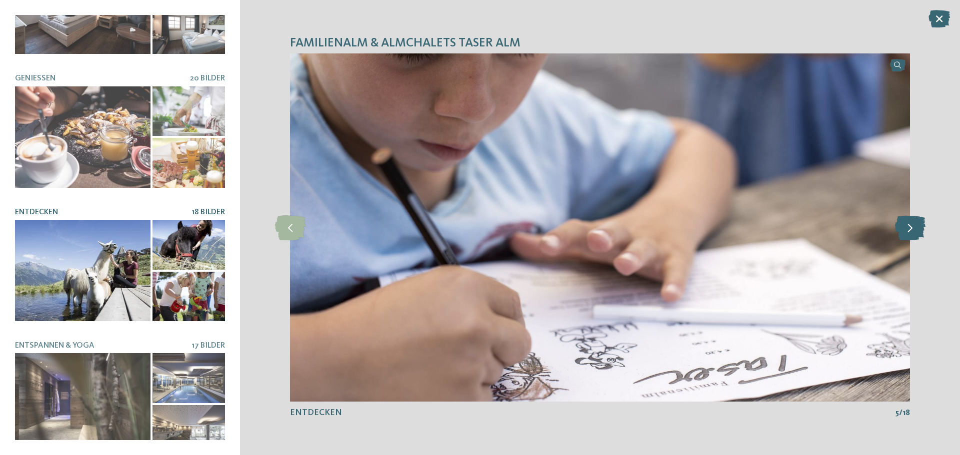
click at [906, 234] on icon at bounding box center [910, 227] width 30 height 25
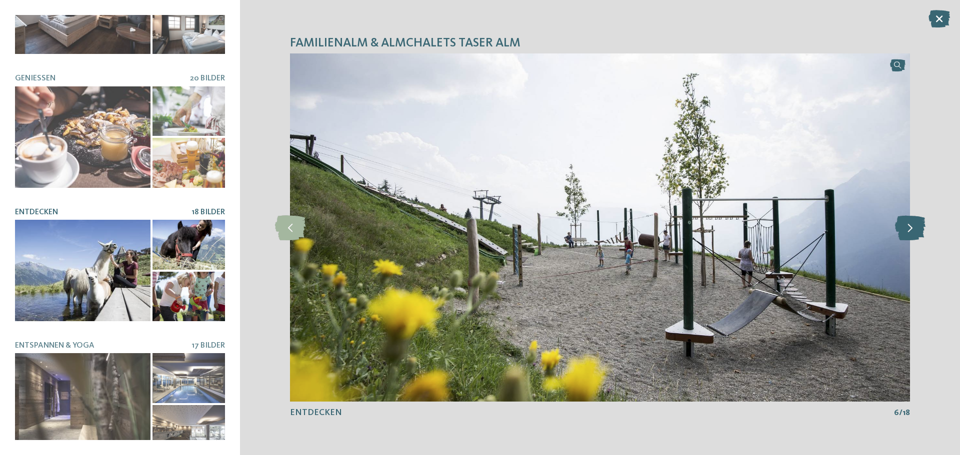
click at [906, 233] on icon at bounding box center [910, 227] width 30 height 25
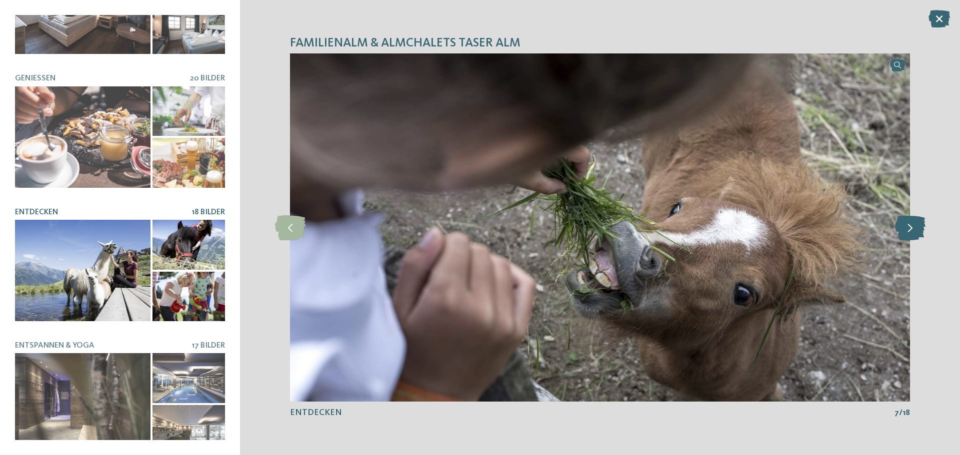
click at [906, 233] on icon at bounding box center [910, 227] width 30 height 25
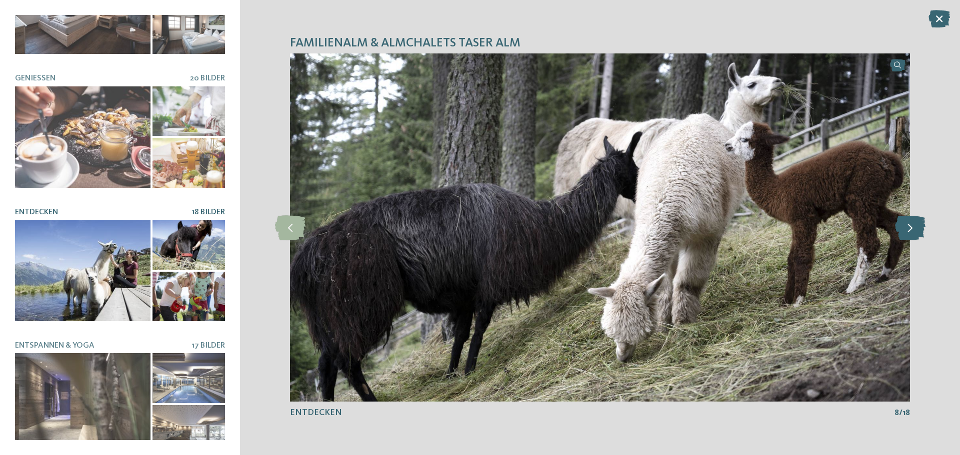
click at [906, 233] on icon at bounding box center [910, 227] width 30 height 25
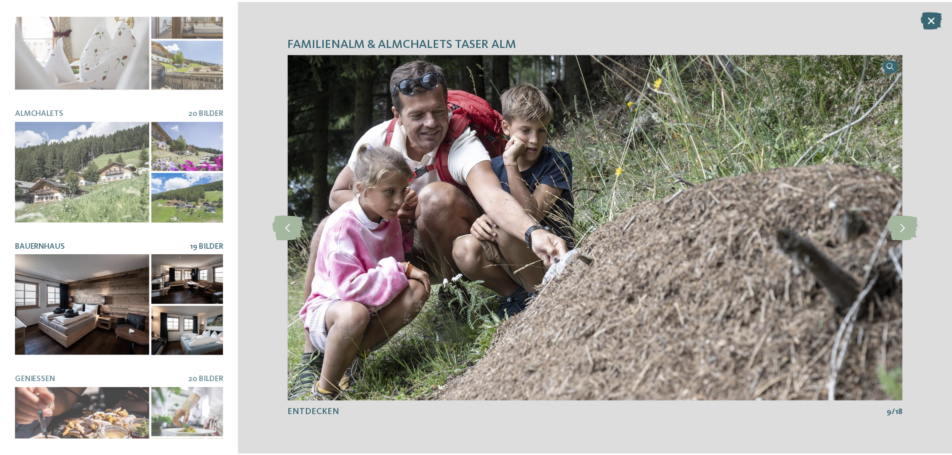
scroll to position [0, 0]
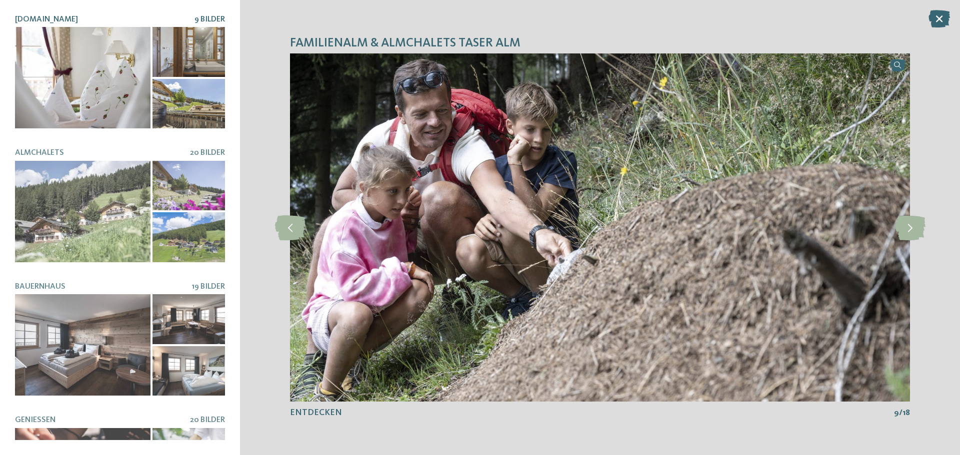
click at [98, 80] on div at bounding box center [82, 77] width 135 height 101
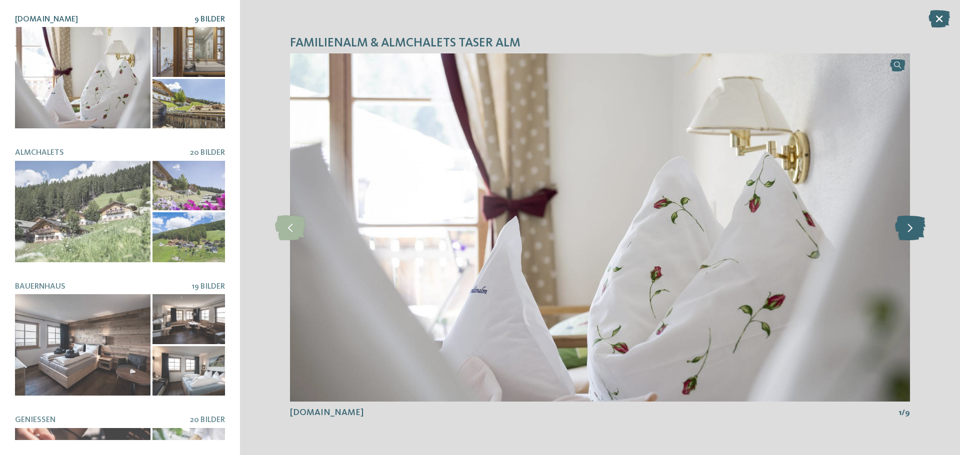
click at [906, 229] on icon at bounding box center [910, 227] width 30 height 25
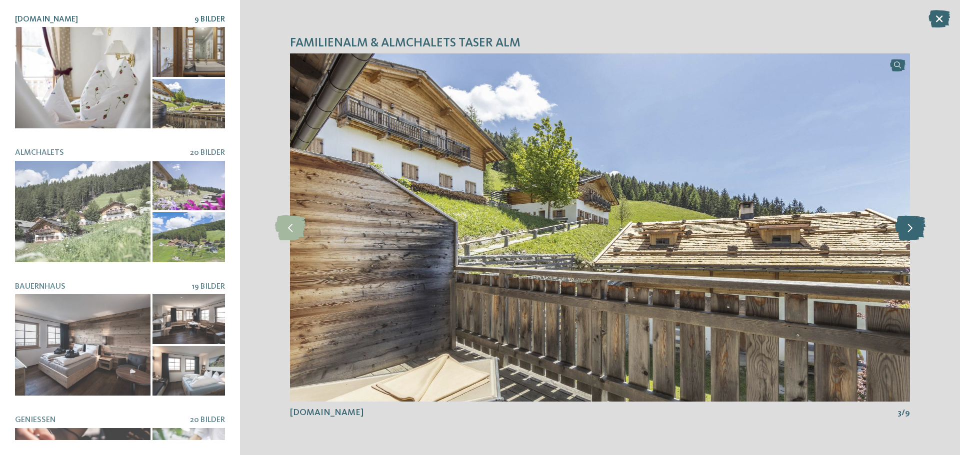
click at [906, 229] on icon at bounding box center [910, 227] width 30 height 25
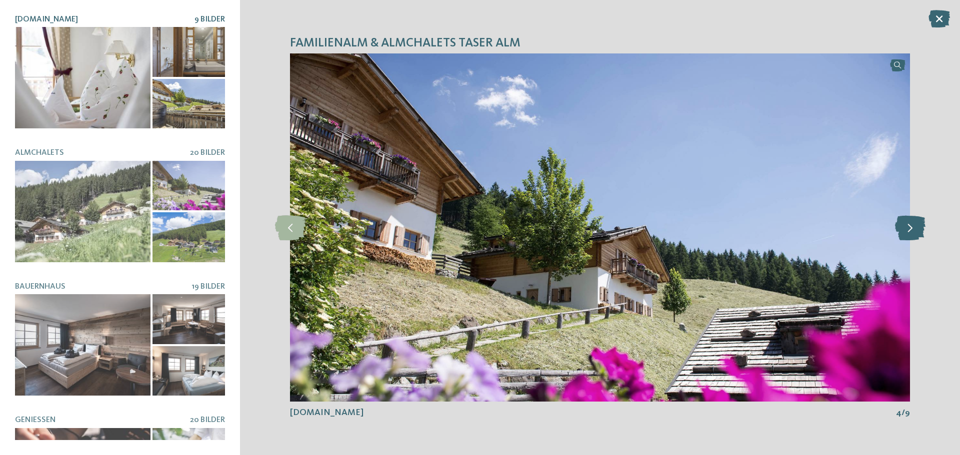
click at [906, 229] on icon at bounding box center [910, 227] width 30 height 25
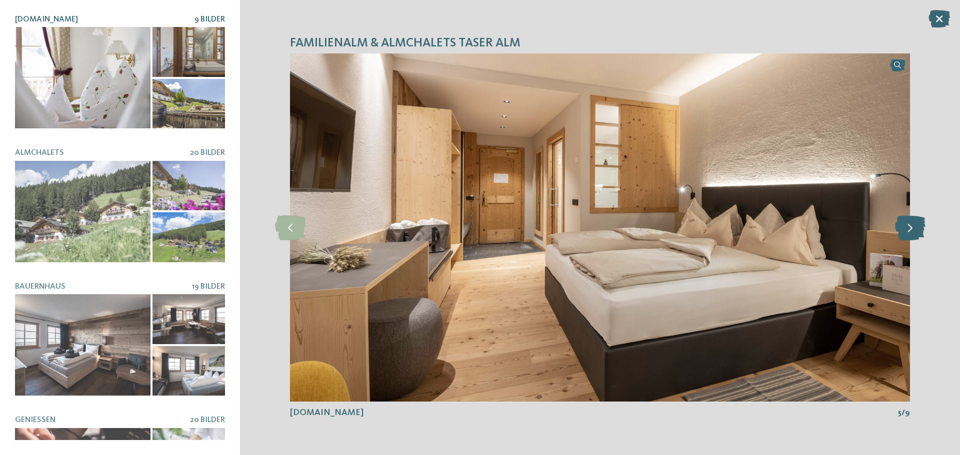
click at [906, 229] on icon at bounding box center [910, 227] width 30 height 25
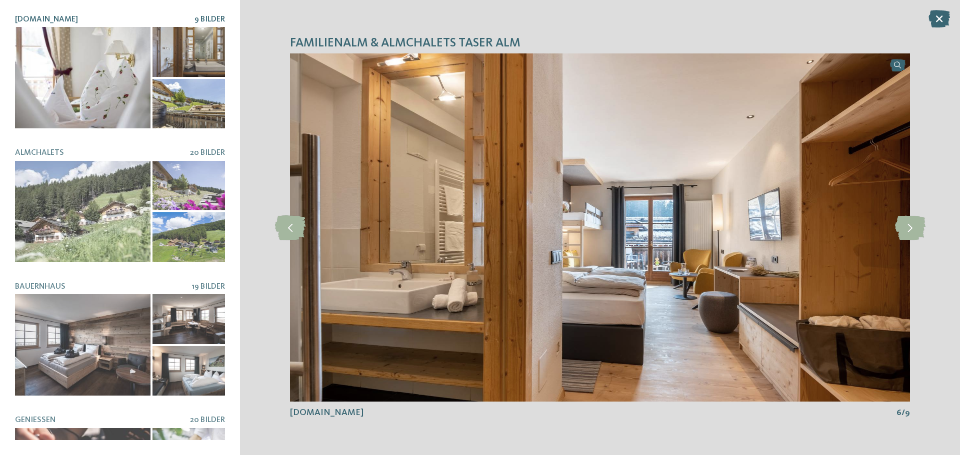
drag, startPoint x: 906, startPoint y: 229, endPoint x: 920, endPoint y: 164, distance: 66.0
click at [906, 229] on icon at bounding box center [910, 227] width 30 height 25
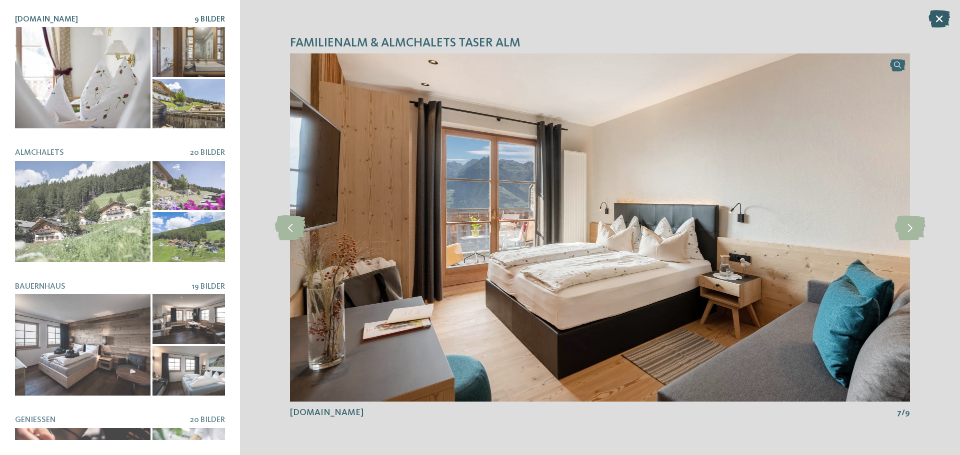
click at [931, 18] on icon at bounding box center [938, 18] width 21 height 17
